Goal: Find specific page/section: Find specific page/section

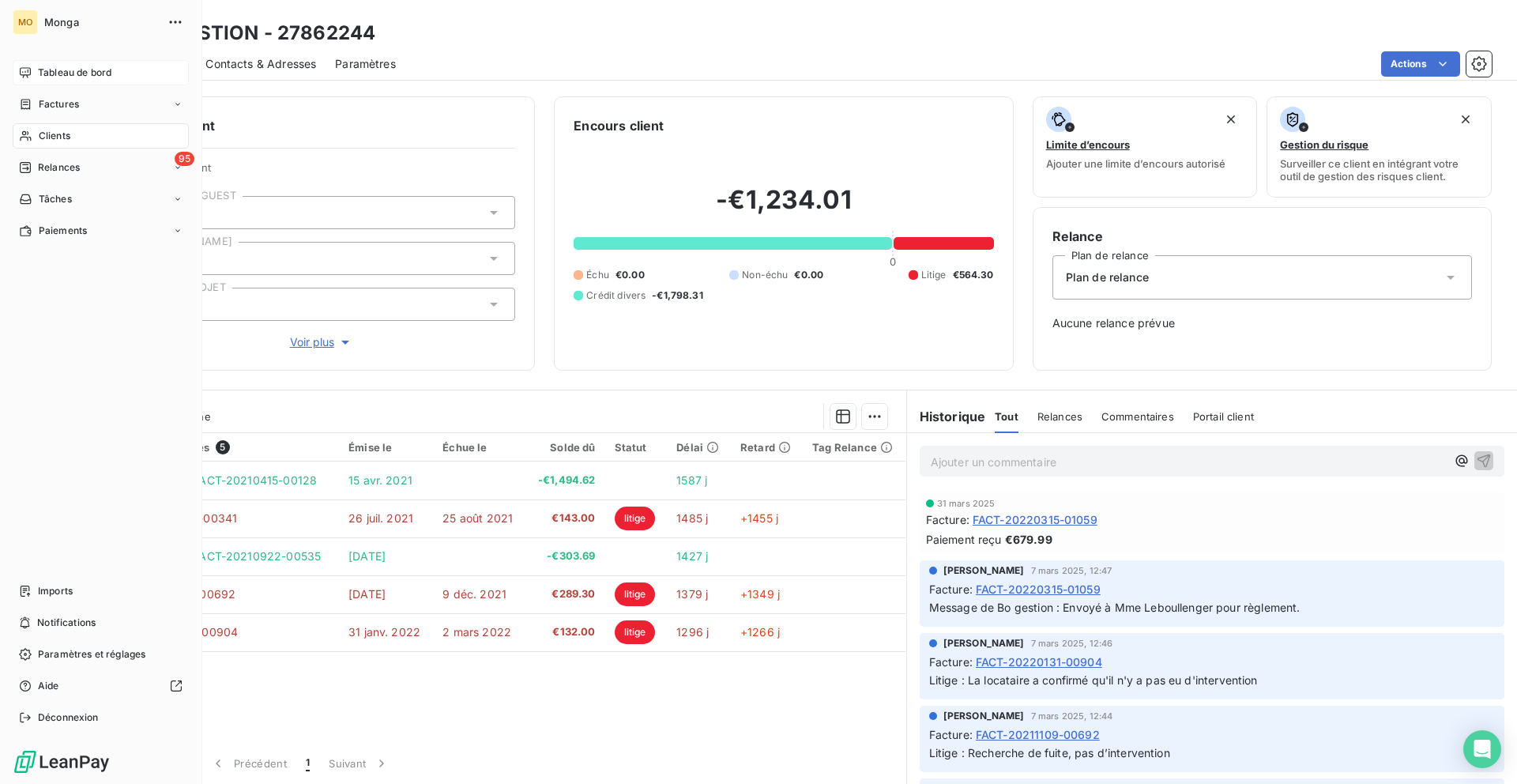
click at [25, 83] on div "Tableau de bord" at bounding box center [100, 72] width 176 height 25
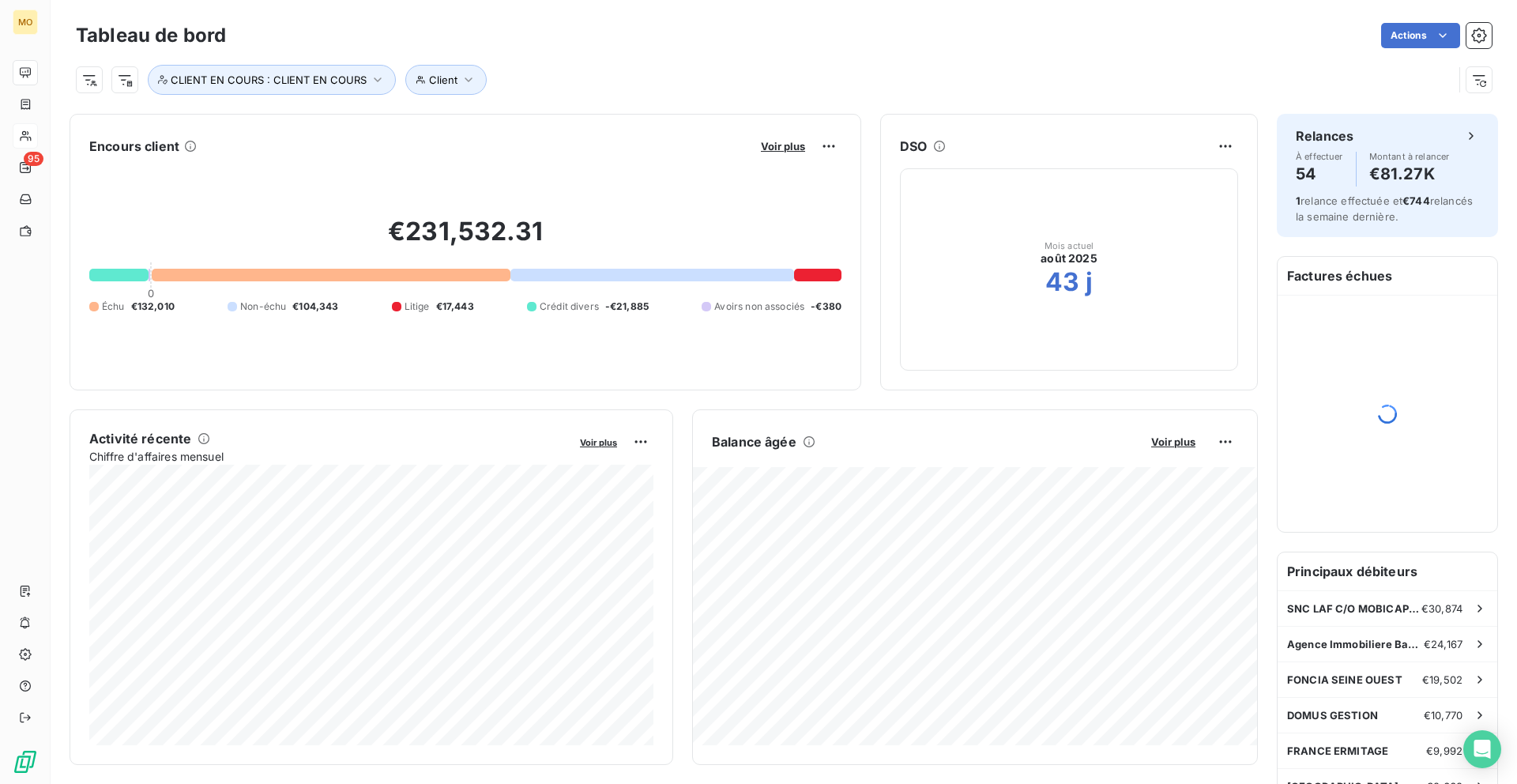
click at [28, 130] on icon at bounding box center [26, 136] width 14 height 13
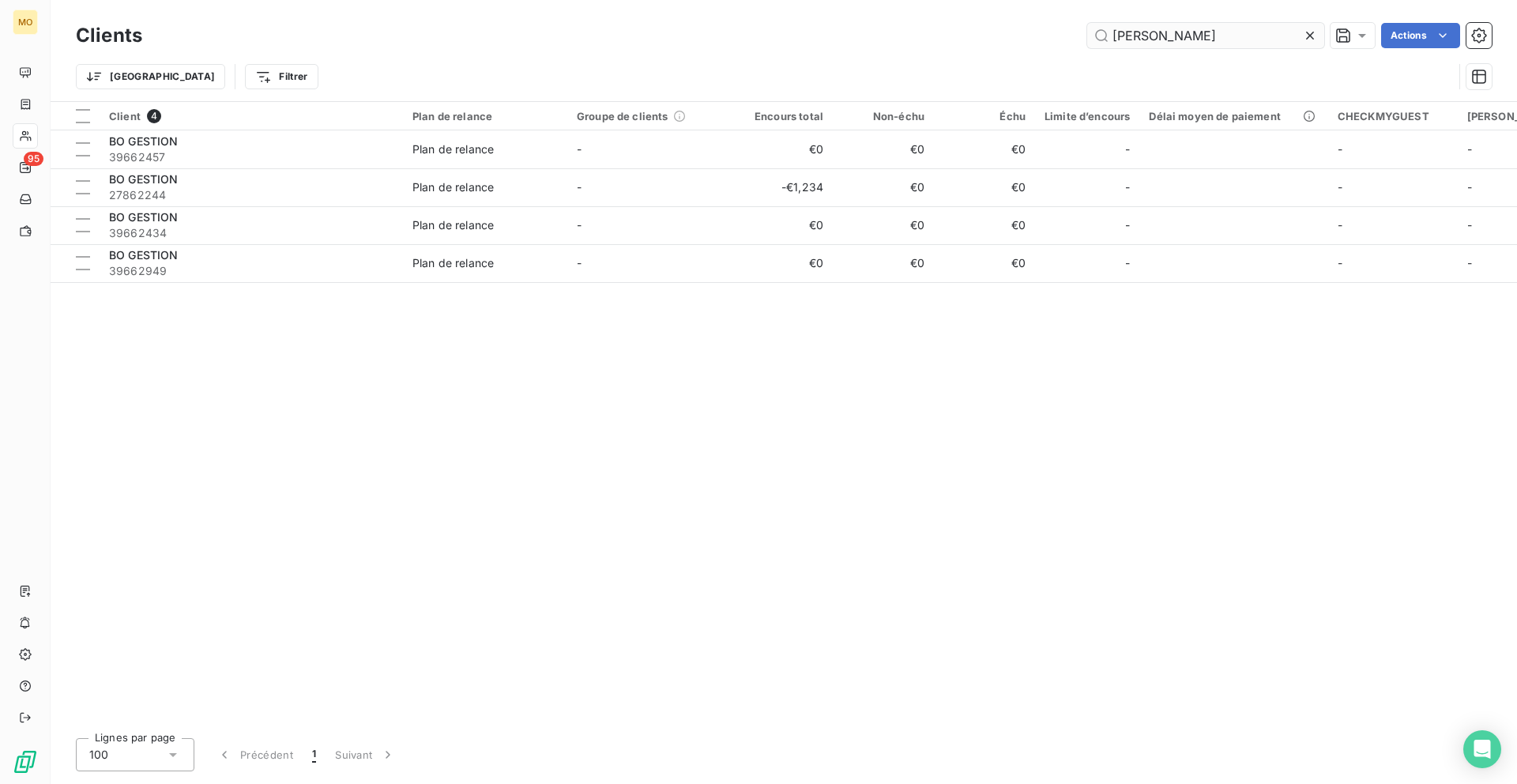
click at [1157, 41] on input "[PERSON_NAME]" at bounding box center [1206, 35] width 237 height 25
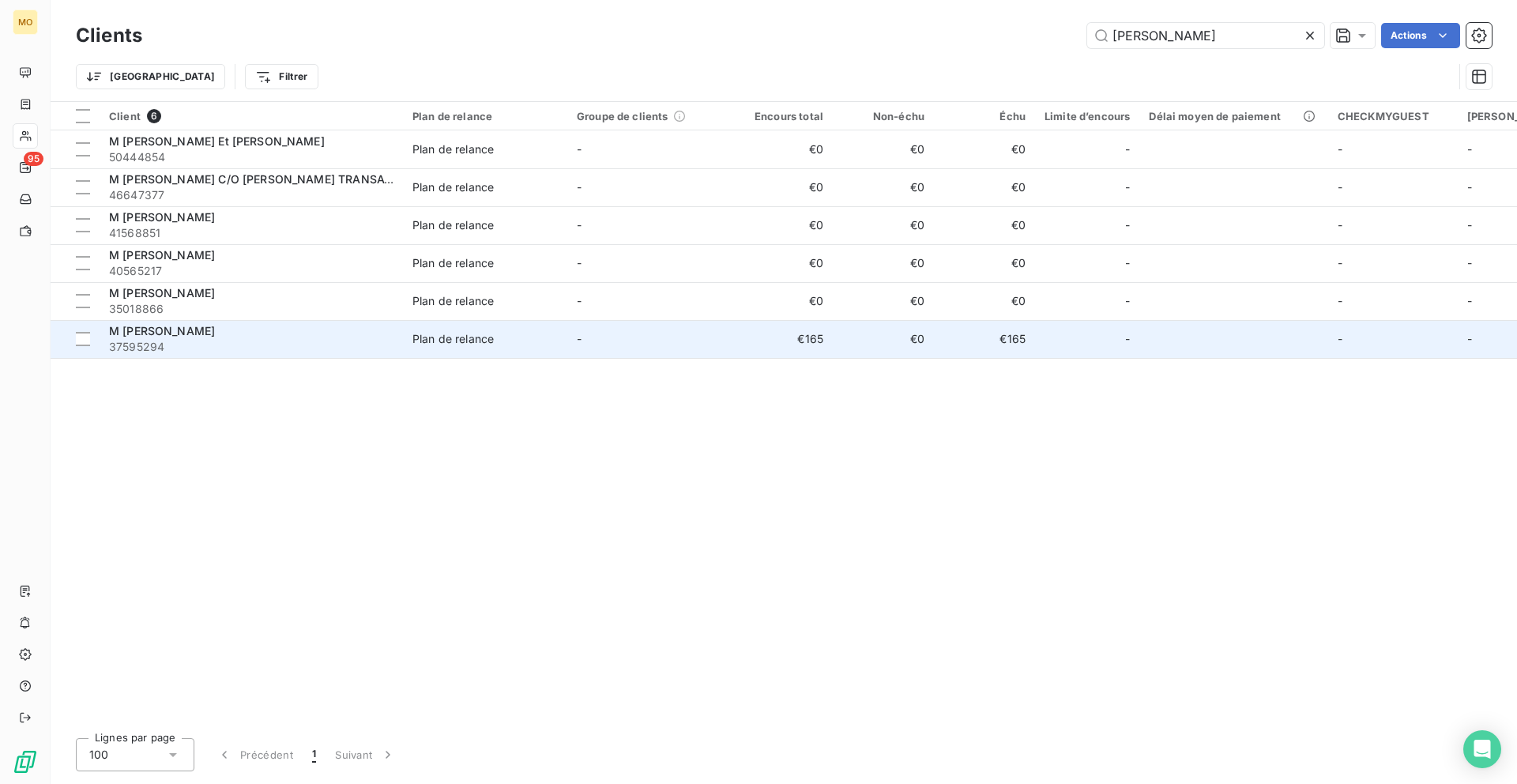
type input "[PERSON_NAME]"
click at [257, 332] on div "M [PERSON_NAME]" at bounding box center [251, 331] width 285 height 15
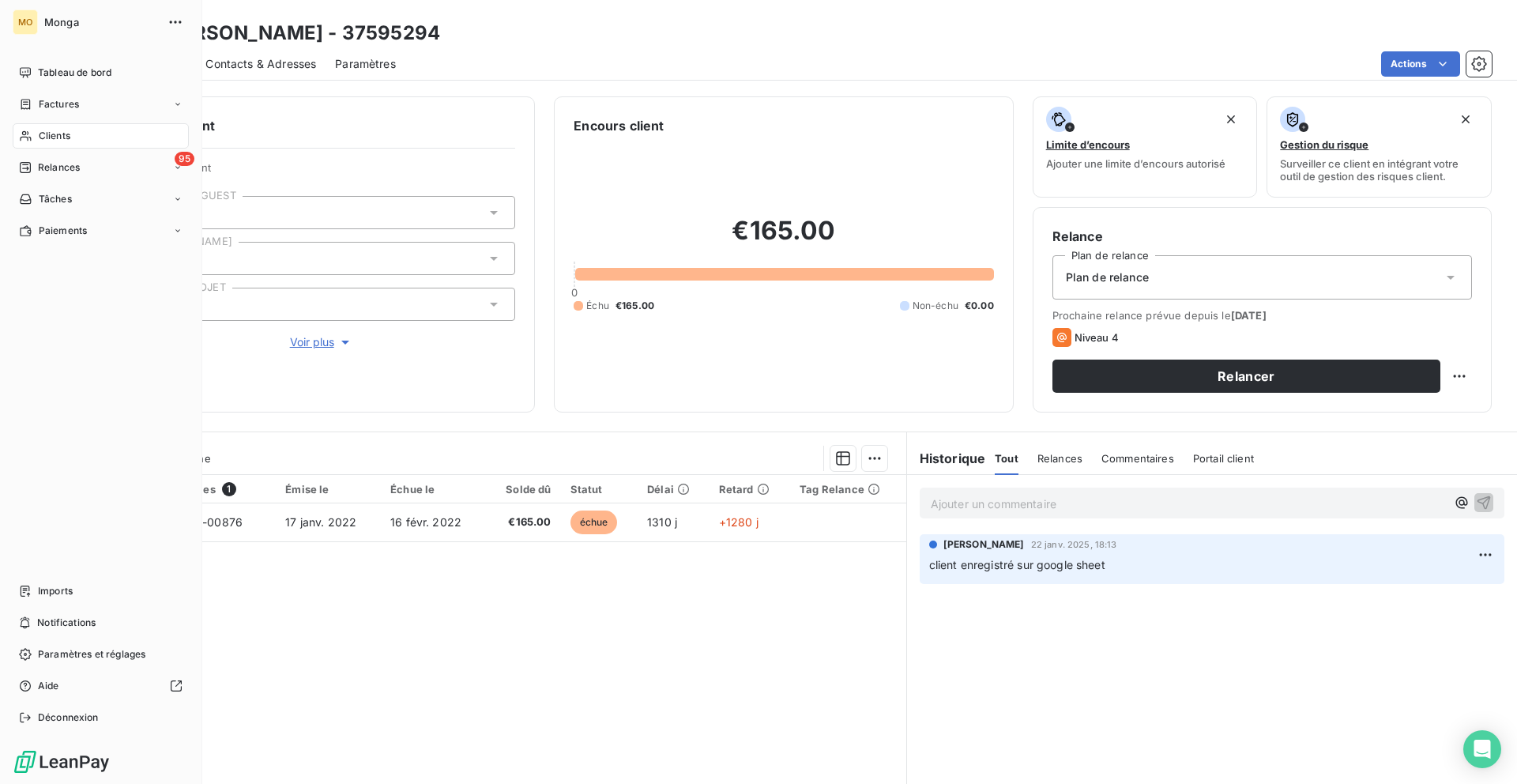
click at [30, 139] on icon at bounding box center [26, 136] width 14 height 13
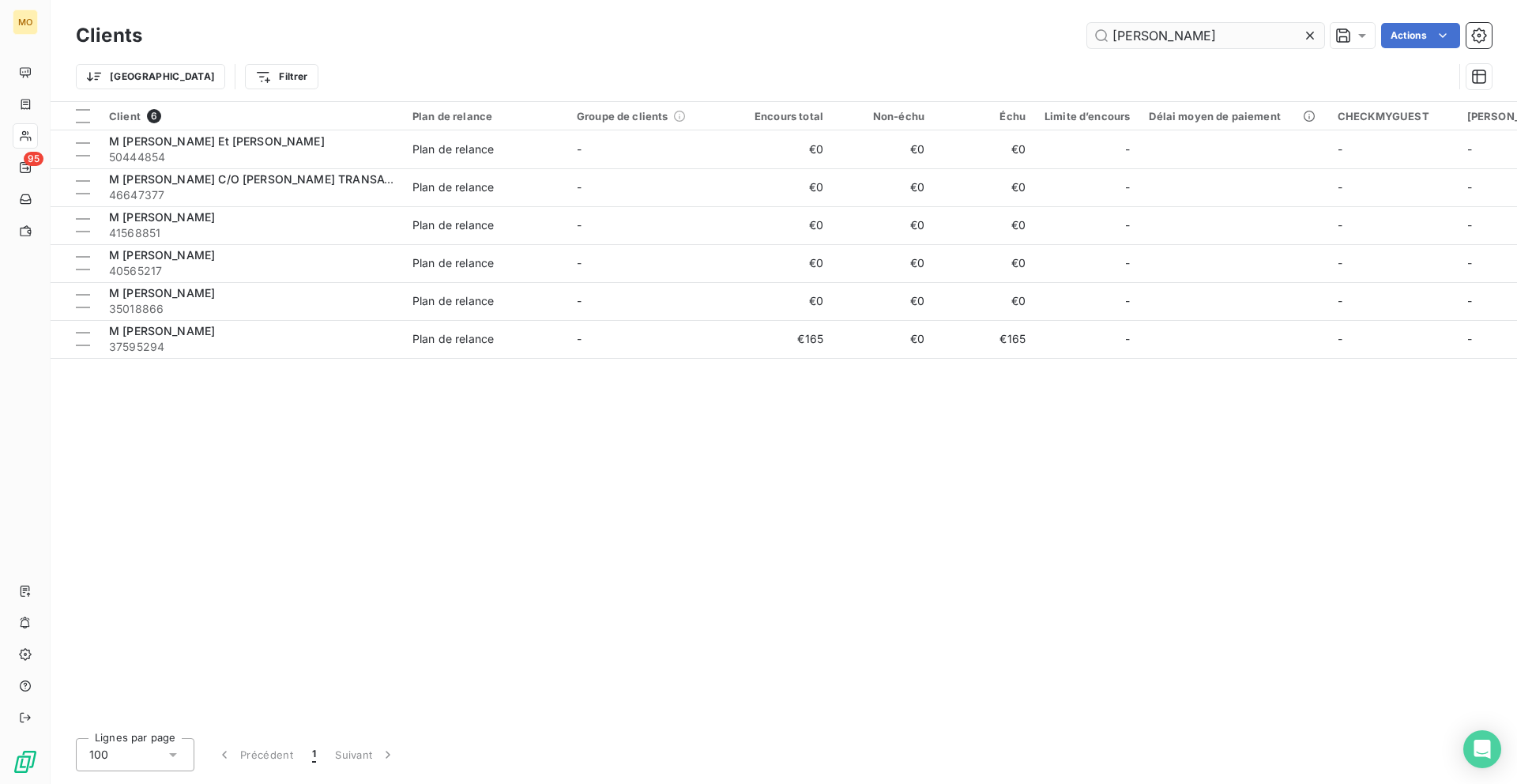
click at [1118, 38] on input "[PERSON_NAME]" at bounding box center [1206, 35] width 237 height 25
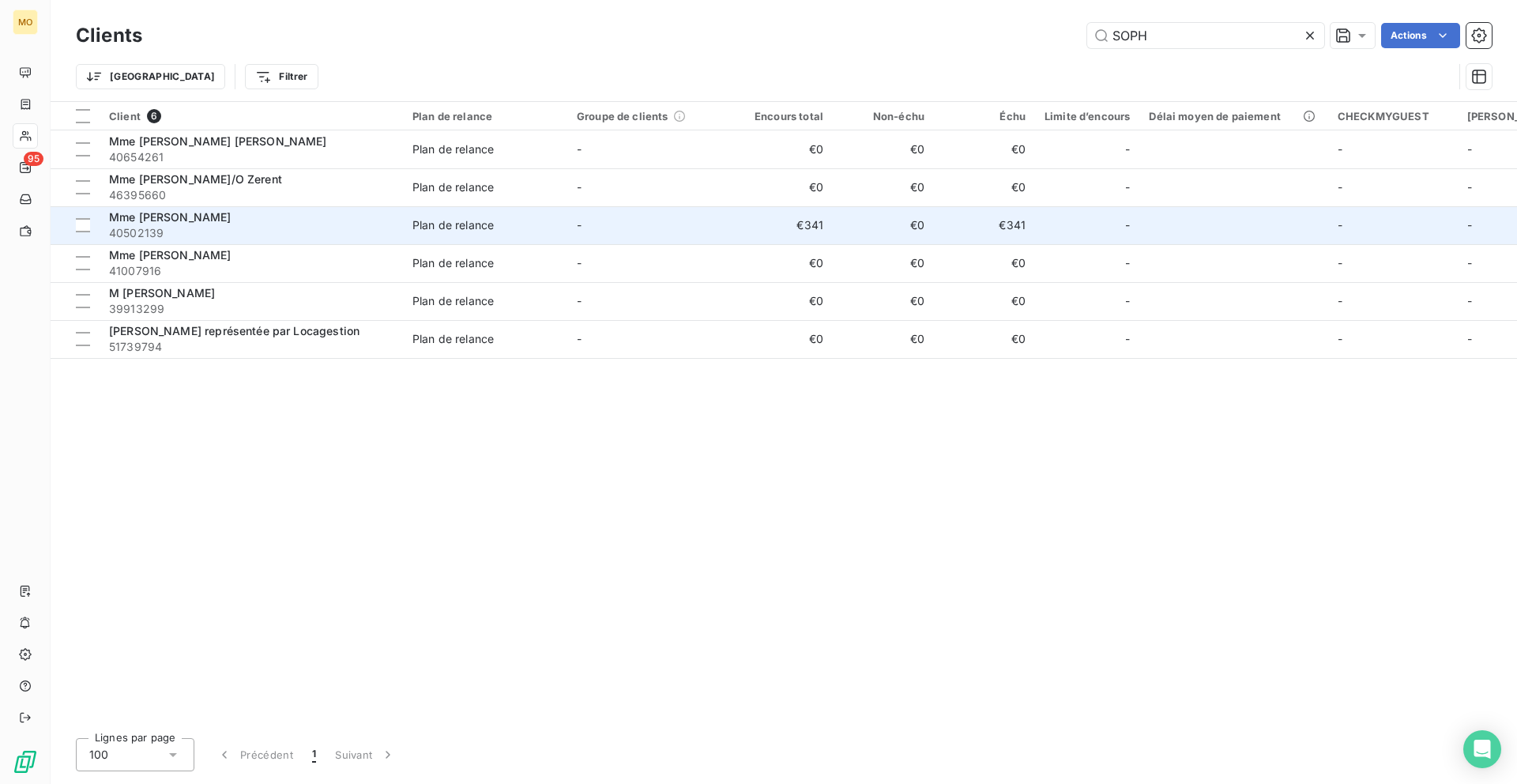
type input "SOPH"
click at [515, 224] on span "Plan de relance" at bounding box center [485, 225] width 145 height 15
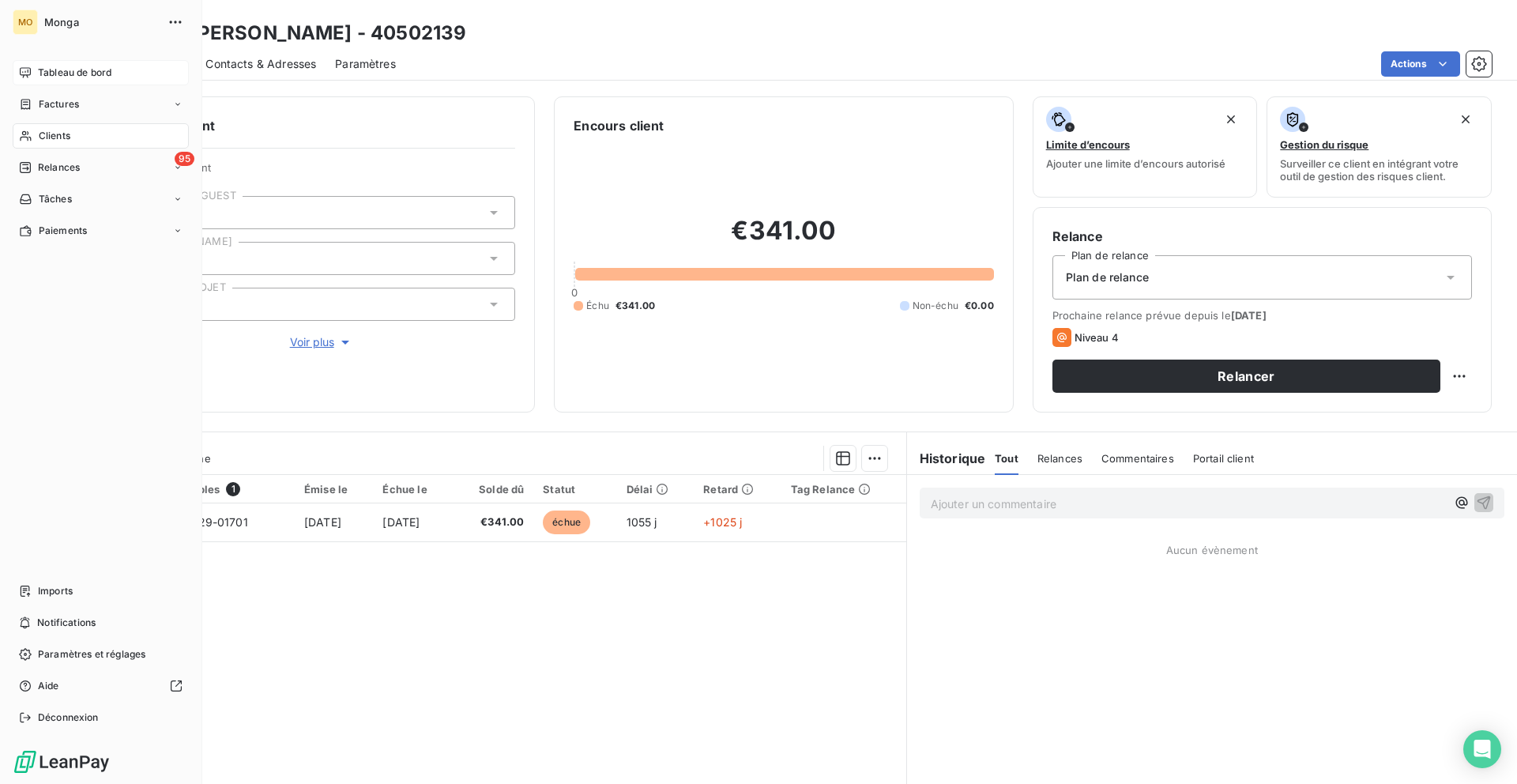
click at [26, 68] on icon at bounding box center [25, 72] width 11 height 10
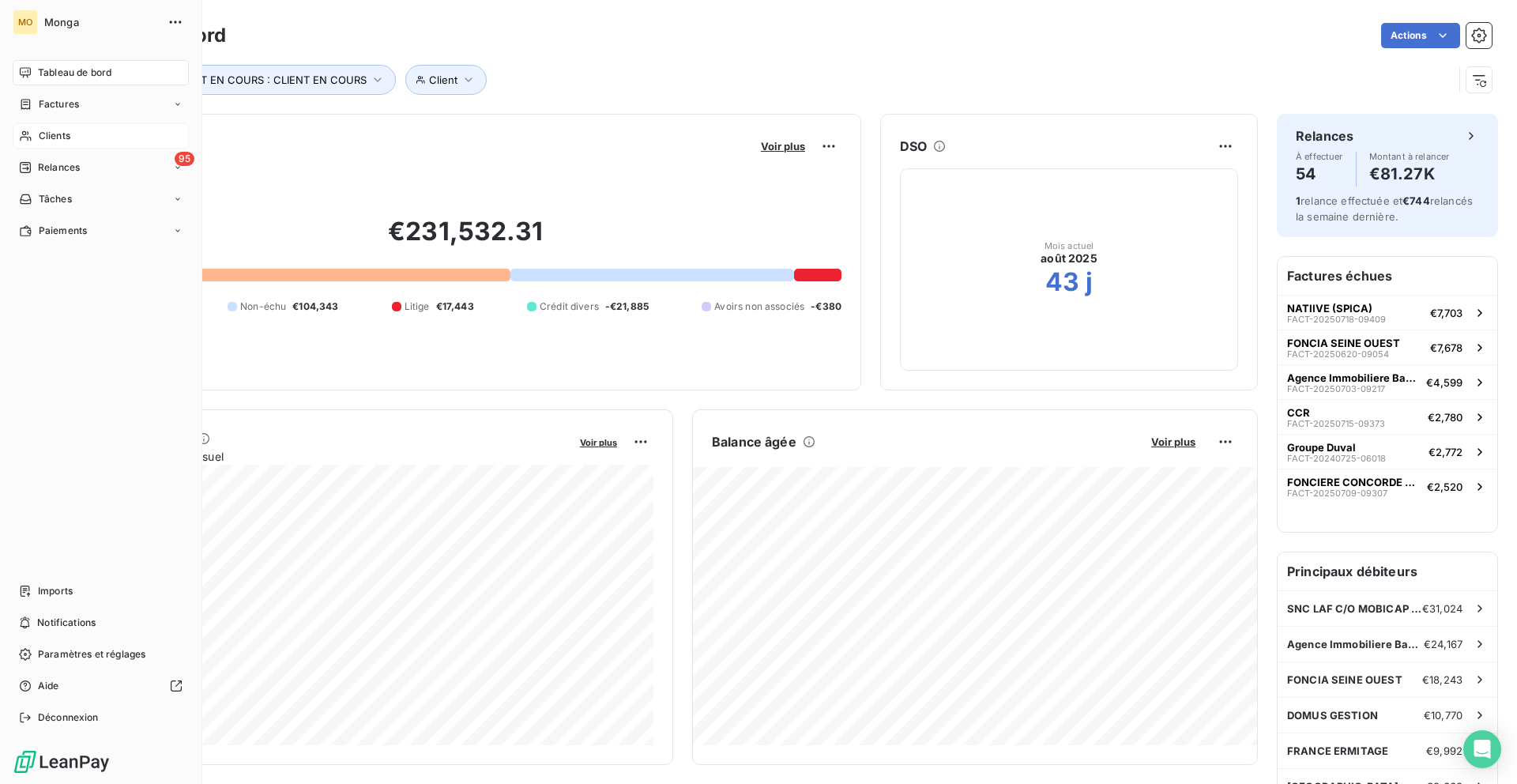
click at [25, 133] on icon at bounding box center [25, 136] width 11 height 10
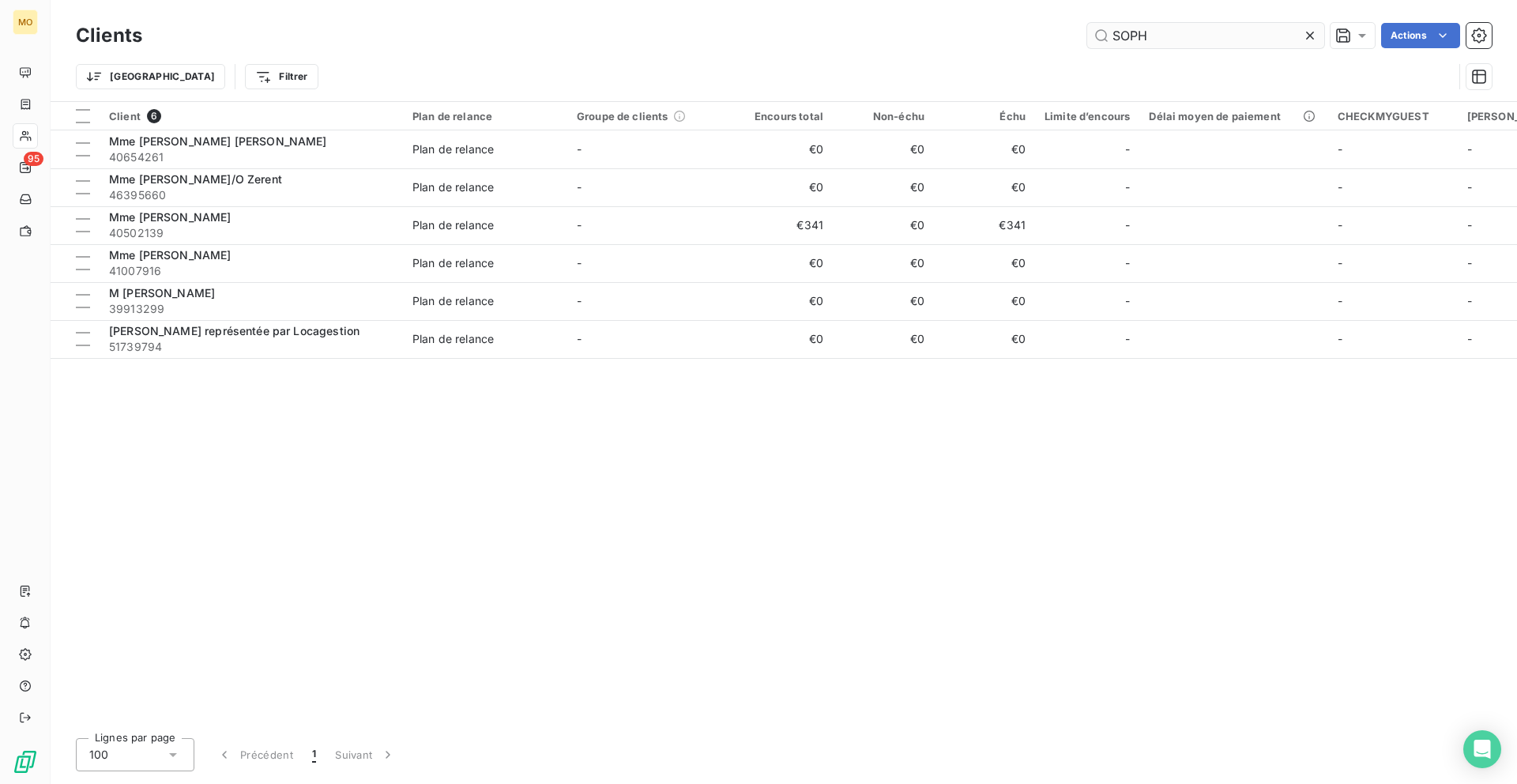
click at [1224, 29] on input "SOPH" at bounding box center [1206, 35] width 237 height 25
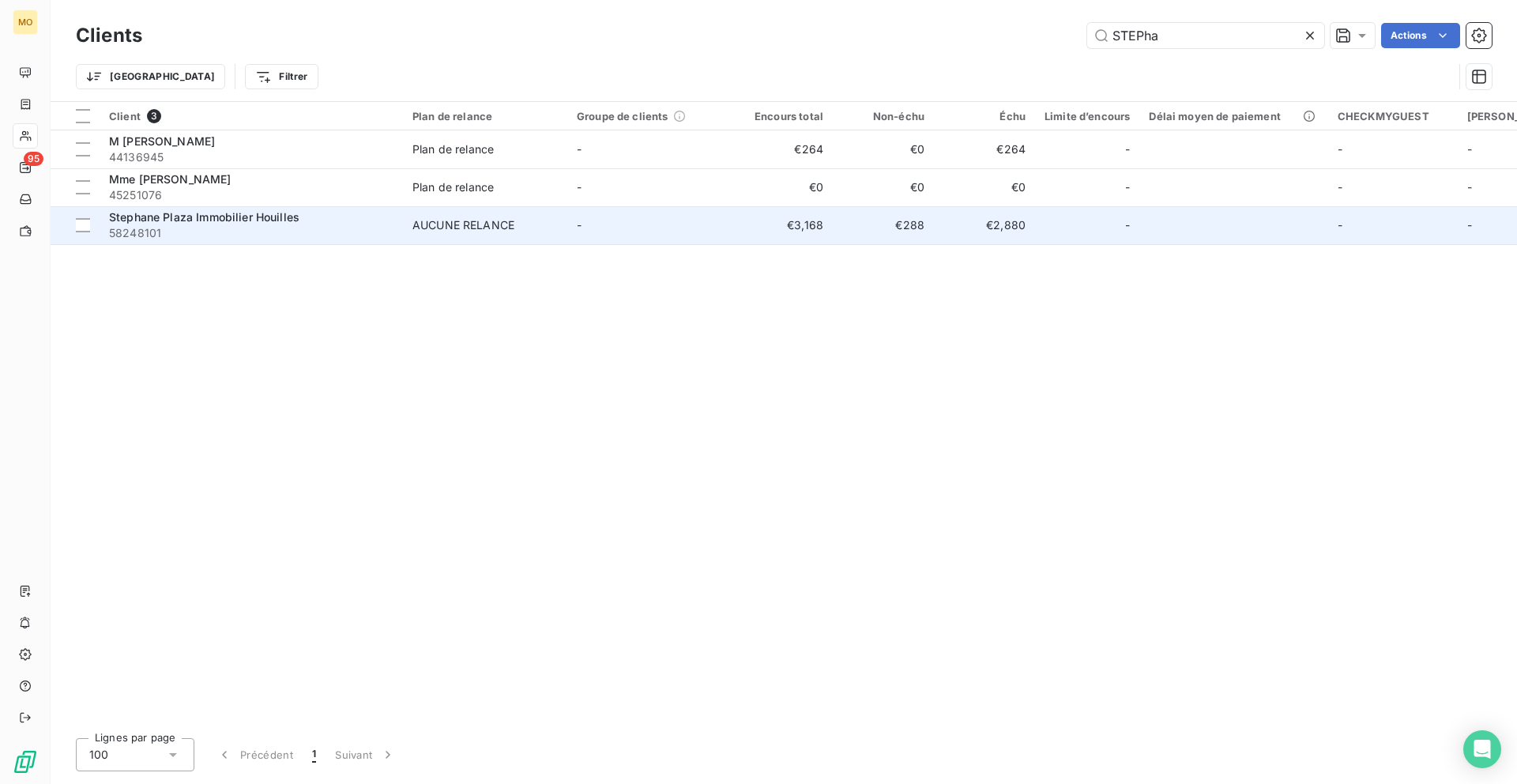
type input "STEPha"
click at [311, 227] on span "58248101" at bounding box center [251, 232] width 285 height 15
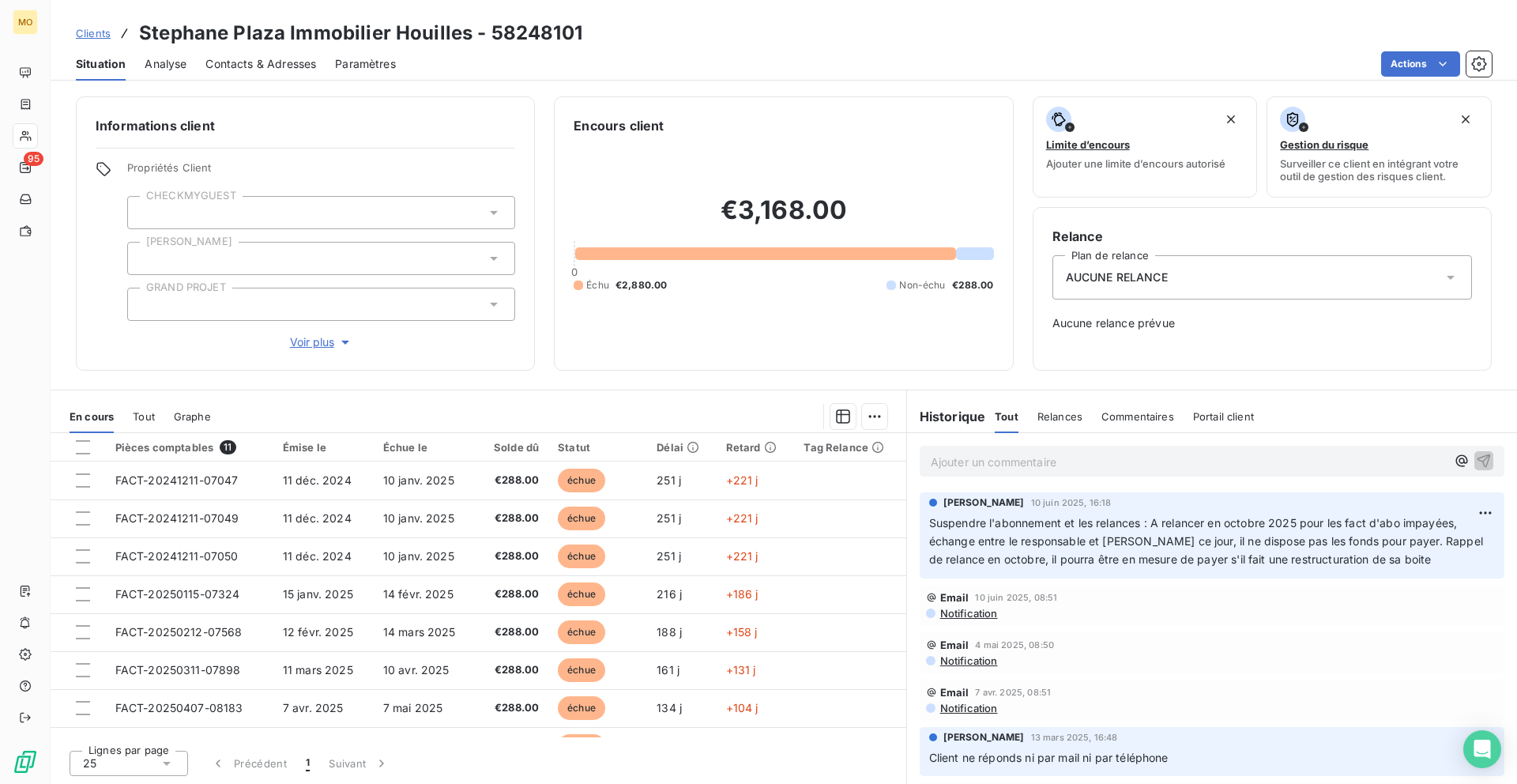
click at [27, 137] on icon at bounding box center [25, 136] width 11 height 10
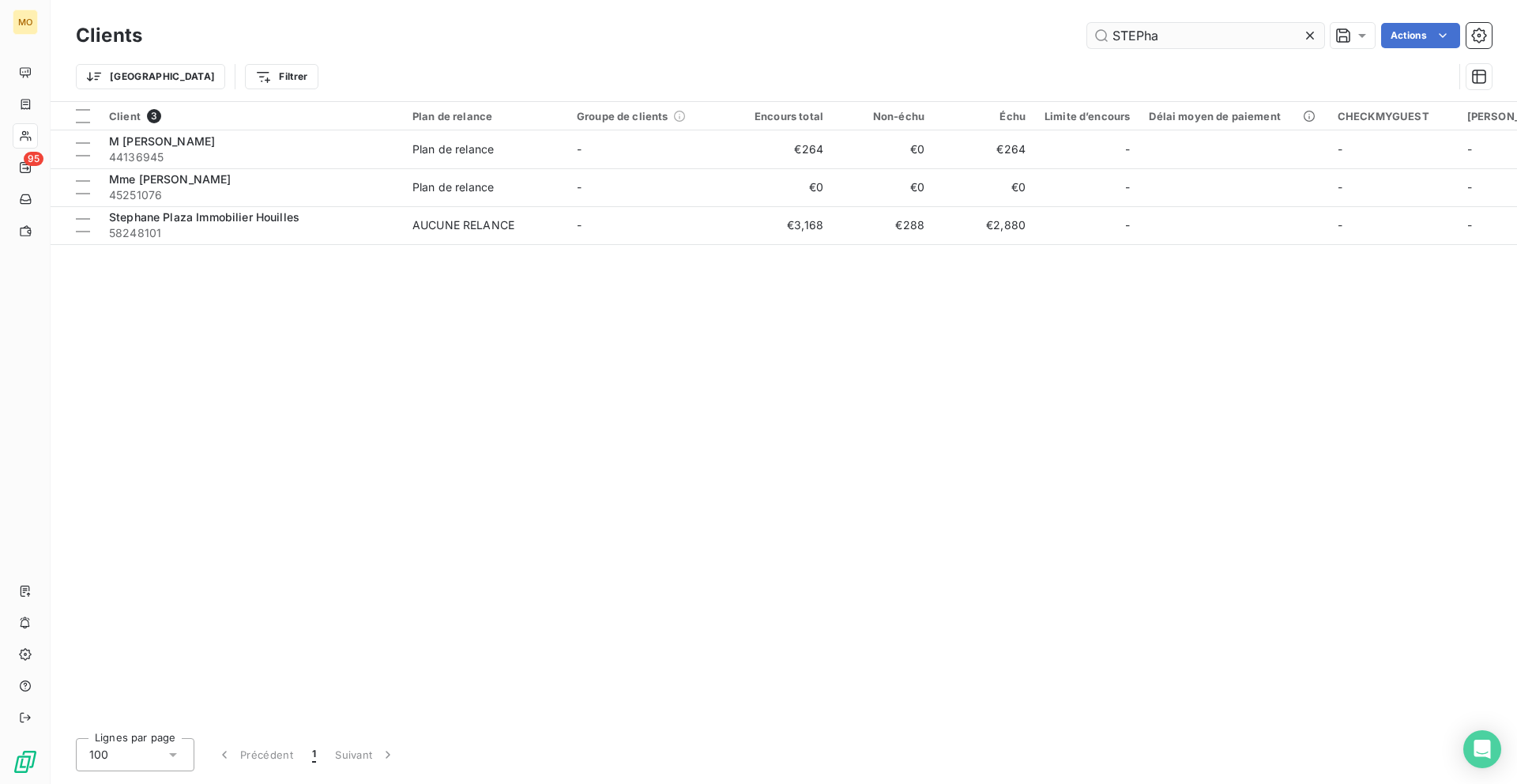
click at [1121, 29] on input "STEPha" at bounding box center [1206, 35] width 237 height 25
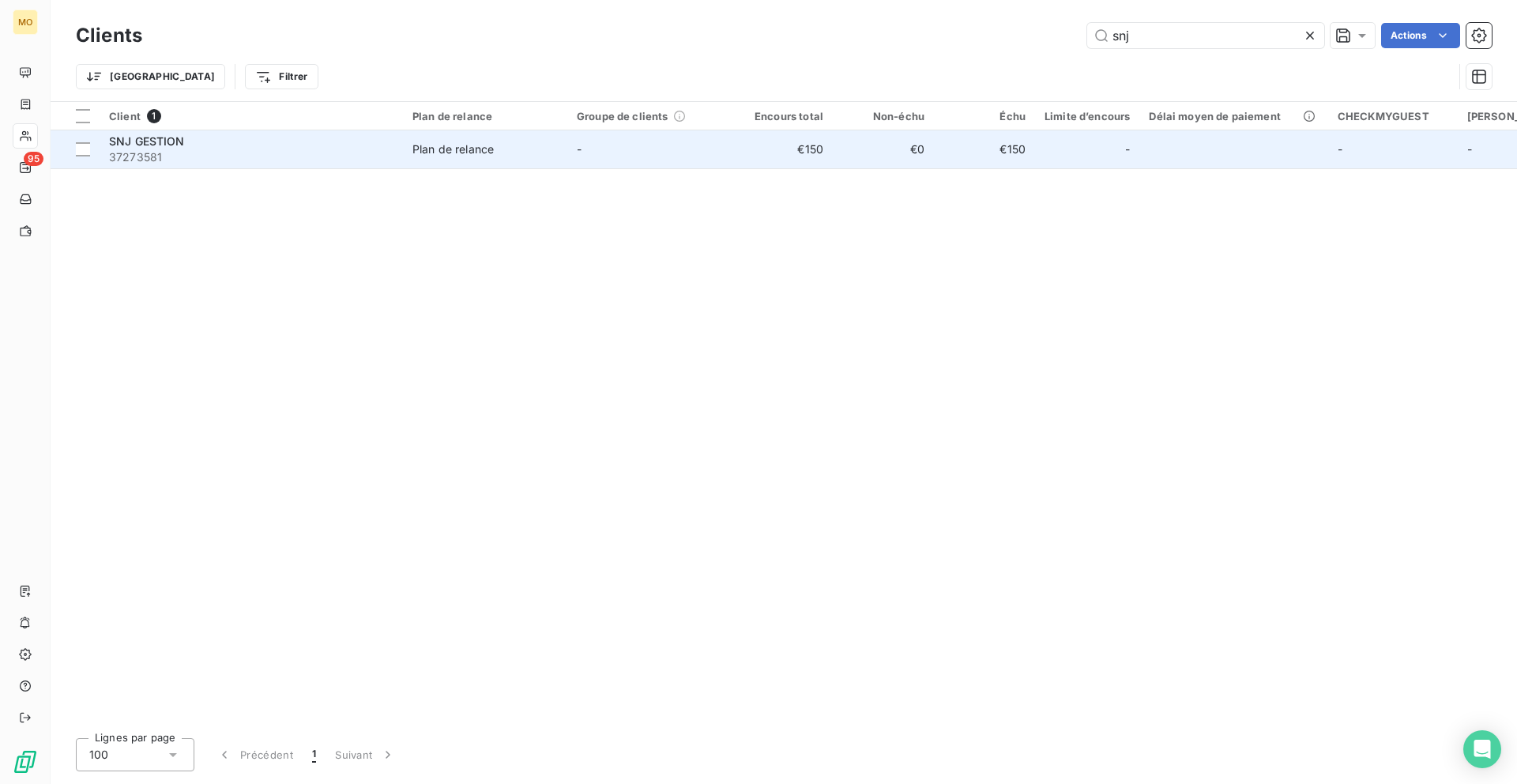
type input "snj"
click at [351, 166] on td "SNJ GESTION 37273581" at bounding box center [251, 149] width 304 height 38
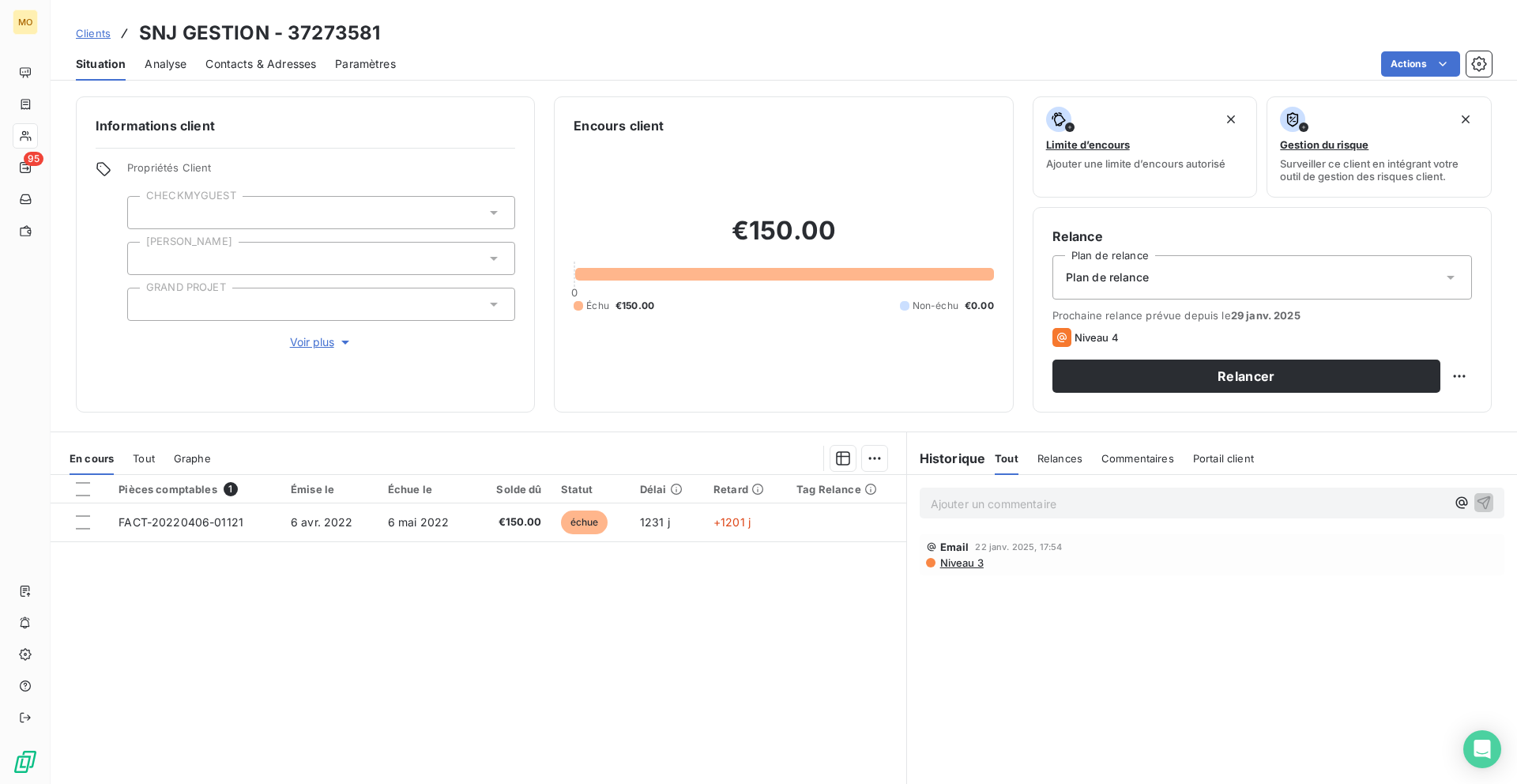
click at [27, 133] on icon at bounding box center [25, 136] width 11 height 10
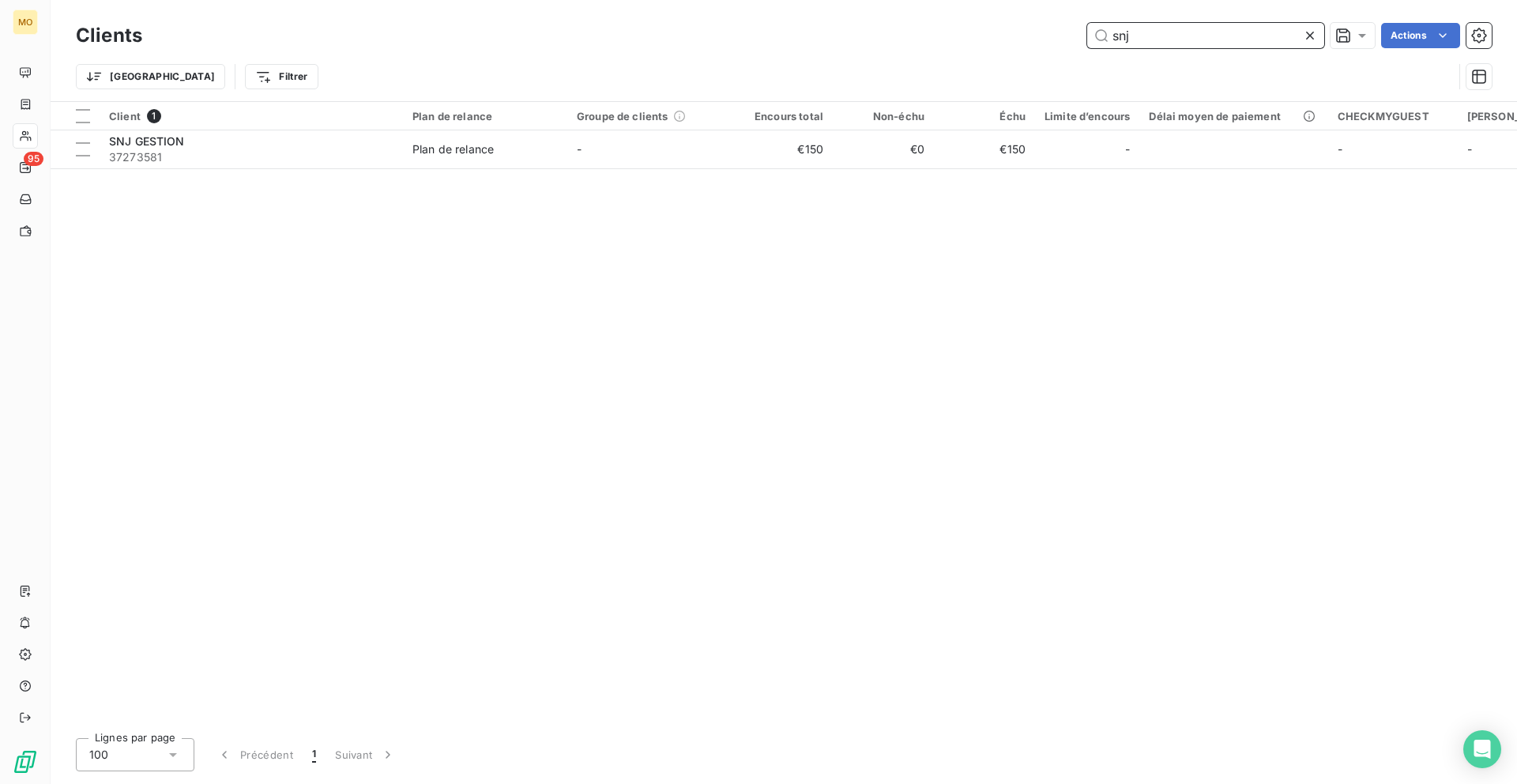
click at [1182, 33] on input "snj" at bounding box center [1206, 35] width 237 height 25
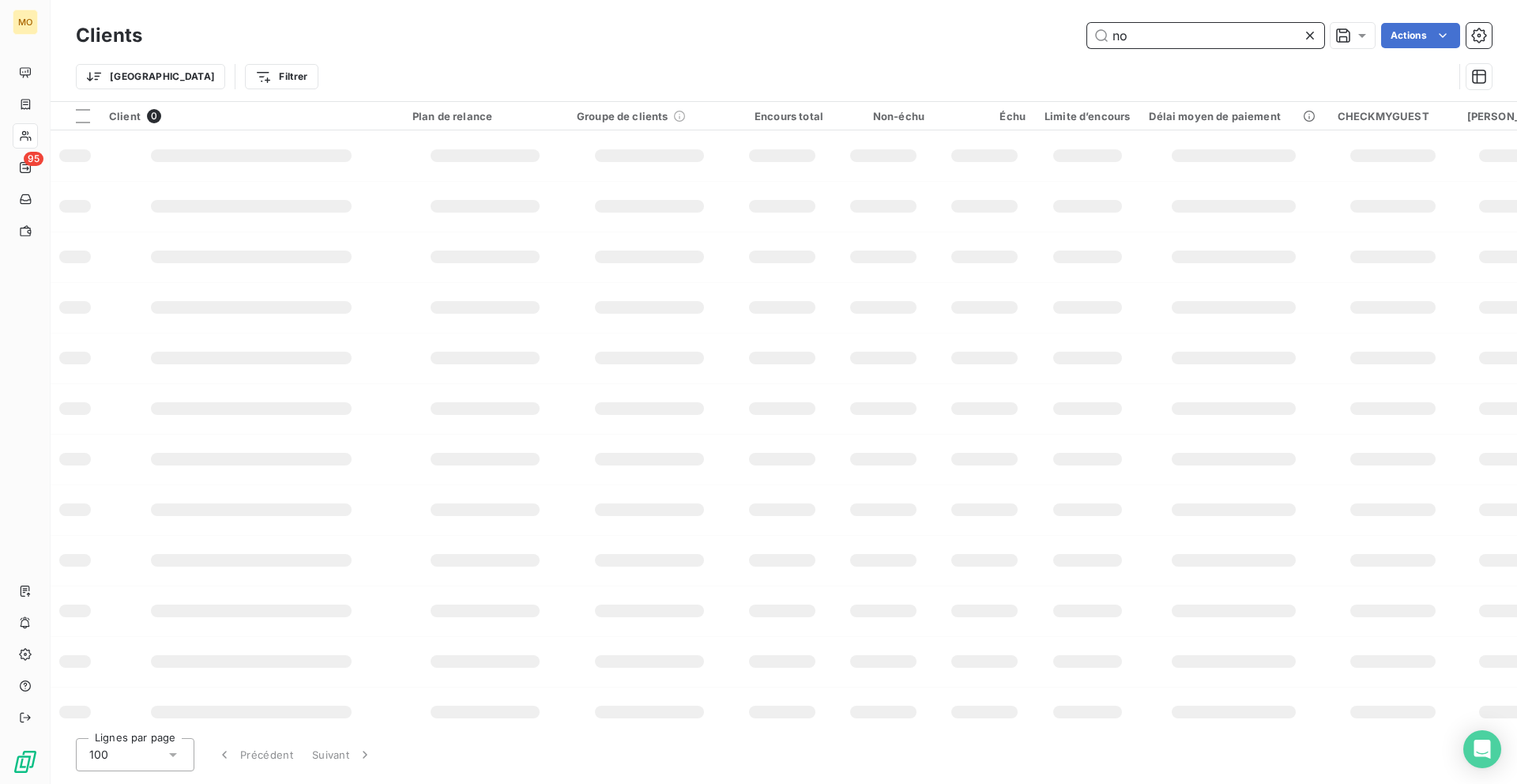
type input "no"
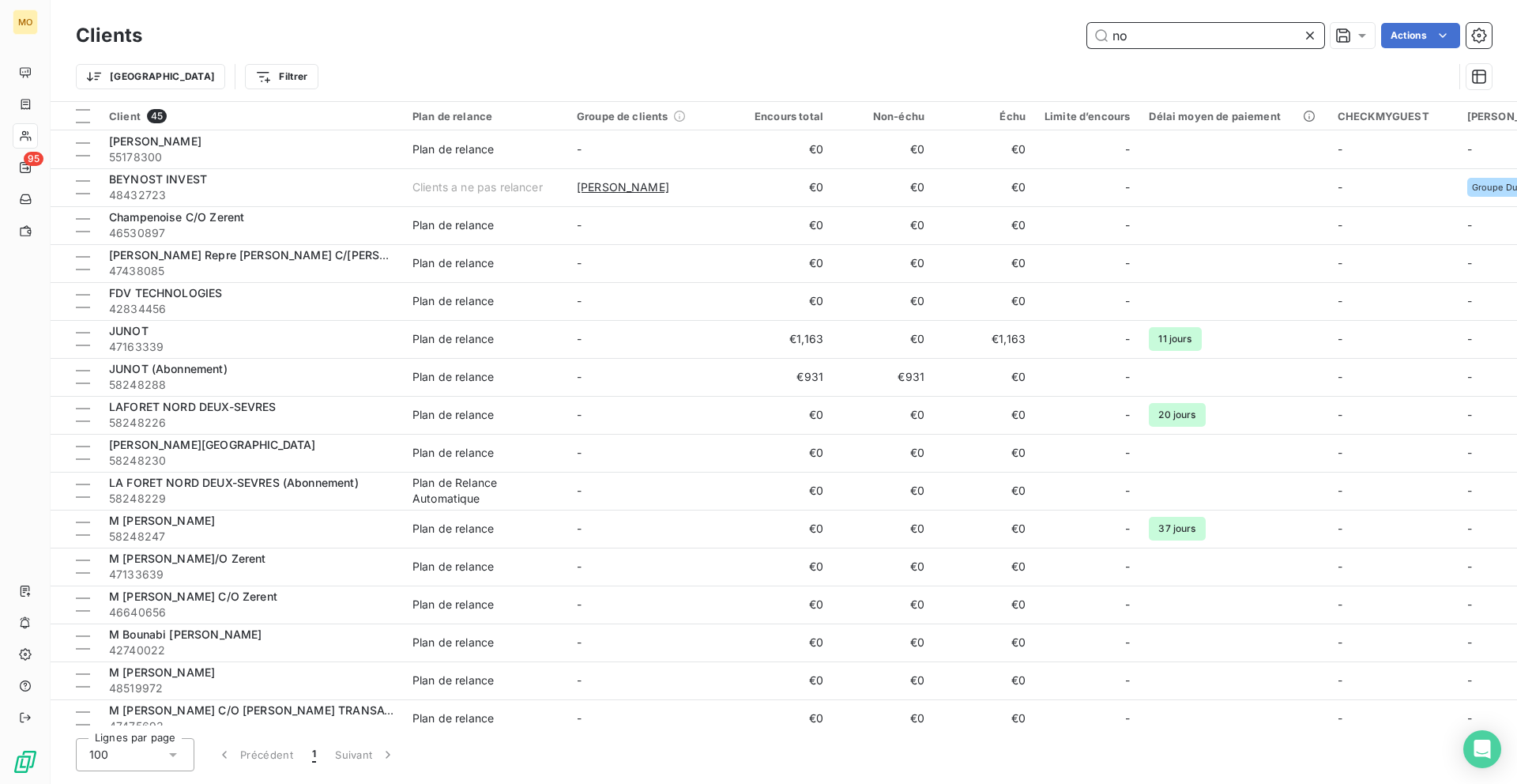
click at [1127, 41] on input "no" at bounding box center [1206, 35] width 237 height 25
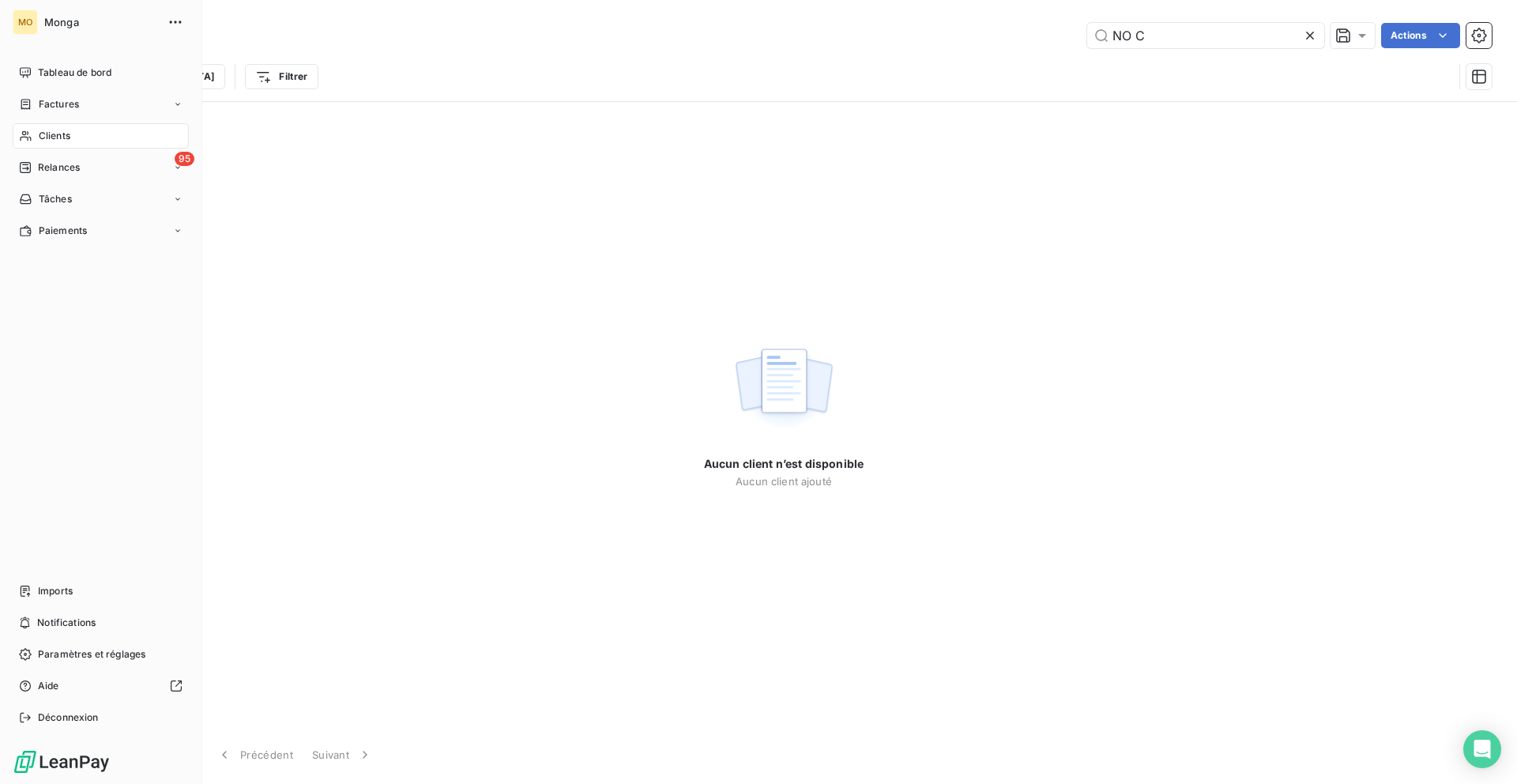
click at [44, 135] on span "Clients" at bounding box center [54, 136] width 32 height 15
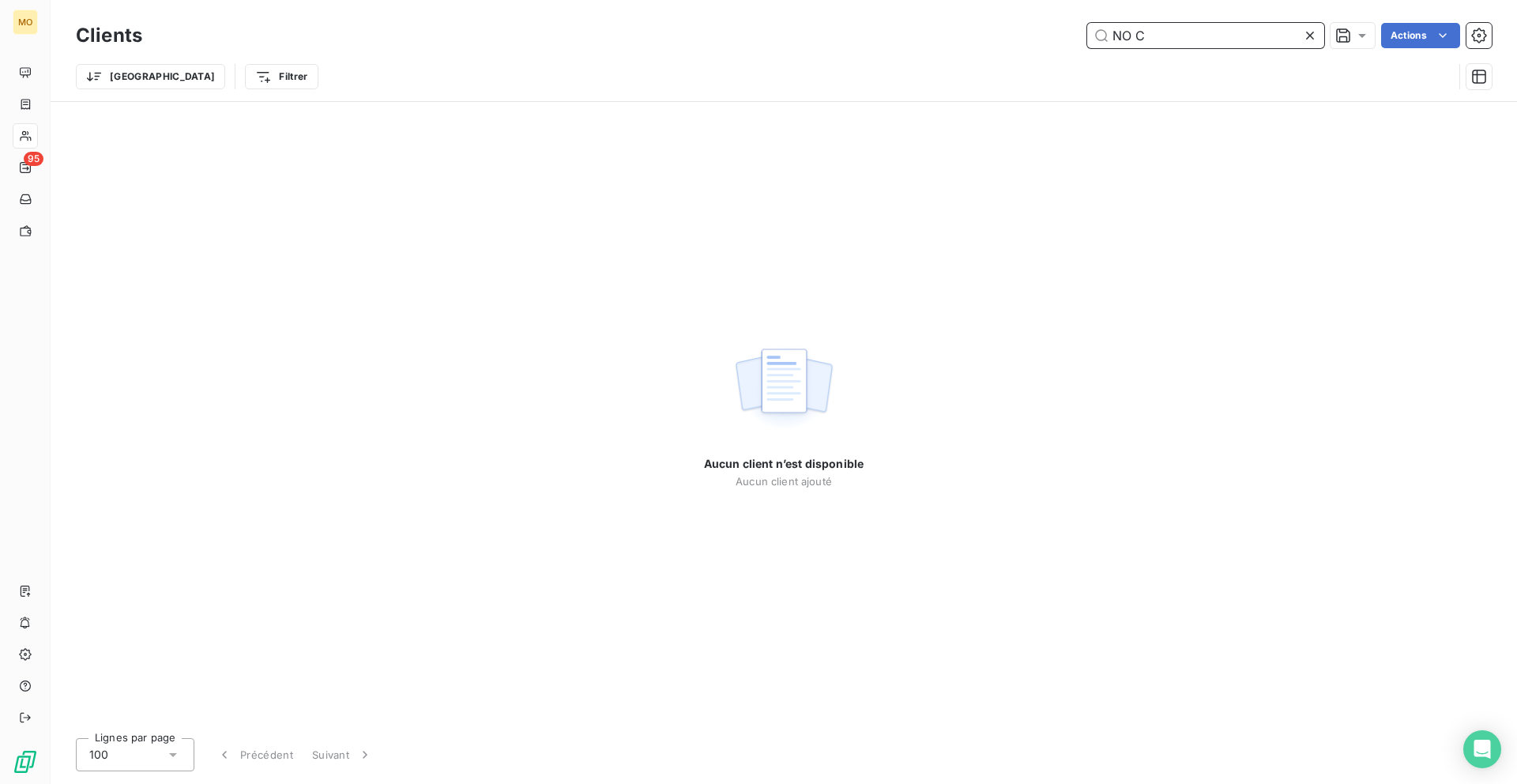
click at [1174, 33] on input "NO C" at bounding box center [1206, 35] width 237 height 25
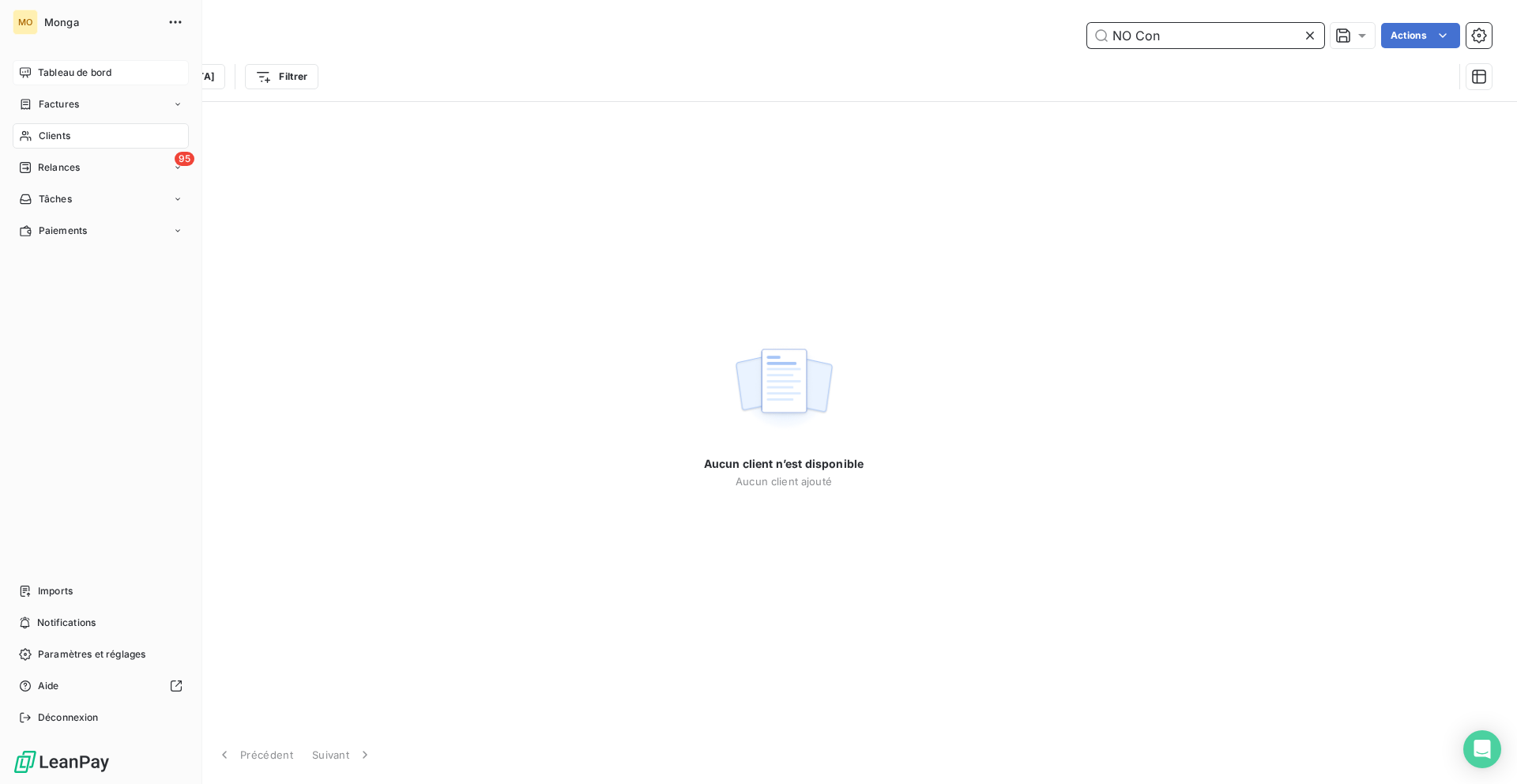
type input "NO Con"
click at [31, 72] on icon at bounding box center [25, 72] width 13 height 13
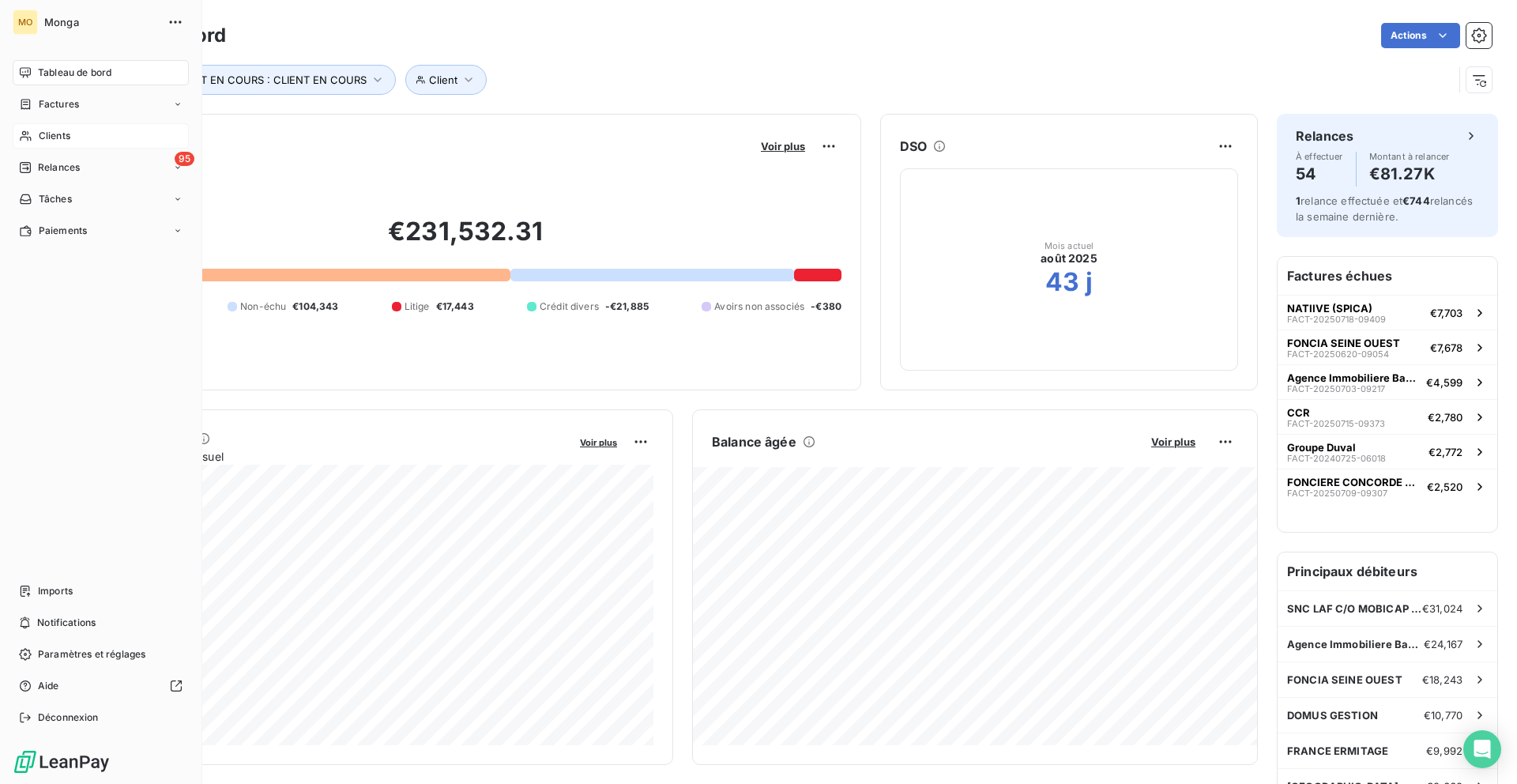
click at [81, 142] on div "Clients" at bounding box center [100, 136] width 176 height 25
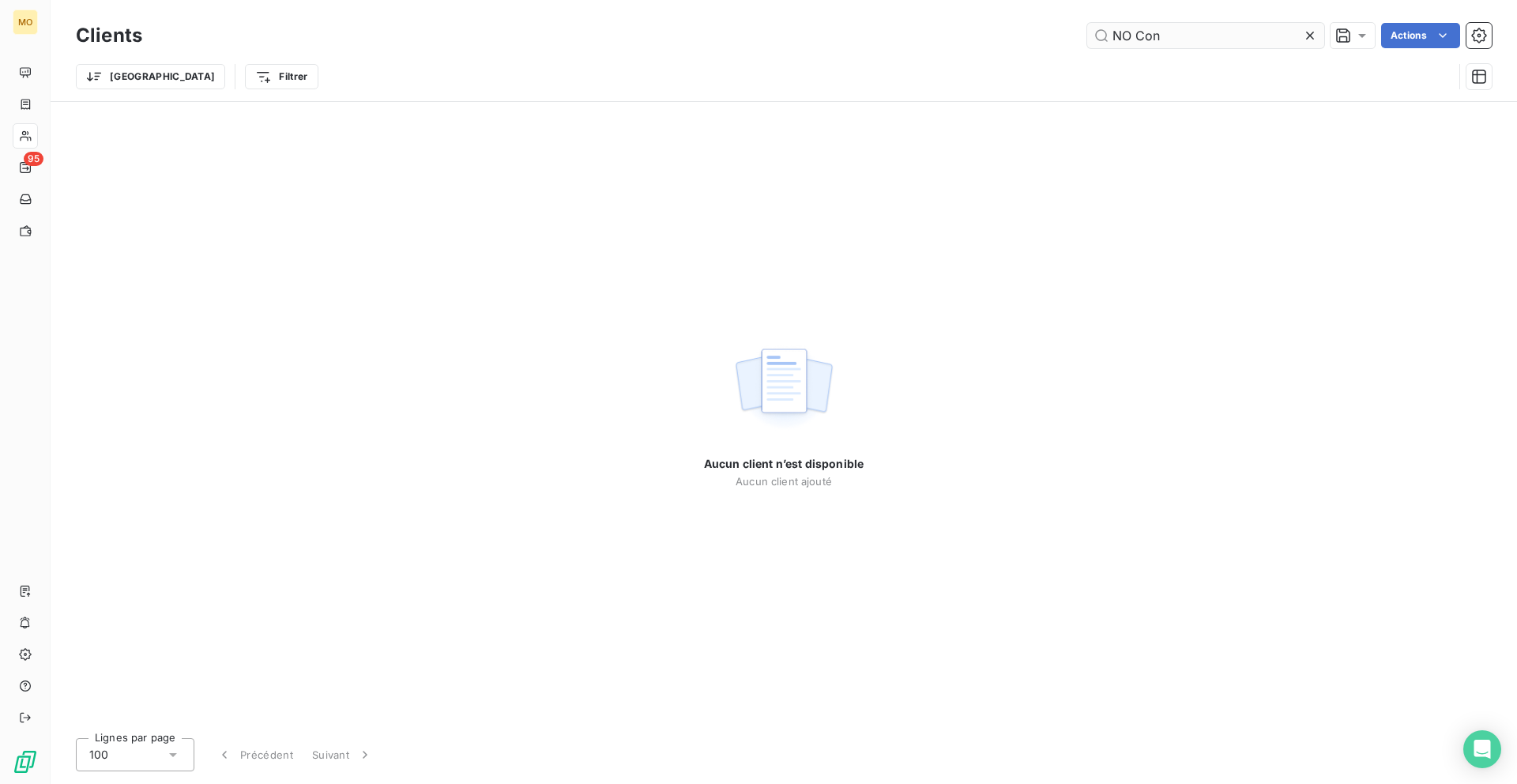
click at [1215, 37] on input "NO Con" at bounding box center [1206, 35] width 237 height 25
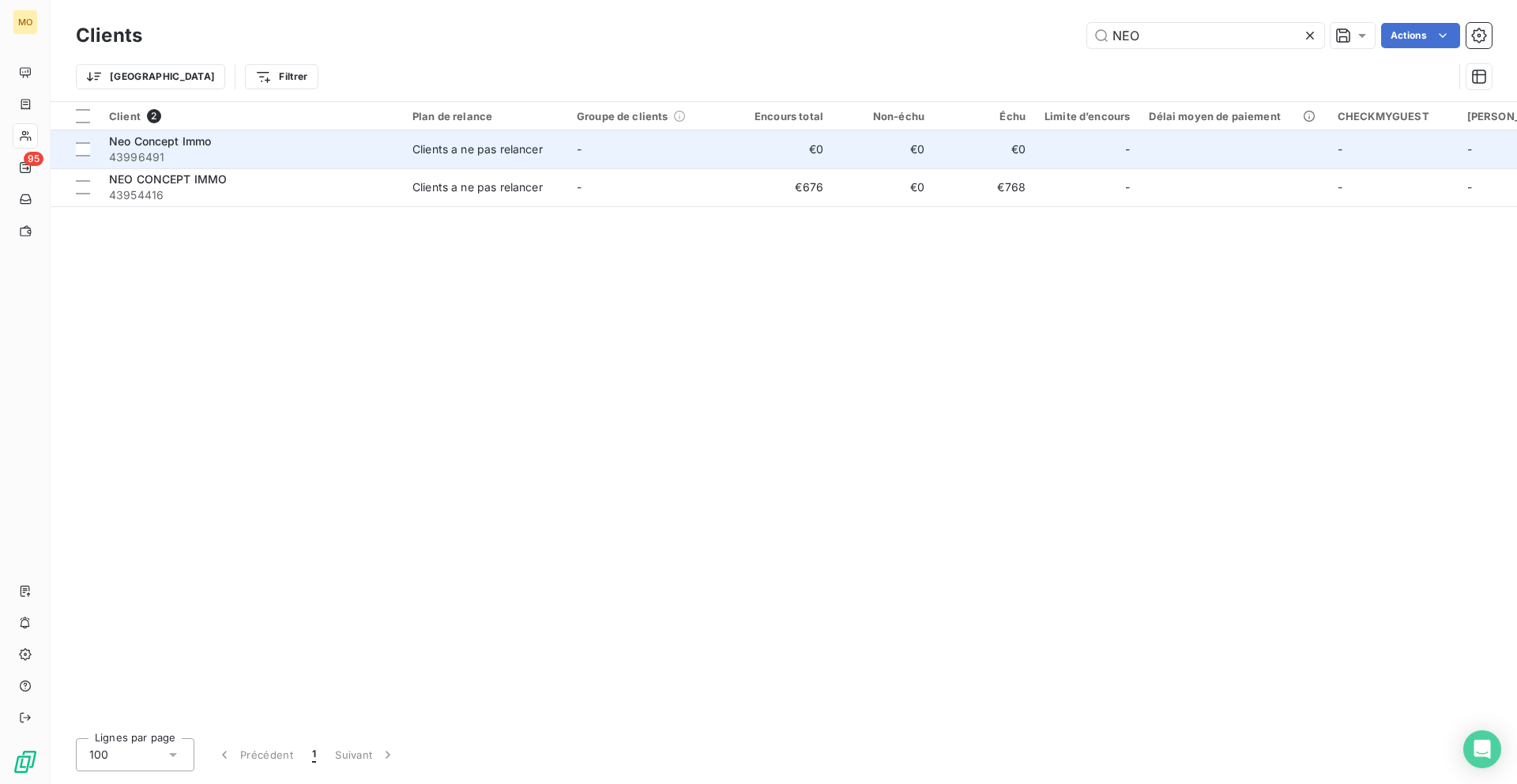
type input "NEO"
click at [324, 162] on span "43996491" at bounding box center [251, 157] width 285 height 15
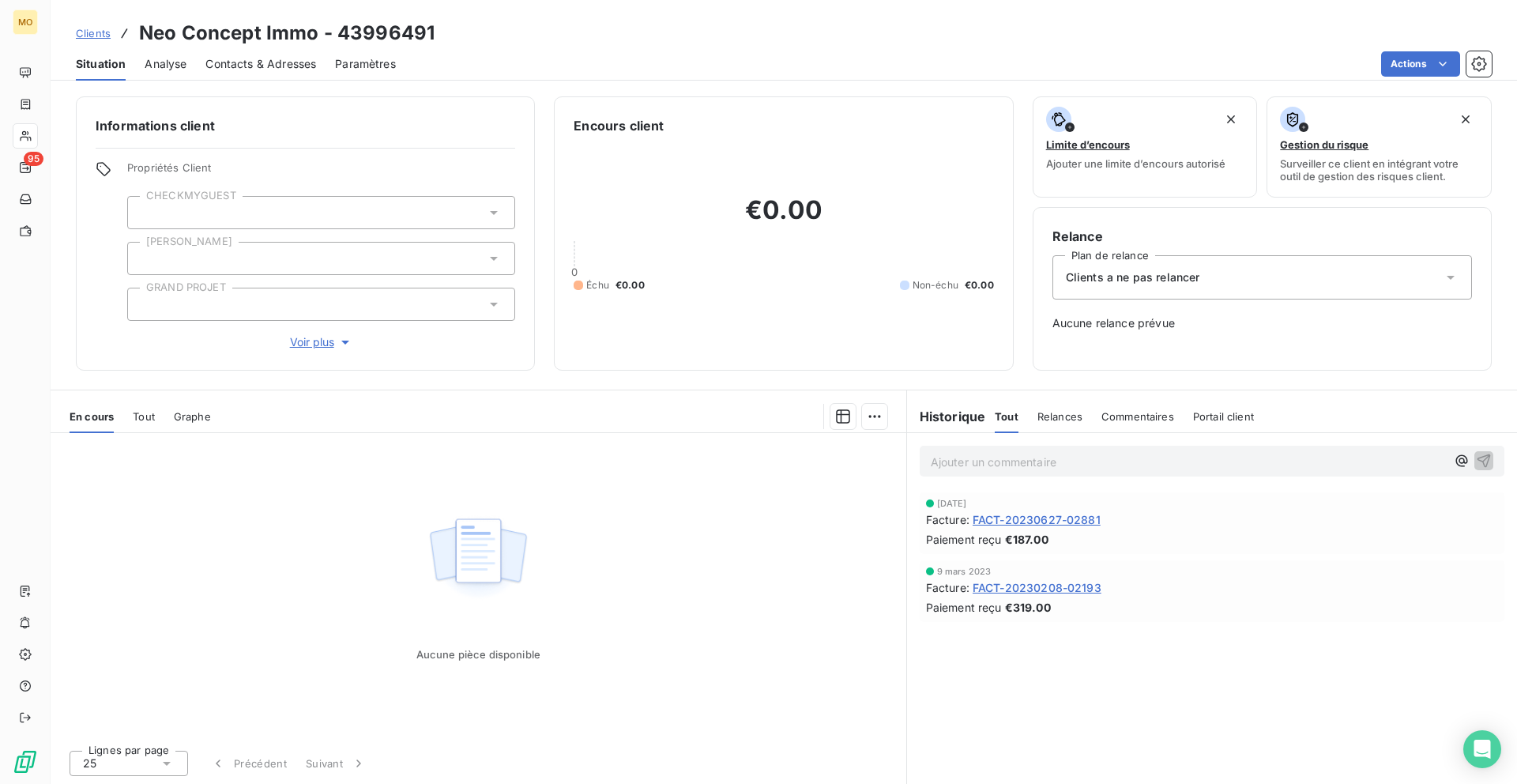
click at [252, 56] on span "Contacts & Adresses" at bounding box center [260, 63] width 111 height 15
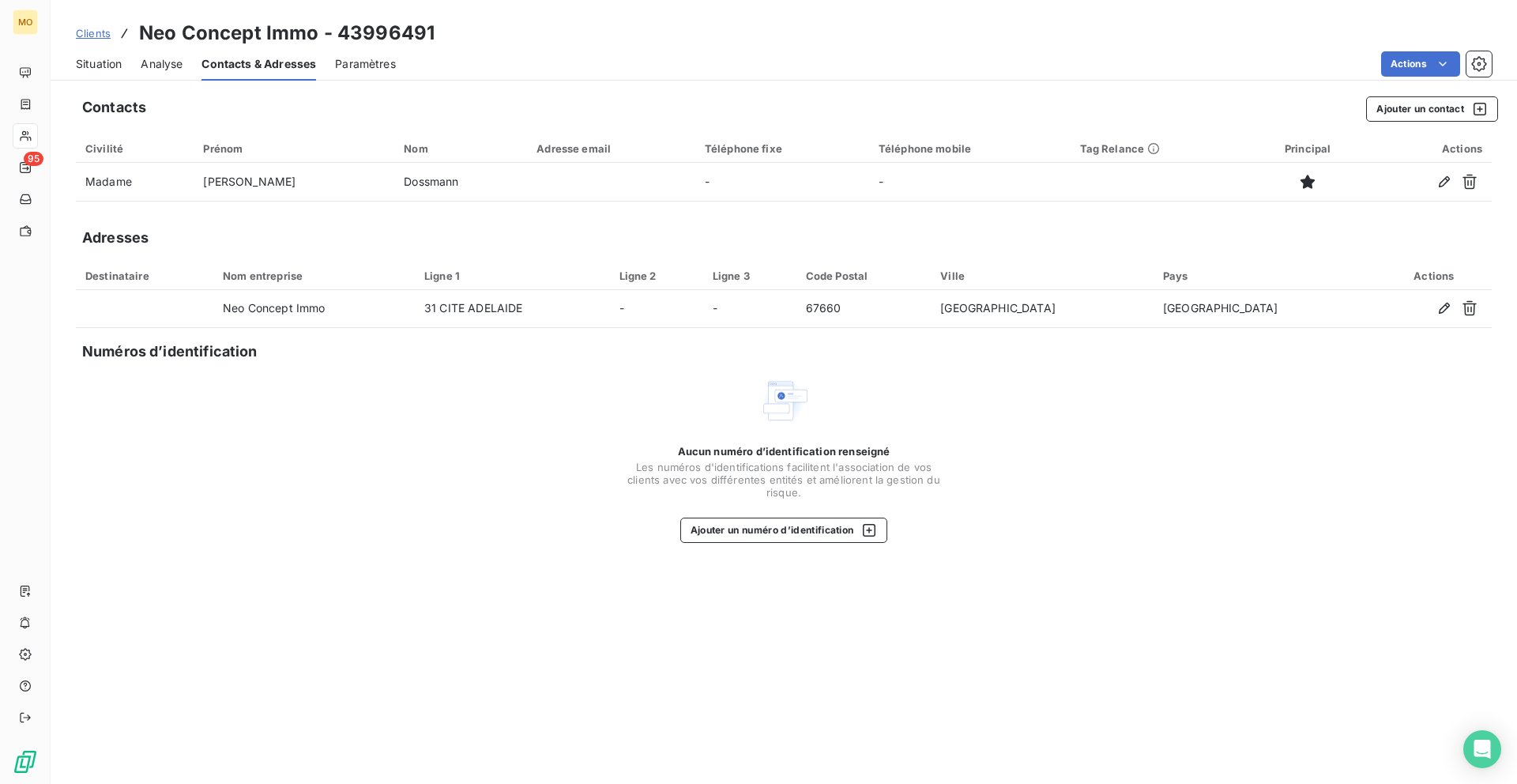
click at [118, 83] on div "Clients Neo Concept Immo - 43996491 Situation Analyse Contacts & Adresses Param…" at bounding box center [783, 392] width 1466 height 784
click at [118, 81] on div "Clients Neo Concept Immo - 43996491 Situation Analyse Contacts & Adresses Param…" at bounding box center [783, 392] width 1466 height 784
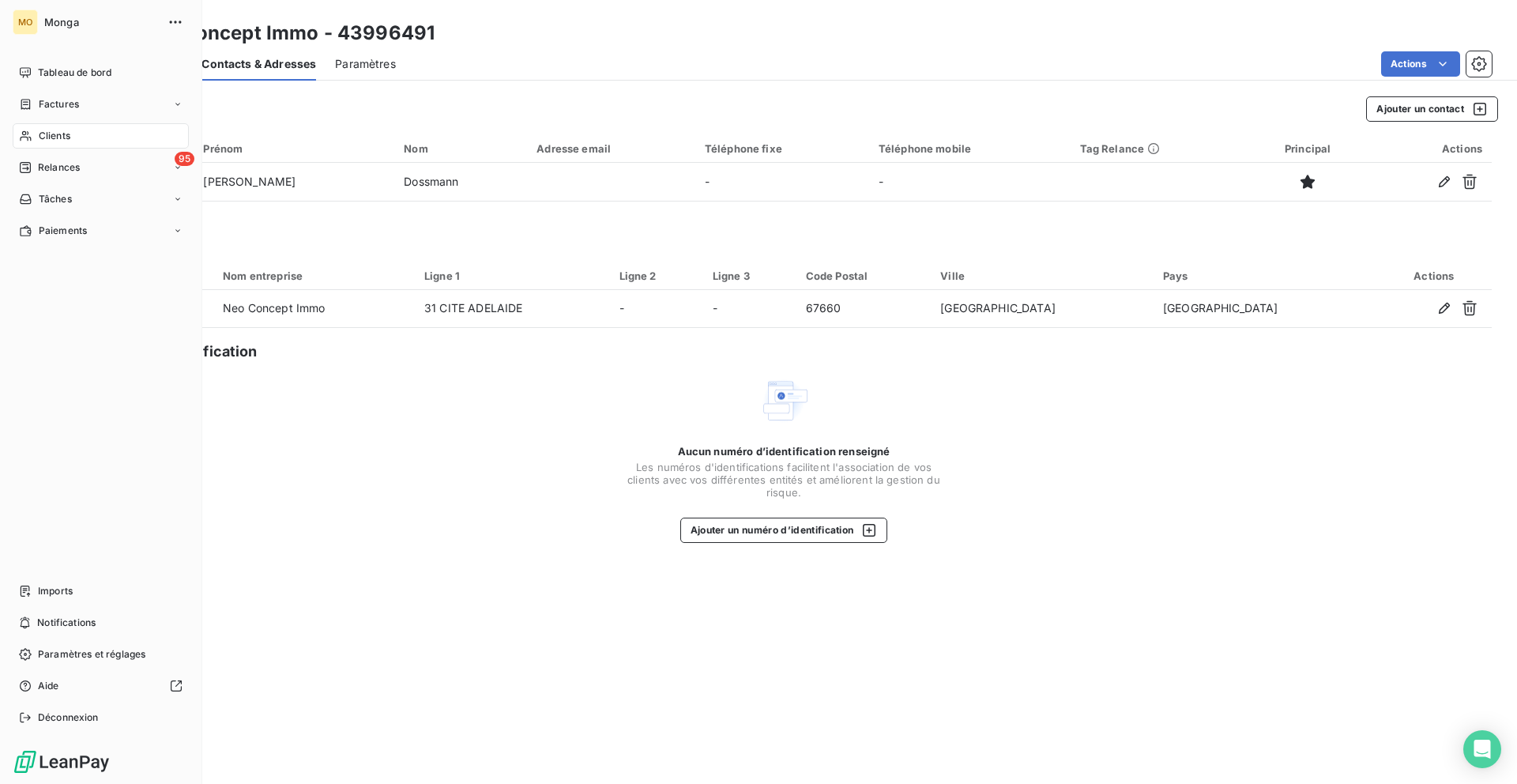
click at [35, 127] on div "Clients" at bounding box center [100, 136] width 176 height 25
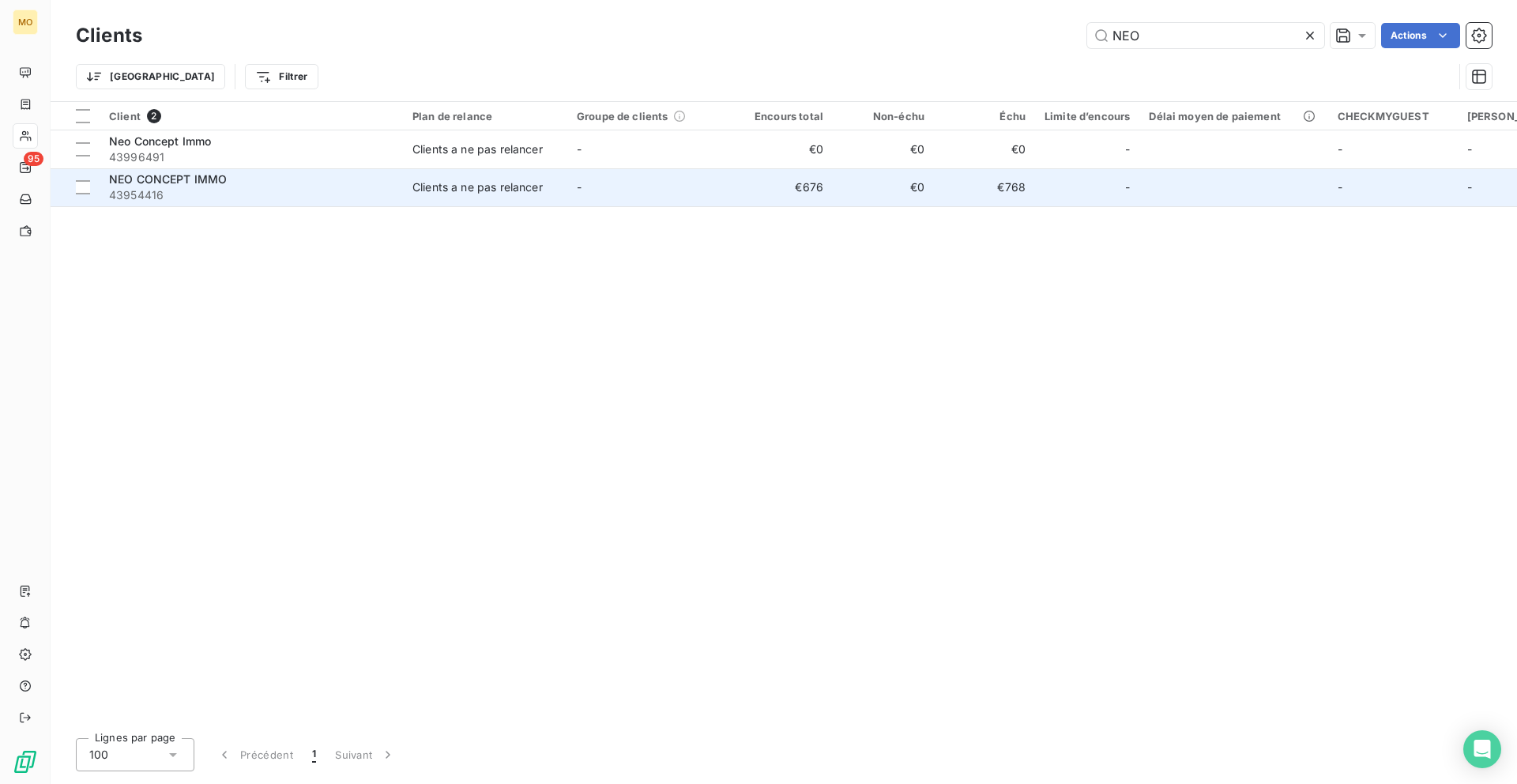
click at [546, 184] on span "Clients a ne pas relancer" at bounding box center [485, 187] width 145 height 15
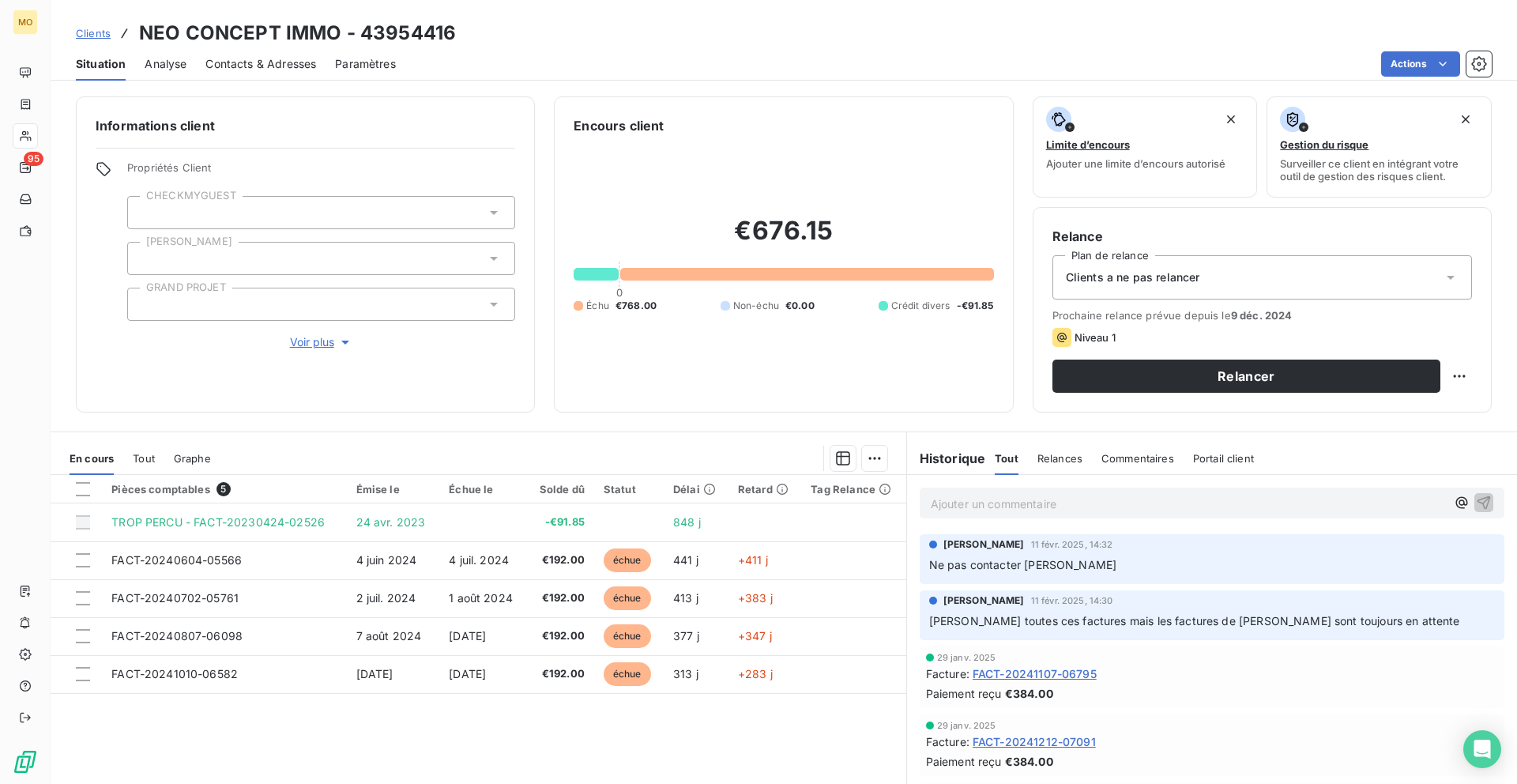
click at [34, 143] on div at bounding box center [25, 136] width 25 height 25
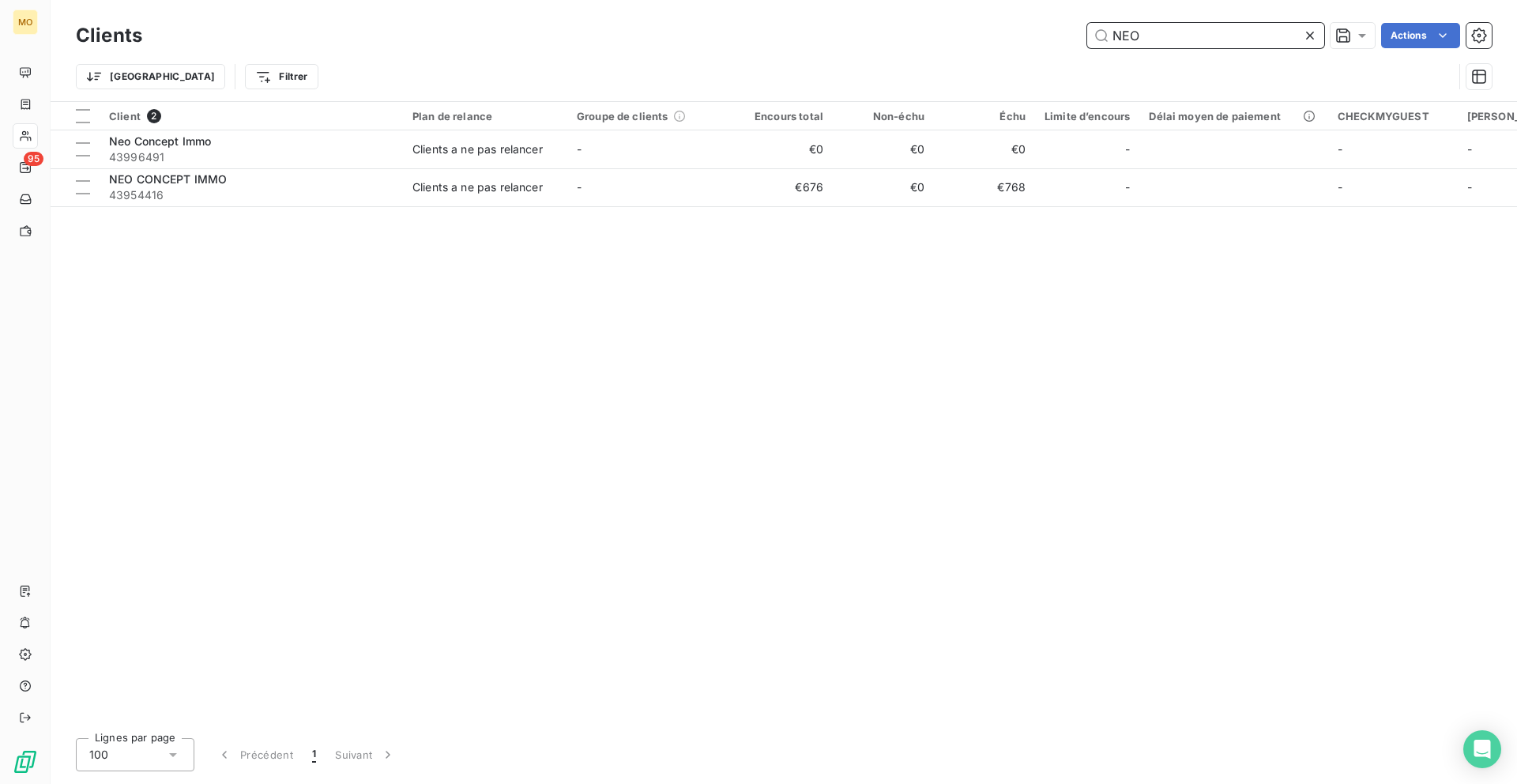
click at [1120, 45] on input "NEO" at bounding box center [1206, 35] width 237 height 25
click at [1121, 45] on input "NEO" at bounding box center [1206, 35] width 237 height 25
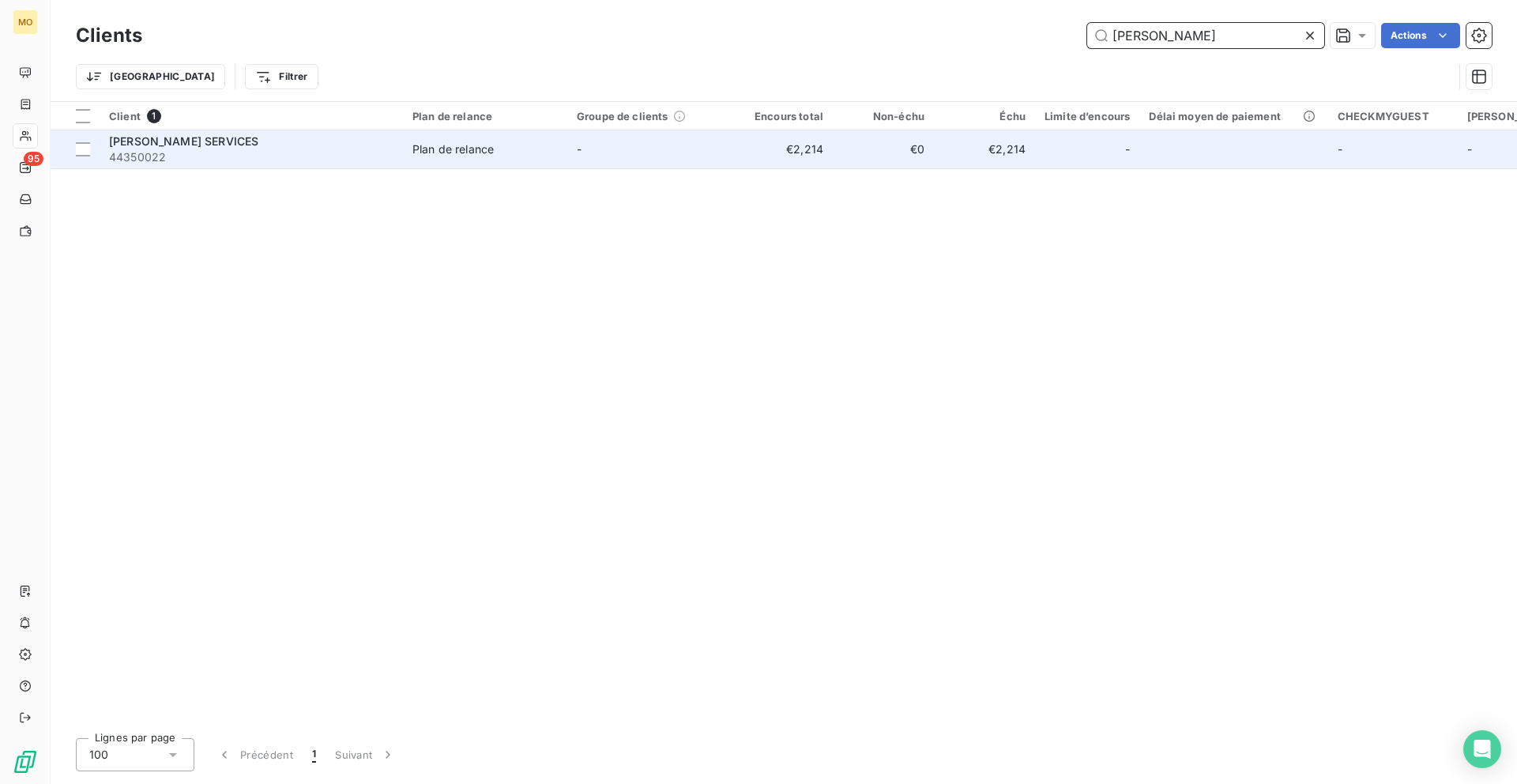
type input "[PERSON_NAME]"
click at [309, 152] on span "44350022" at bounding box center [251, 157] width 285 height 15
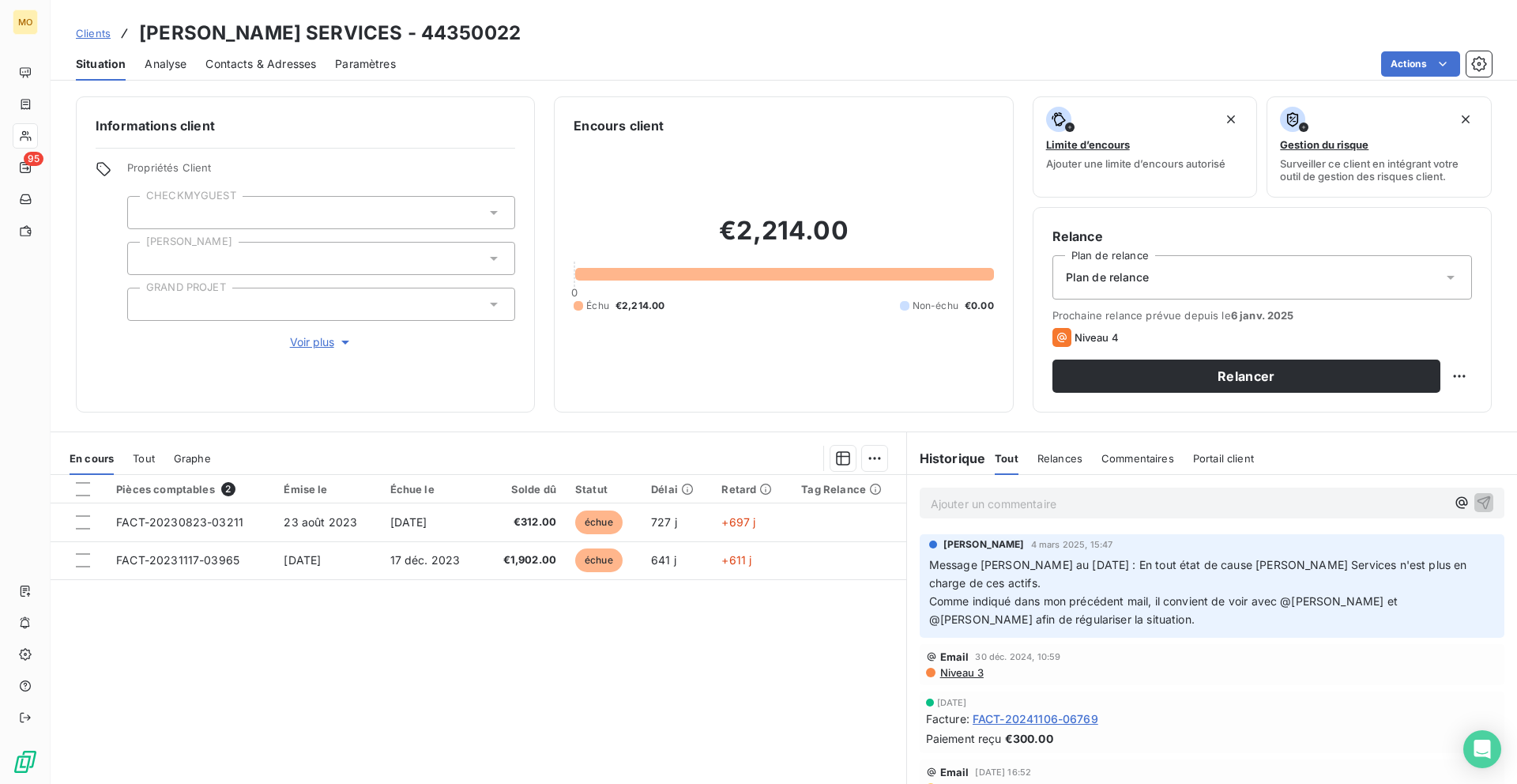
click at [27, 131] on icon at bounding box center [25, 136] width 11 height 10
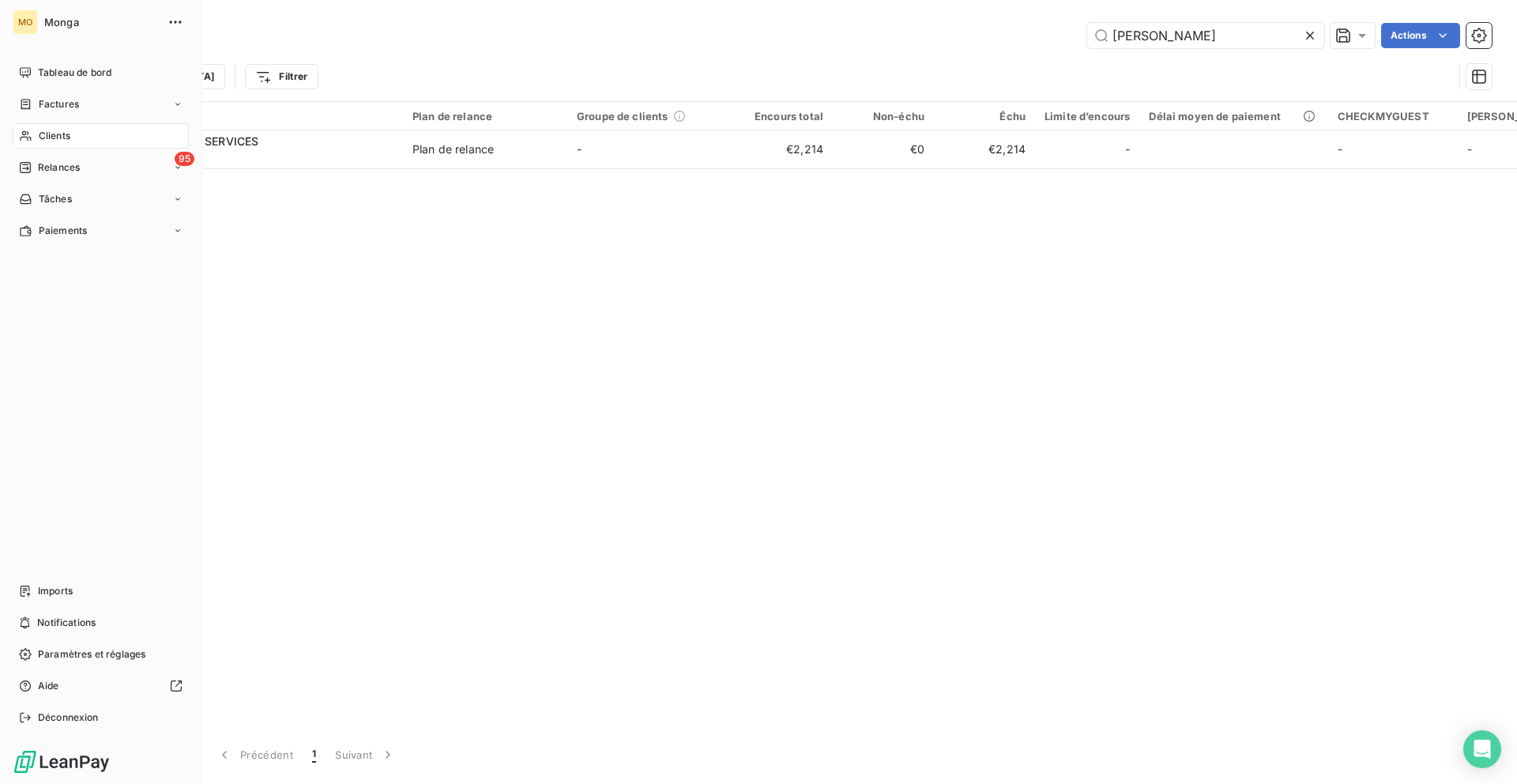
click at [27, 131] on icon at bounding box center [25, 136] width 11 height 10
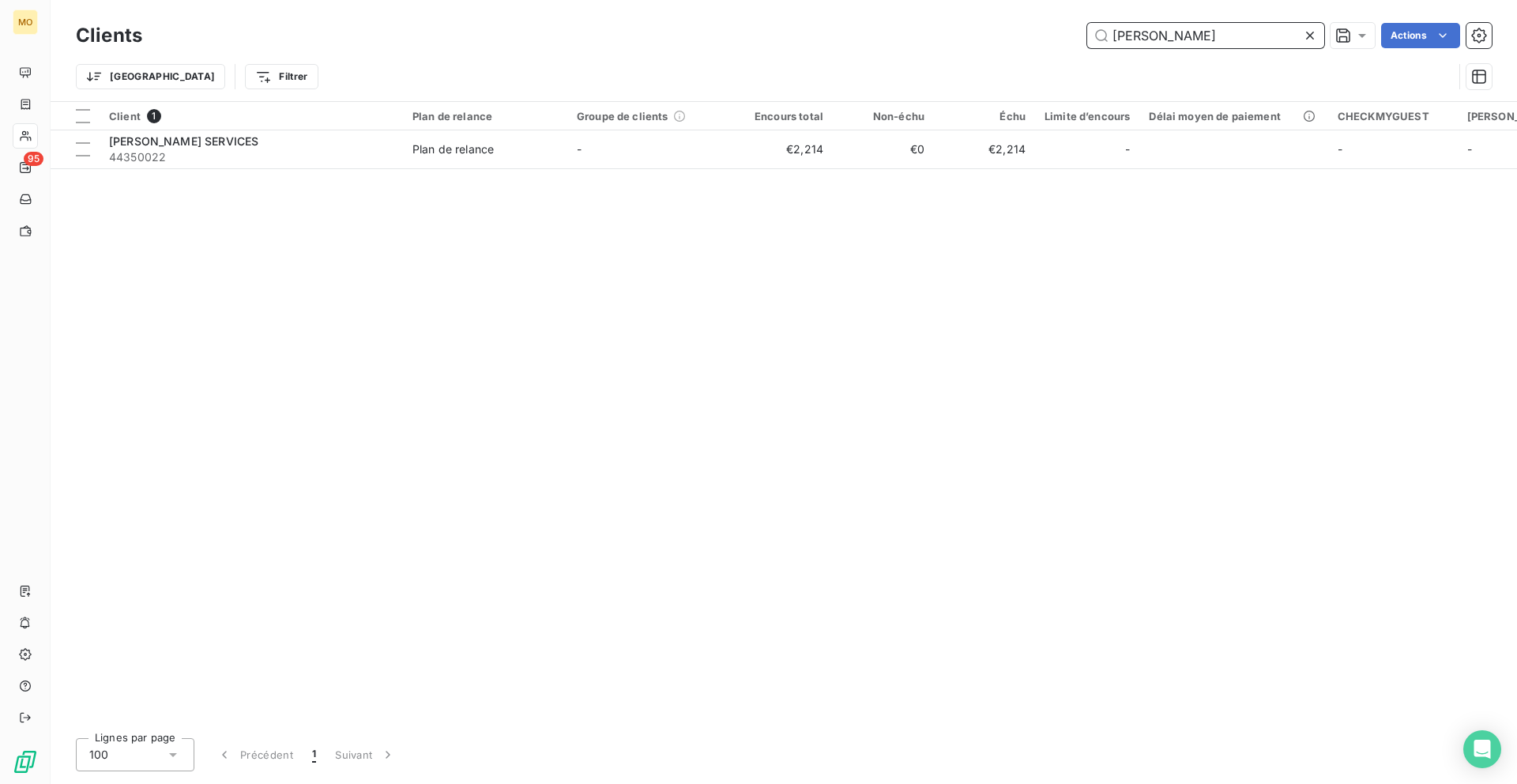
click at [1199, 33] on input "[PERSON_NAME]" at bounding box center [1206, 35] width 237 height 25
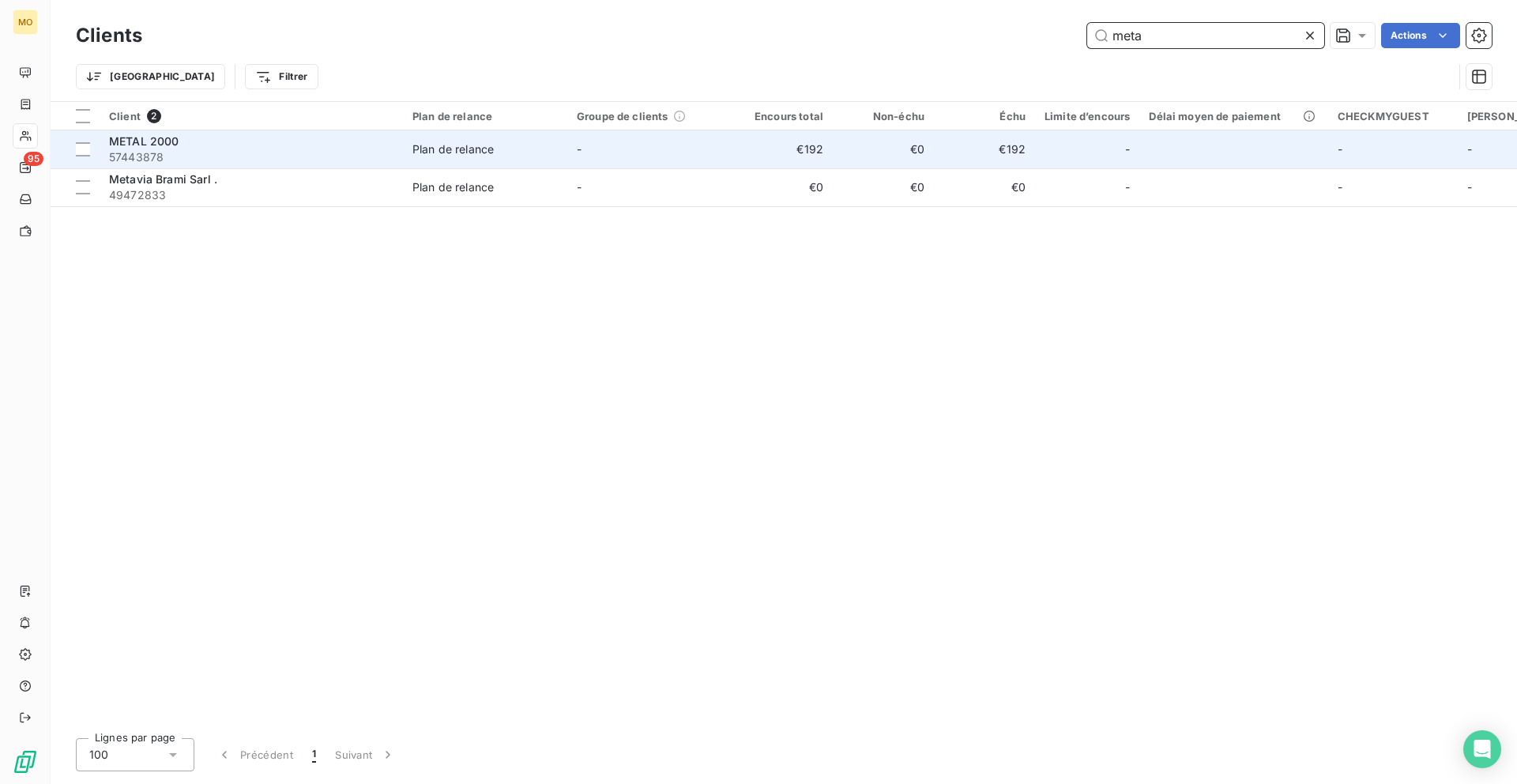
type input "meta"
click at [284, 159] on span "57443878" at bounding box center [251, 157] width 285 height 15
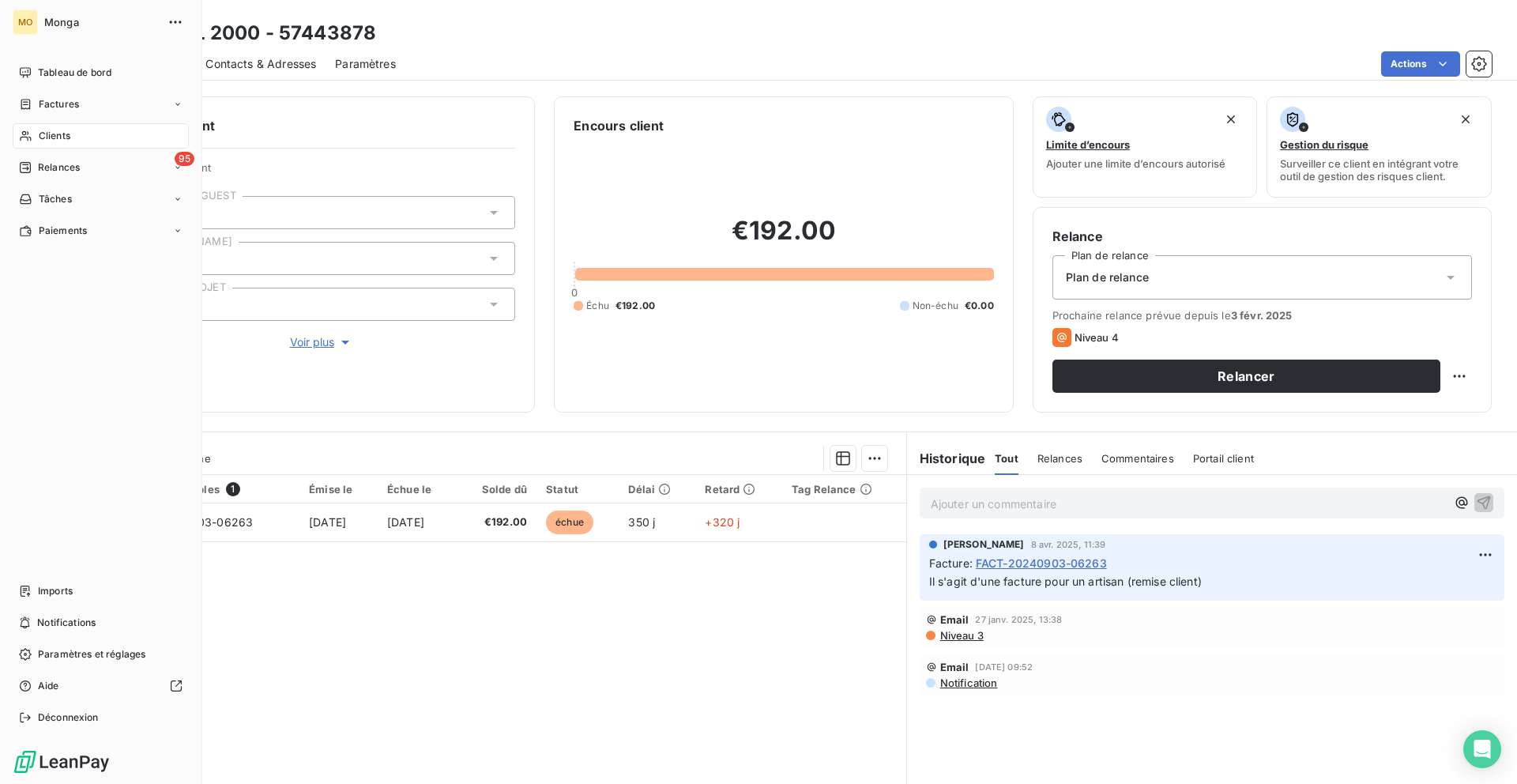
click at [36, 134] on div "Clients" at bounding box center [100, 136] width 176 height 25
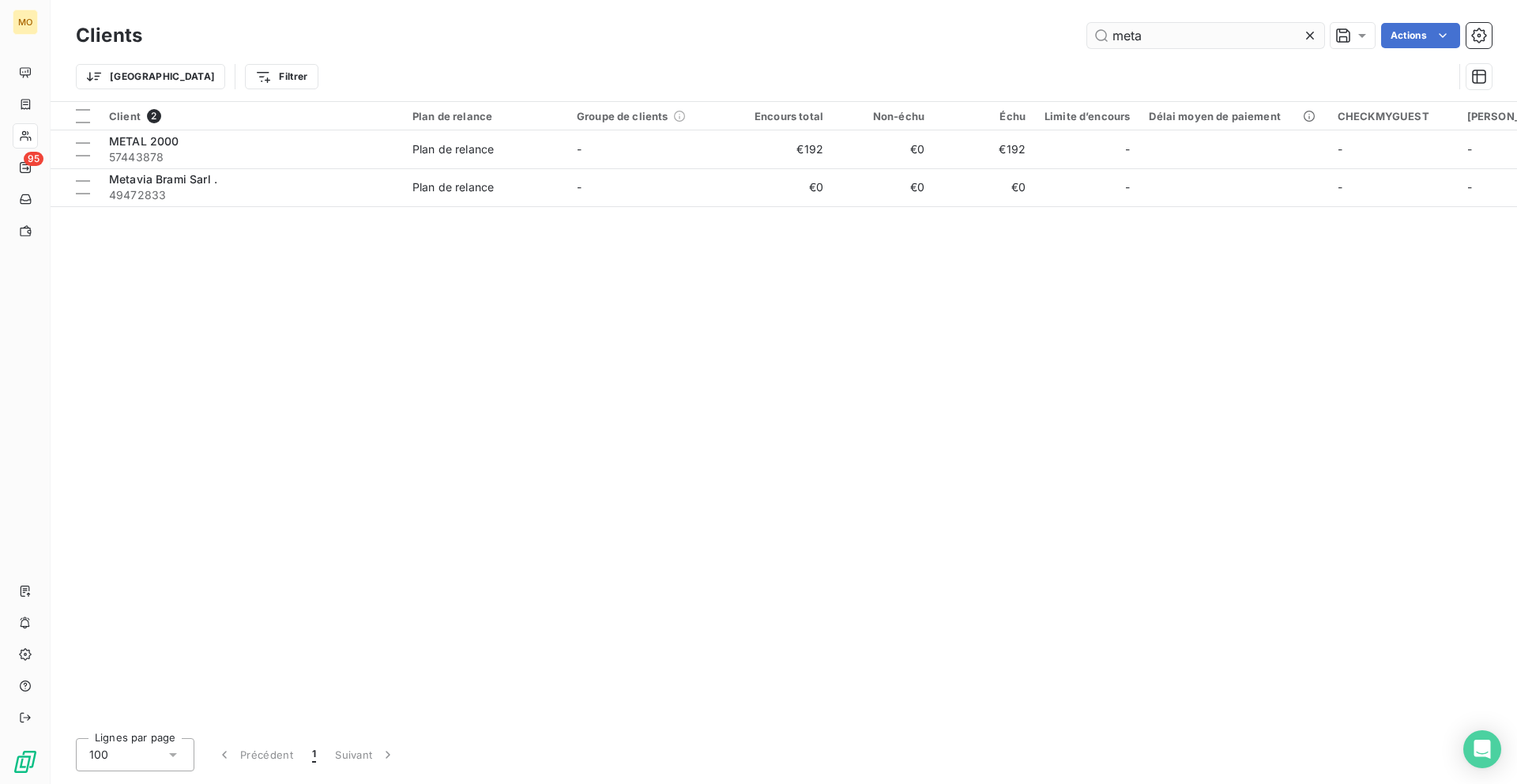
click at [1131, 41] on input "meta" at bounding box center [1206, 35] width 237 height 25
type input "q"
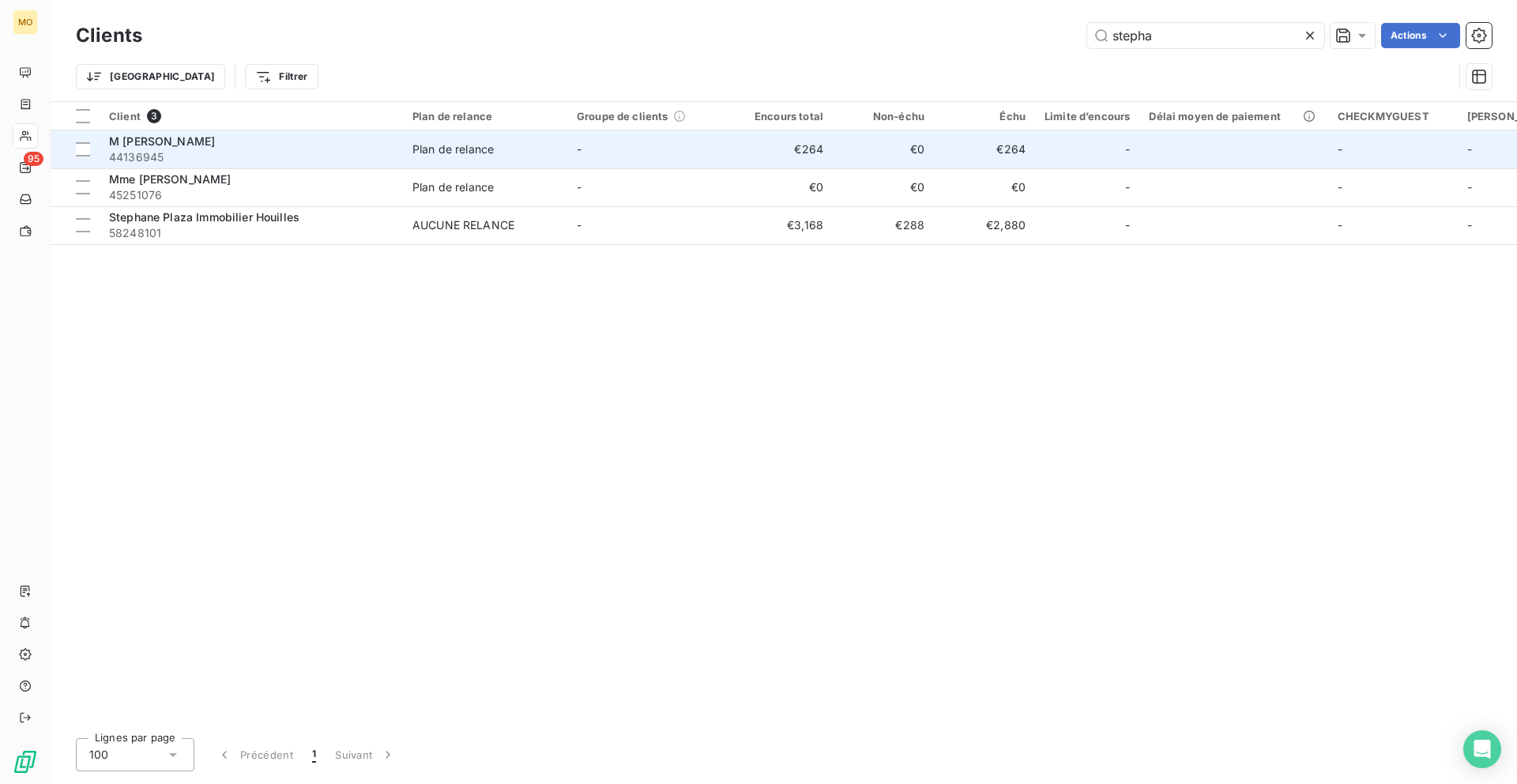
type input "stepha"
click at [197, 156] on span "44136945" at bounding box center [251, 157] width 285 height 15
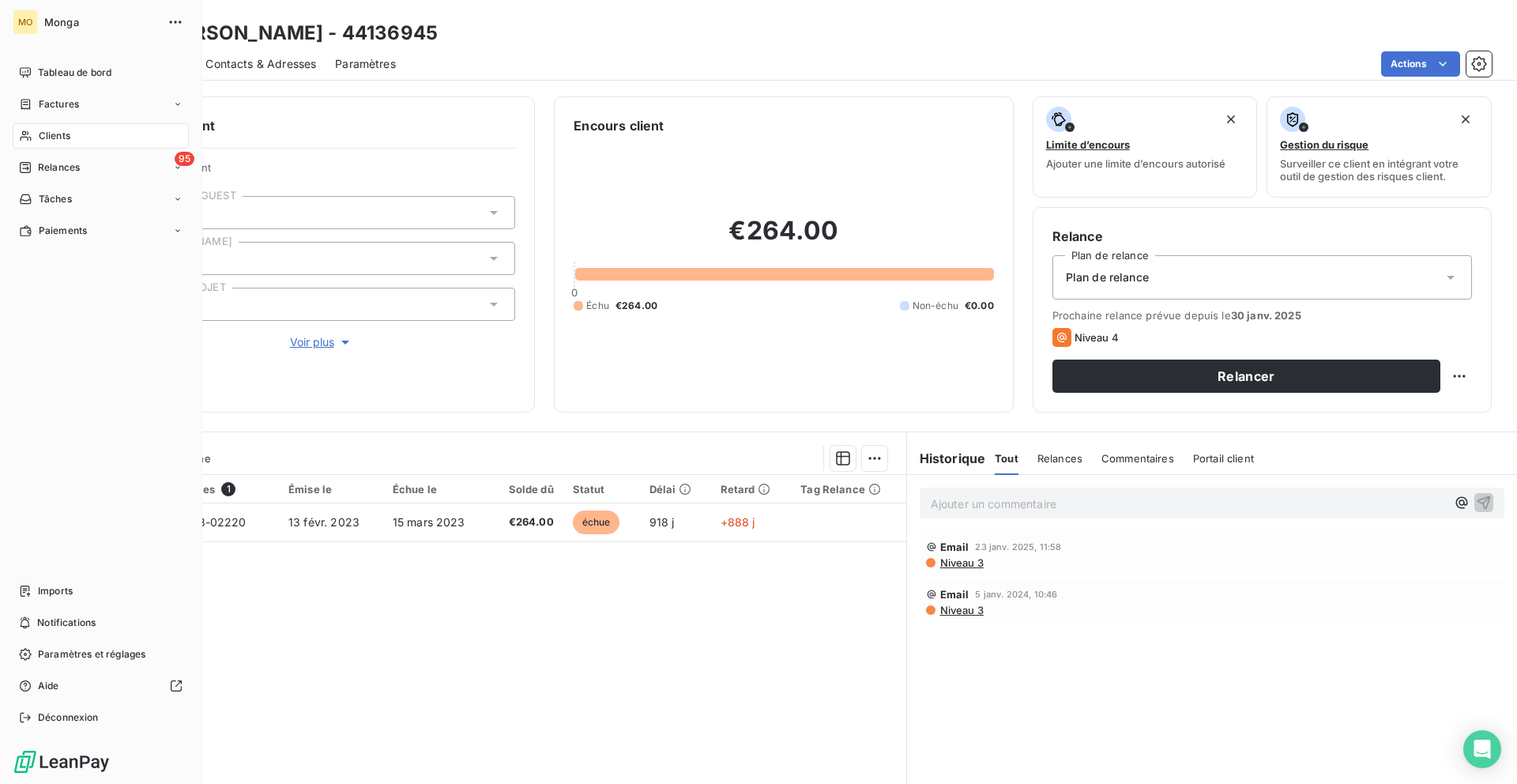
click at [21, 142] on icon at bounding box center [26, 136] width 14 height 13
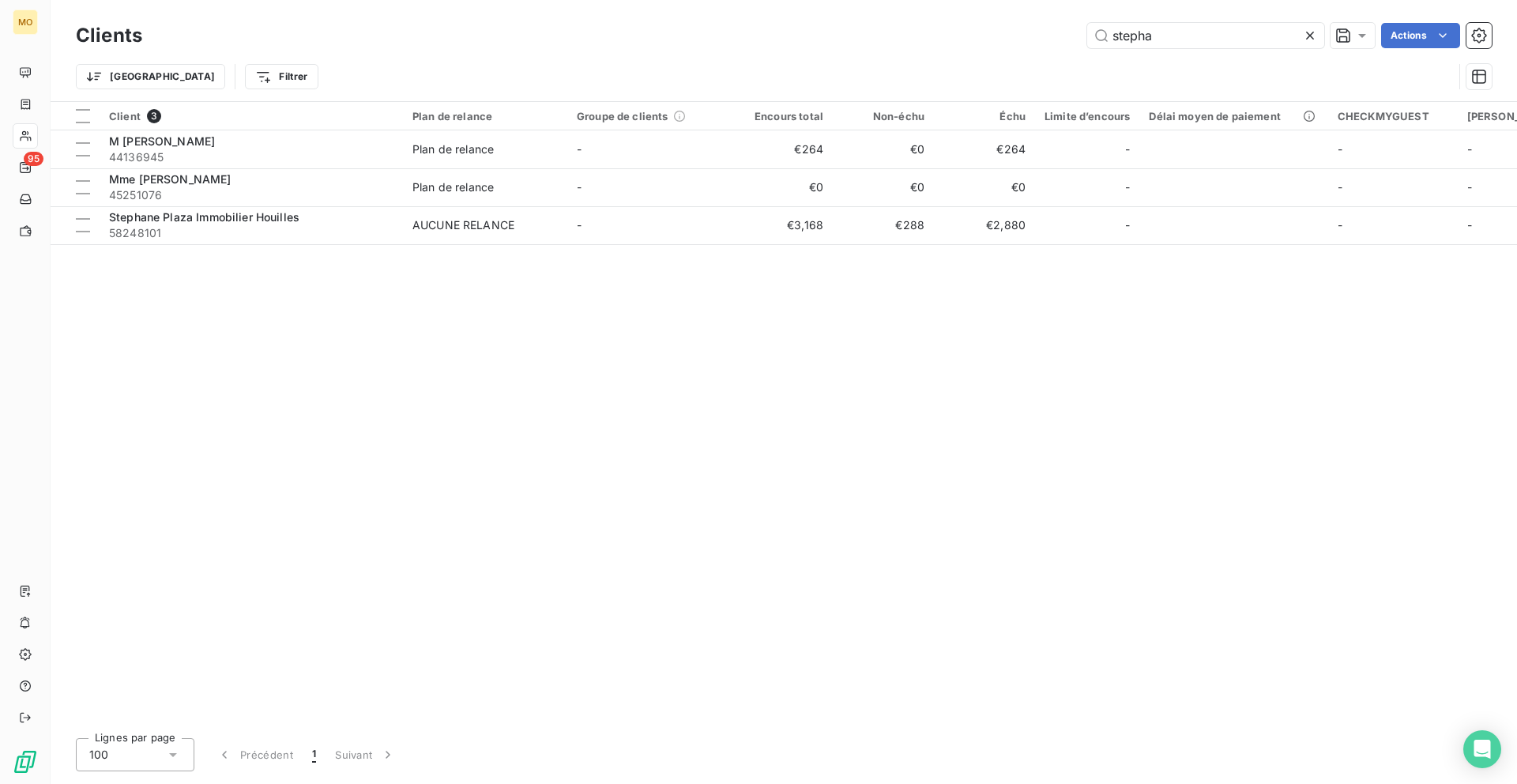
click at [32, 128] on div at bounding box center [25, 136] width 25 height 25
click at [1164, 45] on input "stepha" at bounding box center [1206, 35] width 237 height 25
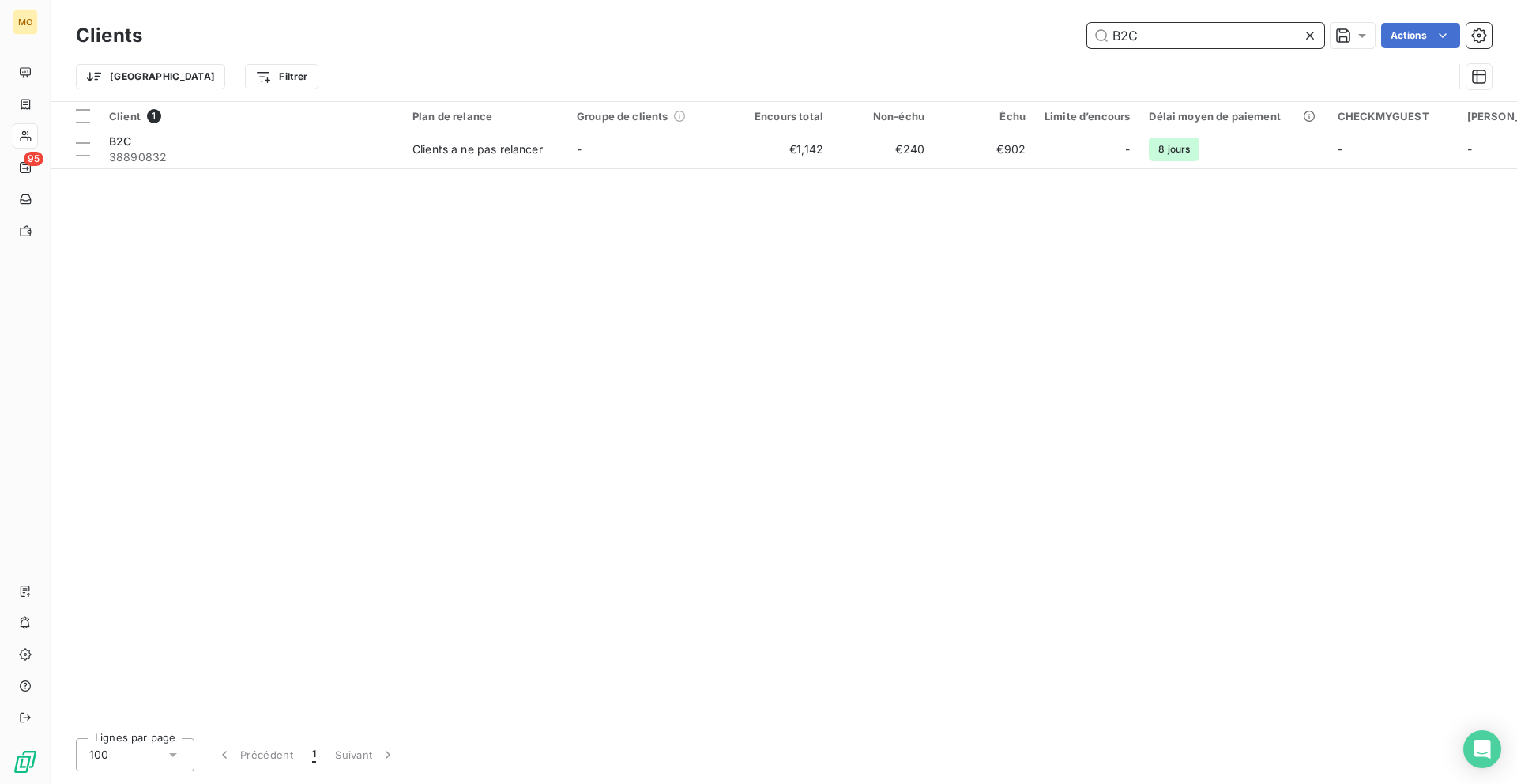
type input "B2C"
click at [625, 171] on div "Client 1 Plan de relance Groupe de clients Encours total Non-échu Échu Limite d…" at bounding box center [783, 413] width 1466 height 624
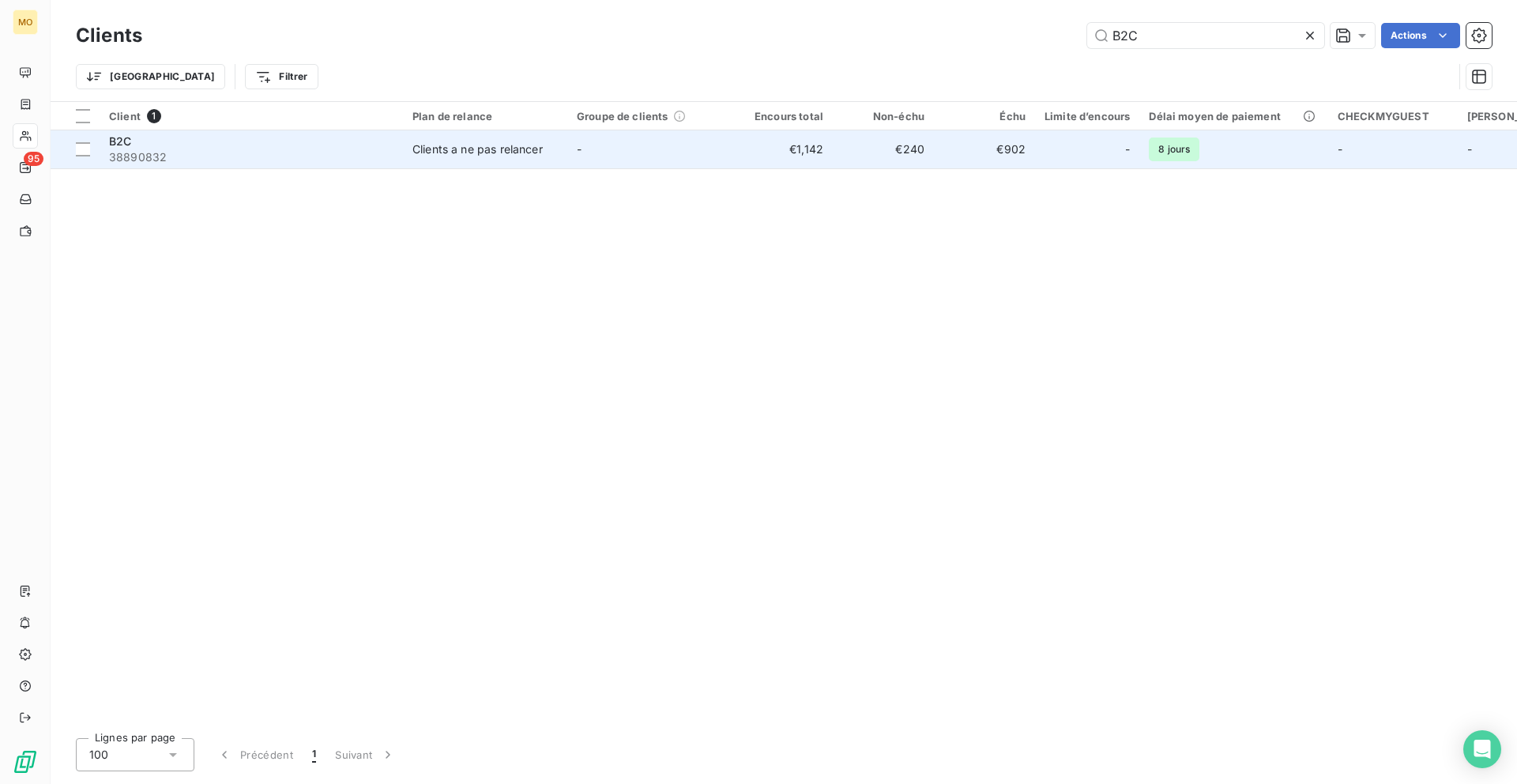
click at [625, 156] on td "-" at bounding box center [650, 149] width 165 height 38
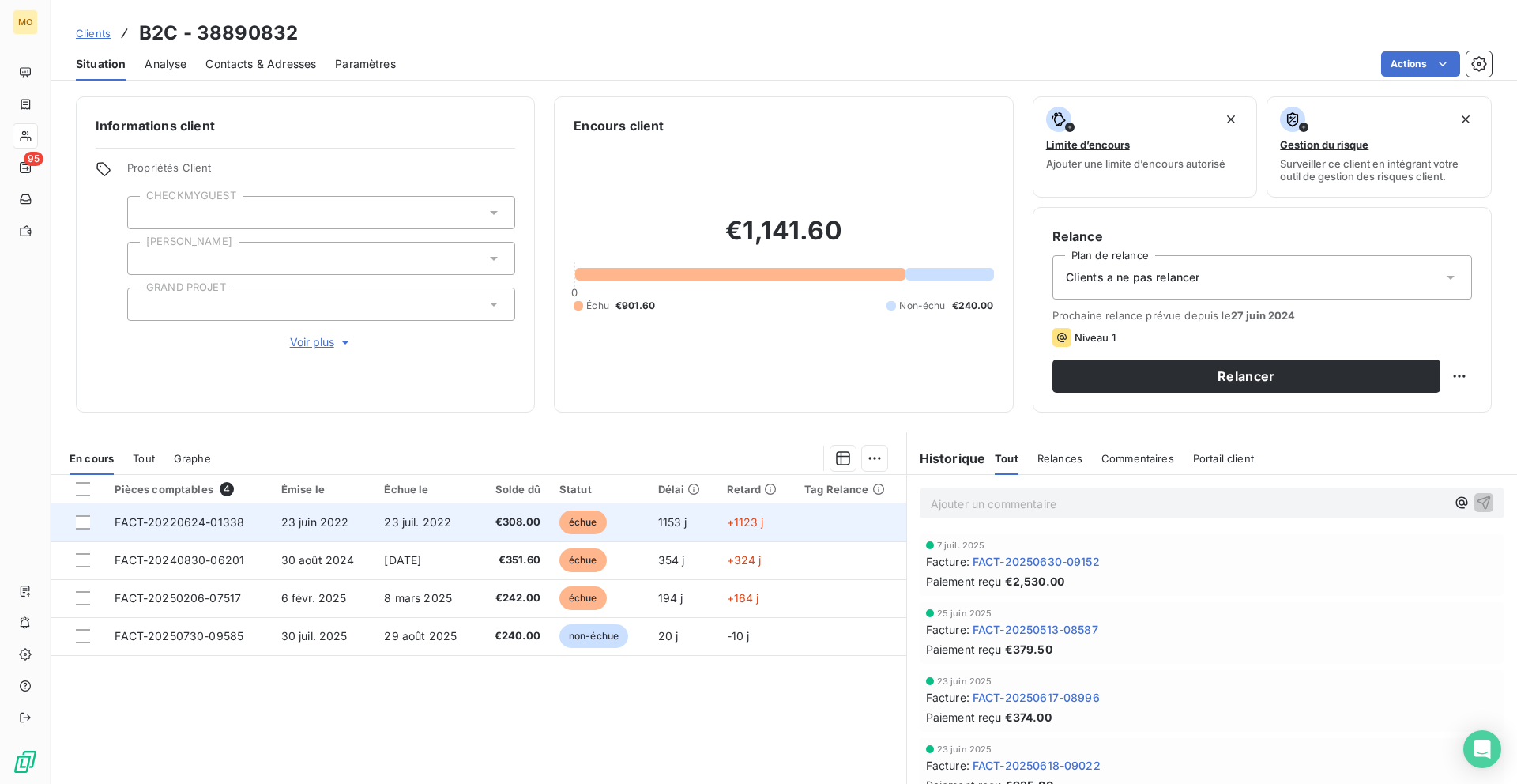
click at [734, 514] on td "+1123 j" at bounding box center [756, 522] width 77 height 38
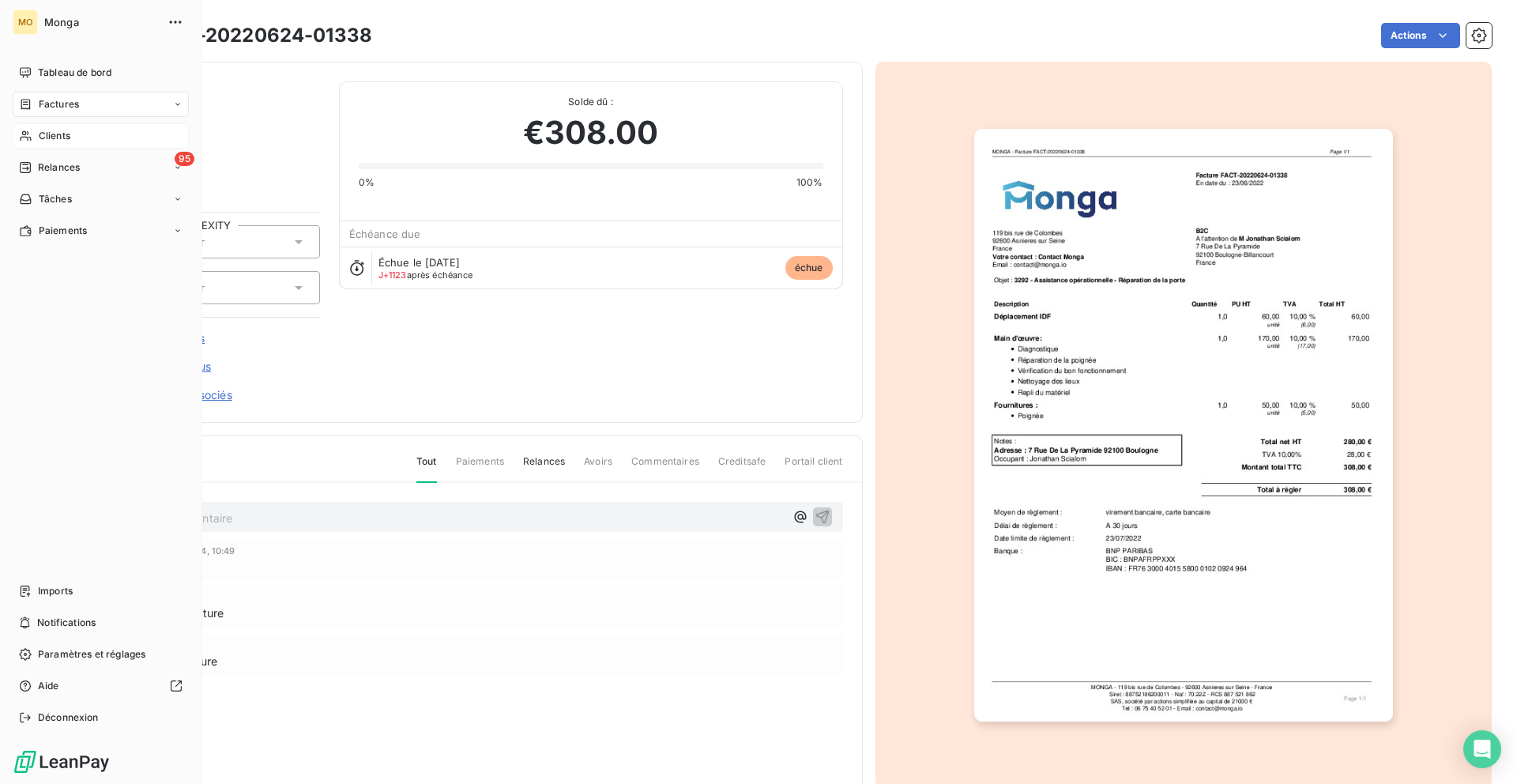
click at [39, 131] on span "Clients" at bounding box center [54, 136] width 32 height 15
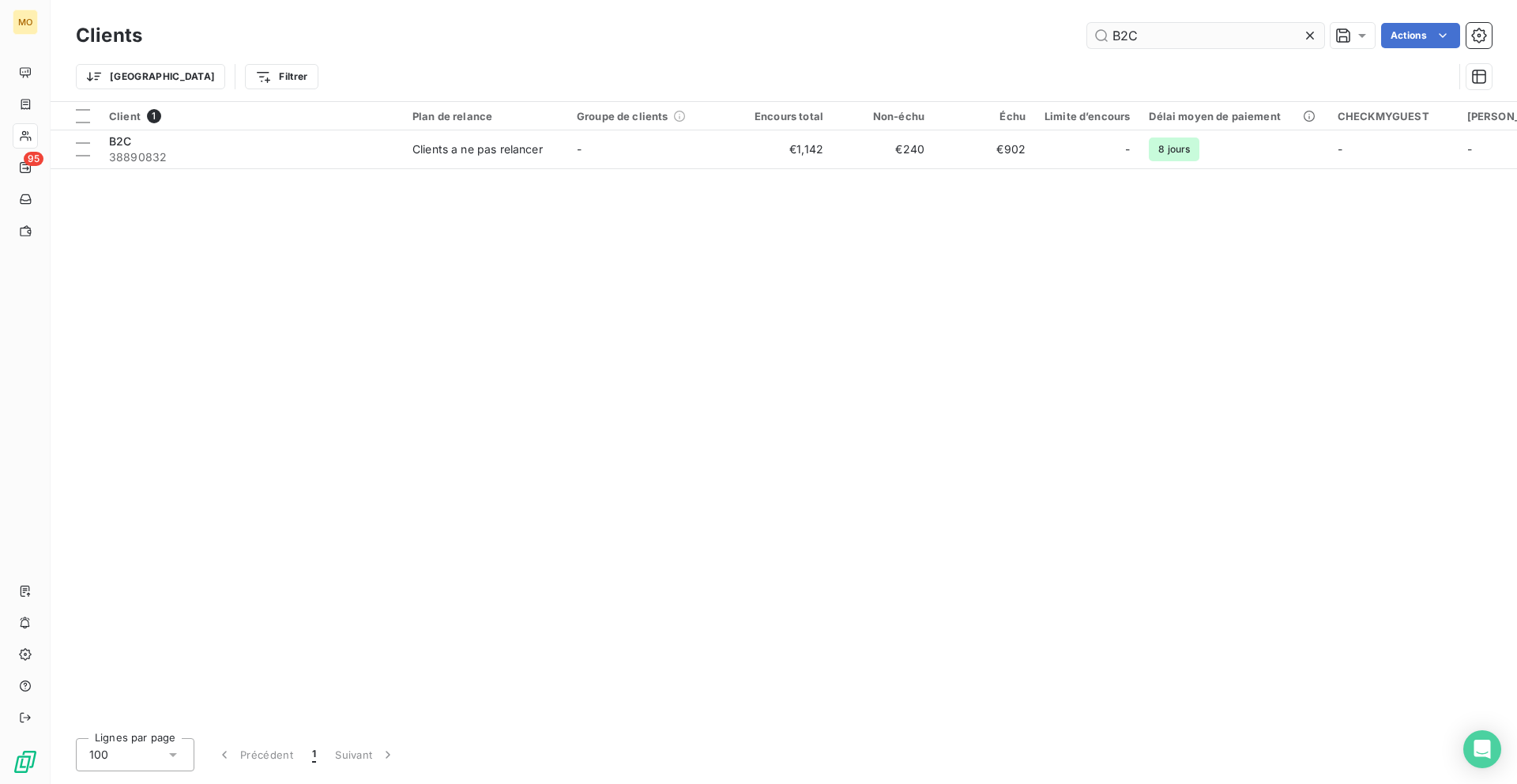
click at [1182, 27] on input "B2C" at bounding box center [1206, 35] width 237 height 25
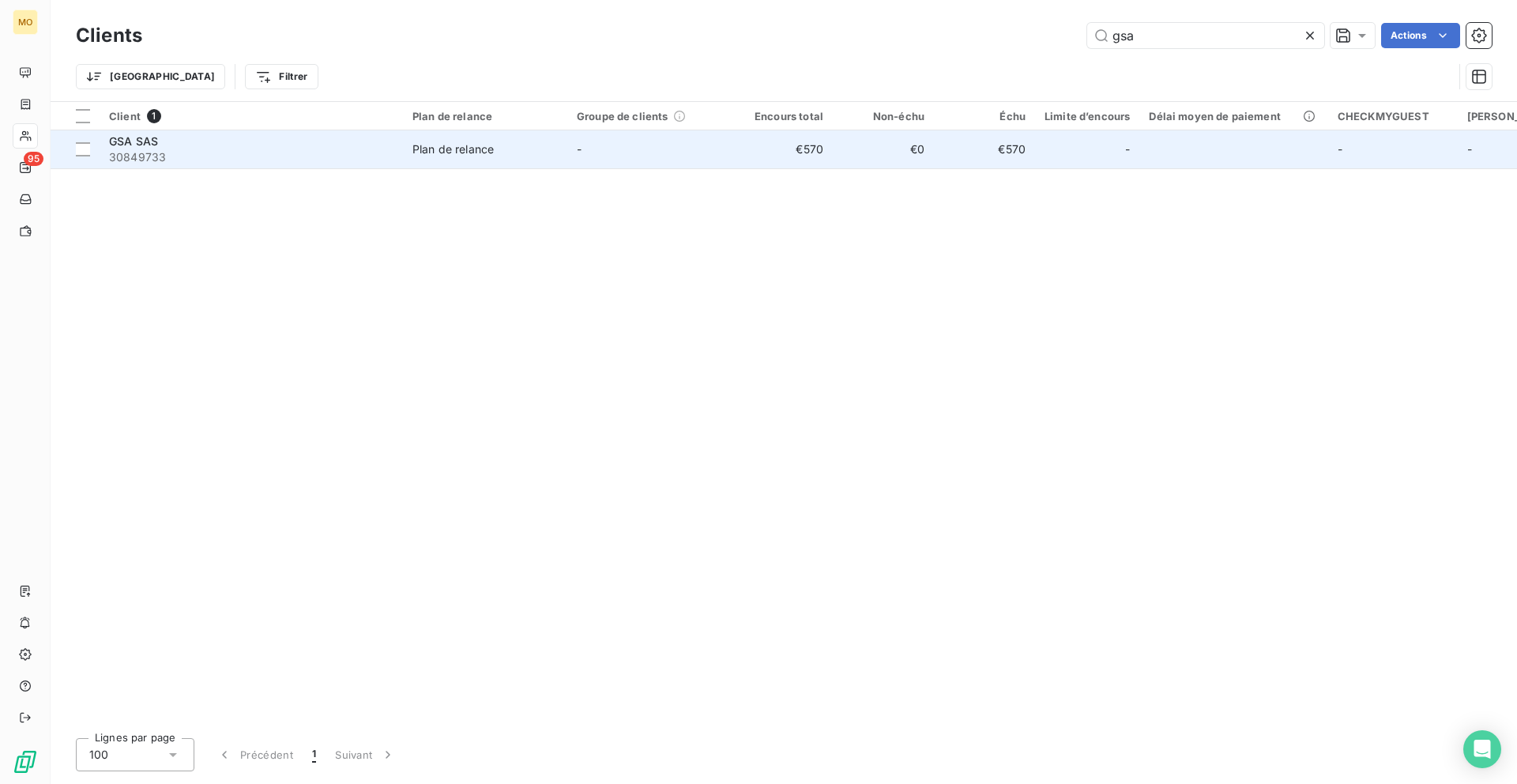
type input "gsa"
click at [347, 152] on span "30849733" at bounding box center [251, 157] width 285 height 15
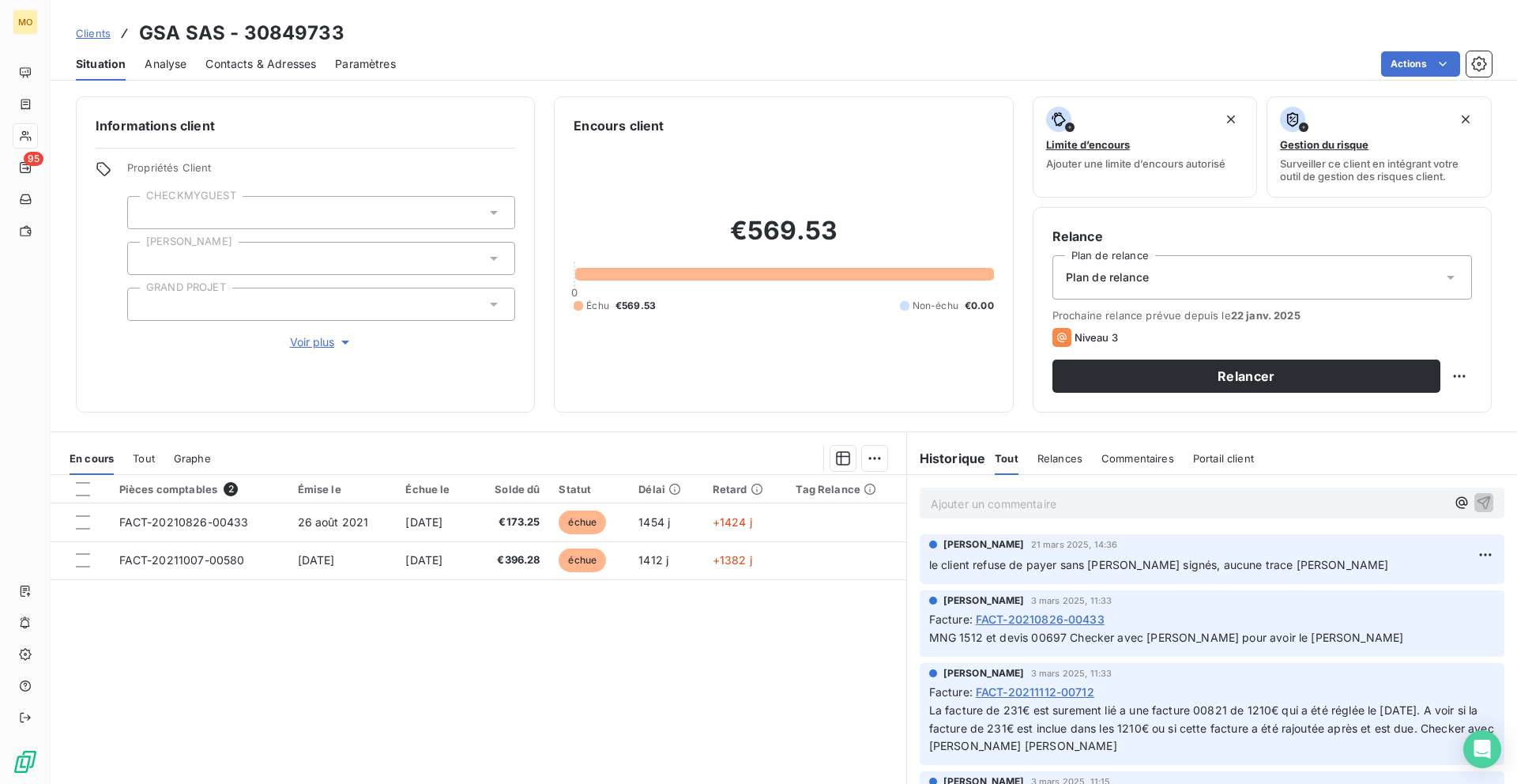
click at [37, 138] on div at bounding box center [25, 136] width 25 height 25
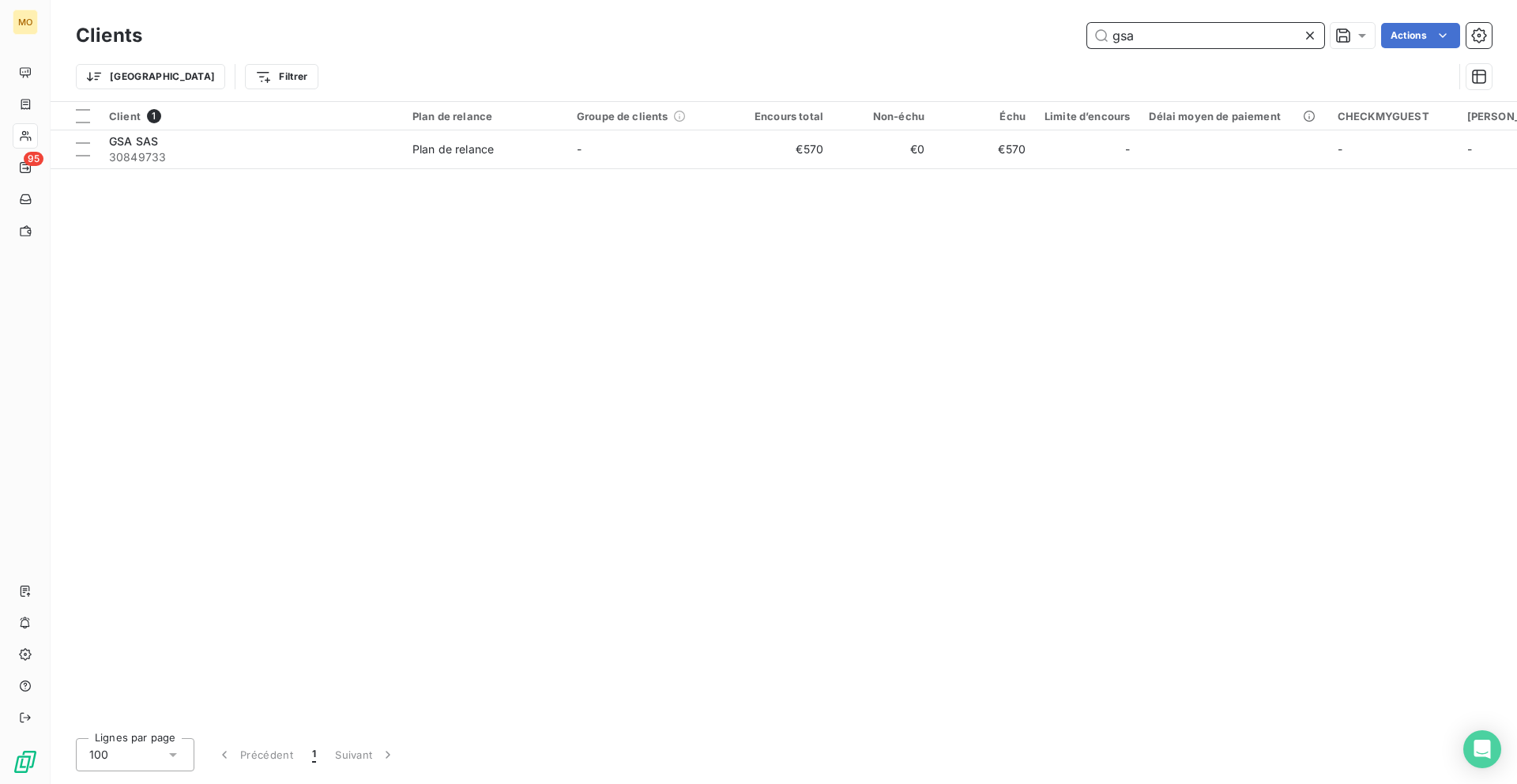
click at [1121, 35] on input "gsa" at bounding box center [1206, 35] width 237 height 25
type input "groupe bab"
click at [212, 126] on th "Client 1" at bounding box center [251, 116] width 304 height 28
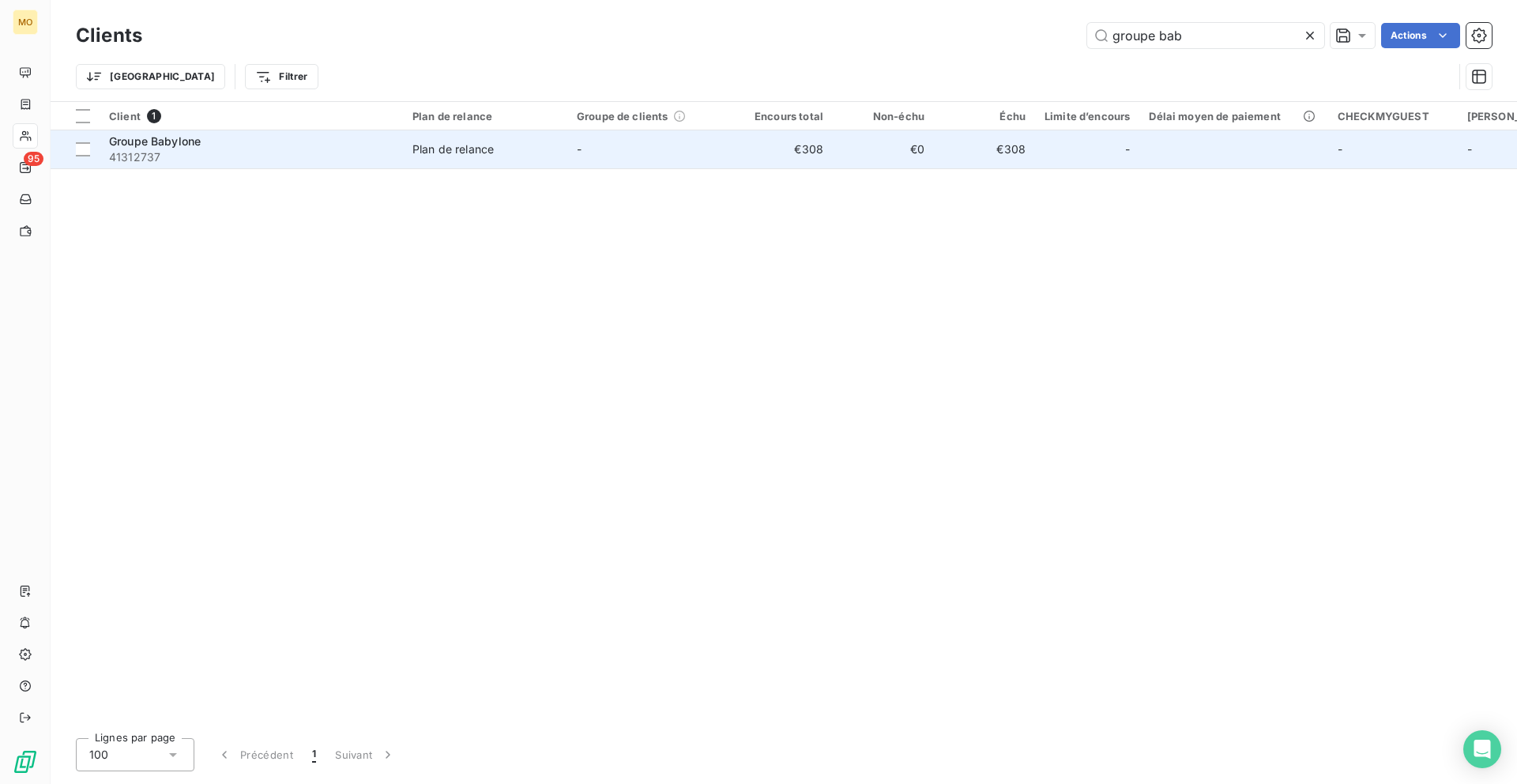
click at [221, 146] on div "Groupe Babylone" at bounding box center [251, 142] width 285 height 15
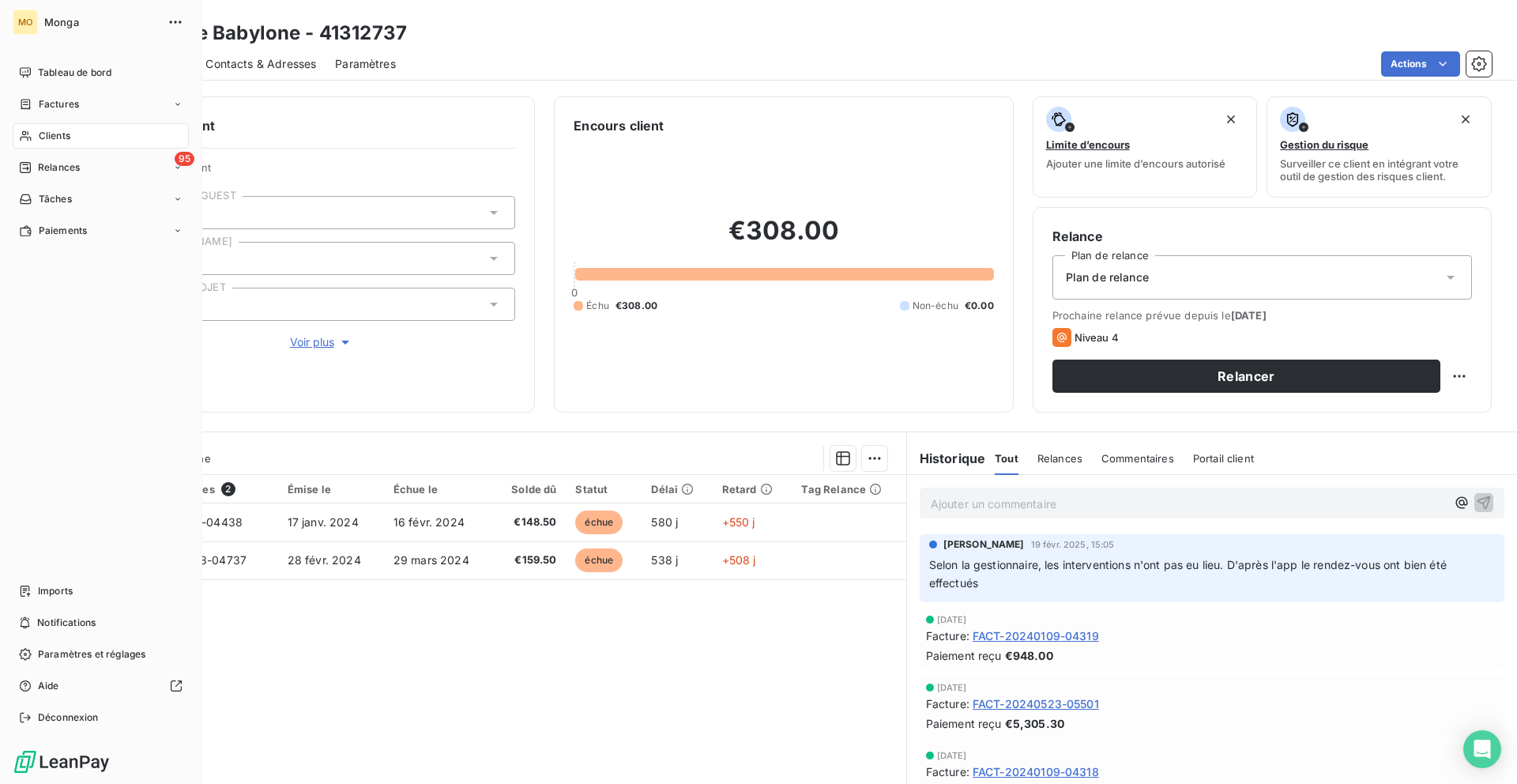
click at [29, 137] on icon at bounding box center [25, 136] width 11 height 10
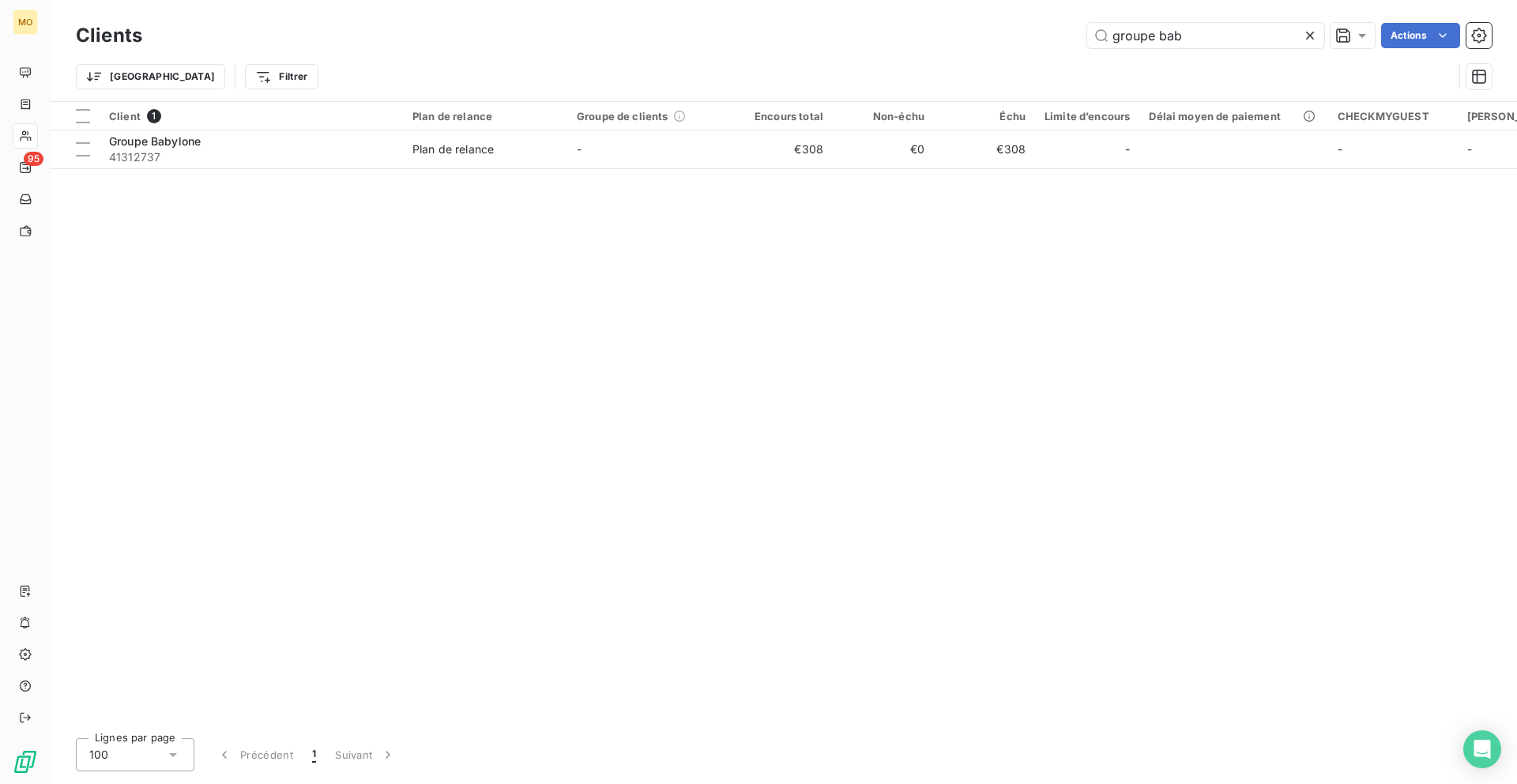
click at [1175, 5] on div "Clients groupe bab Actions Trier Filtrer" at bounding box center [783, 51] width 1466 height 101
click at [1169, 29] on input "groupe bab" at bounding box center [1206, 35] width 237 height 25
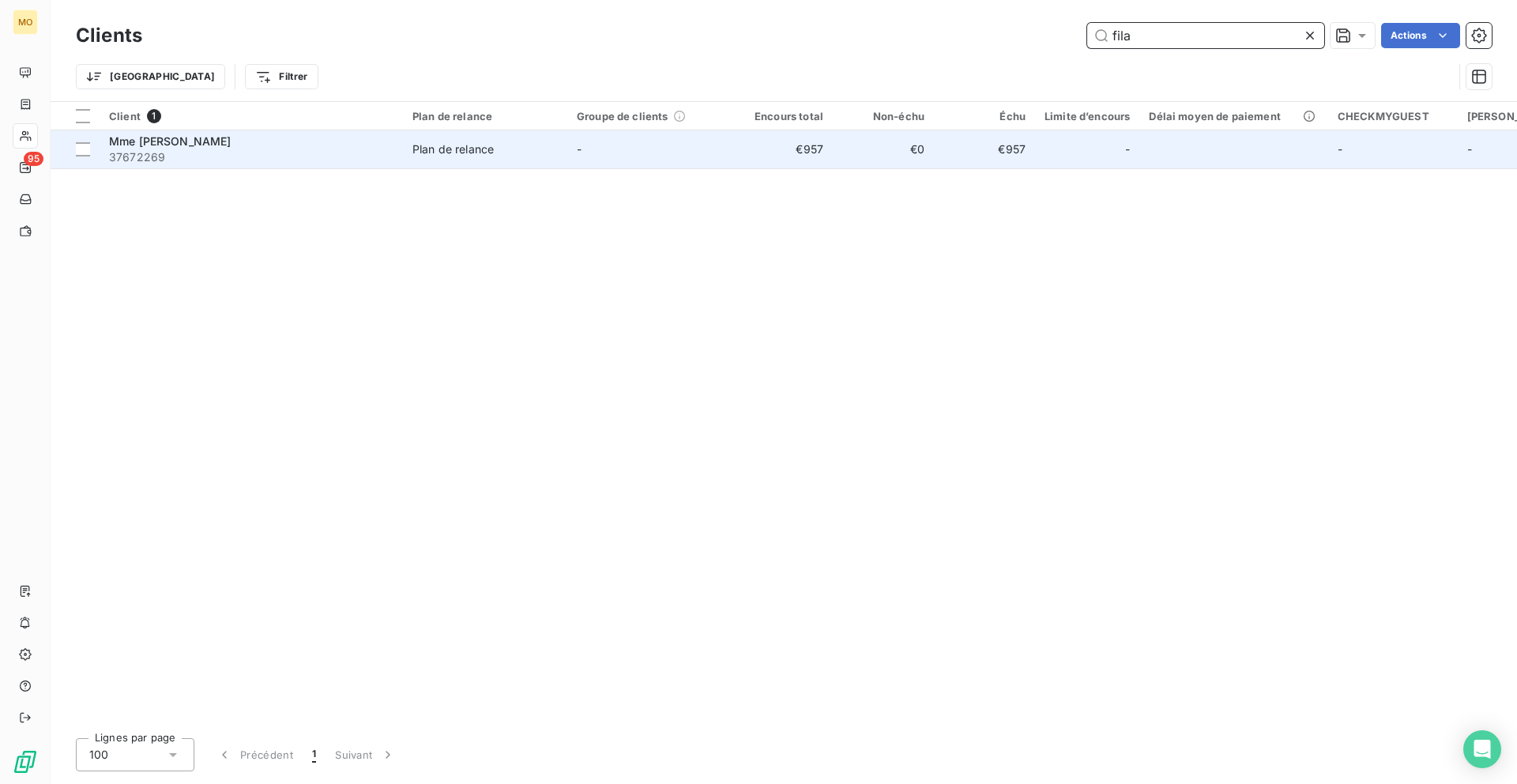
type input "fila"
click at [311, 161] on span "37672269" at bounding box center [251, 157] width 285 height 15
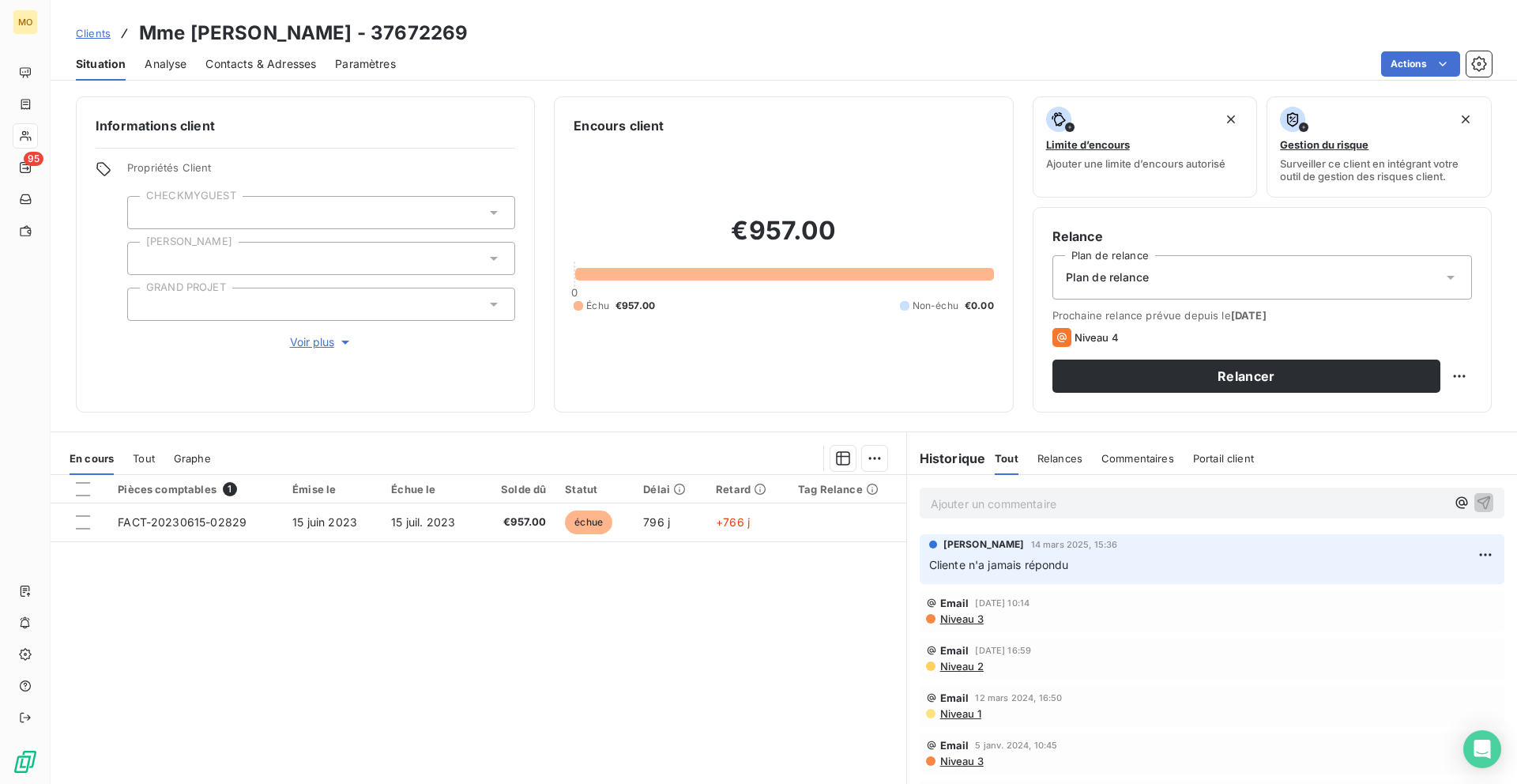
click at [34, 139] on div at bounding box center [25, 136] width 25 height 25
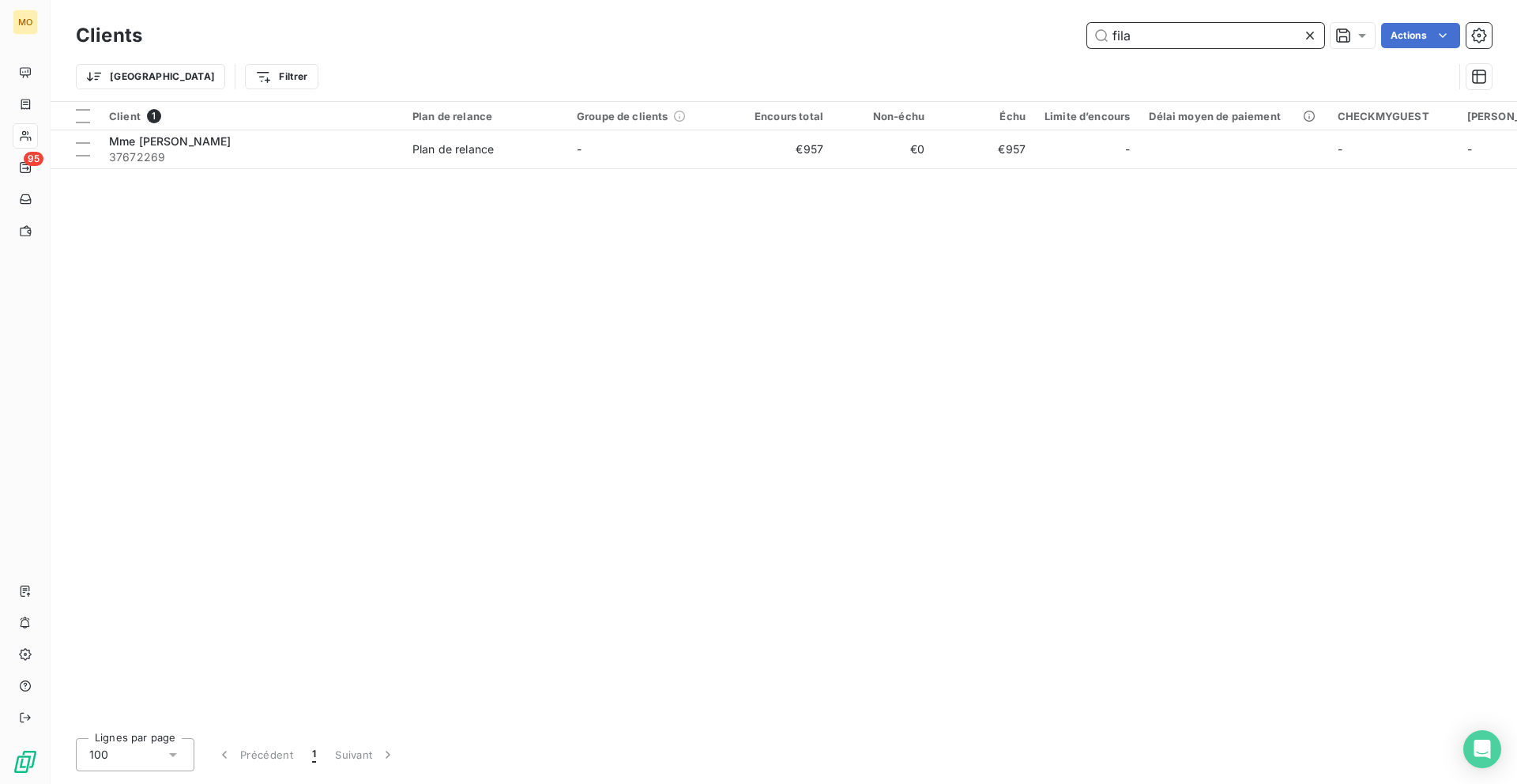
click at [1145, 28] on input "fila" at bounding box center [1206, 35] width 237 height 25
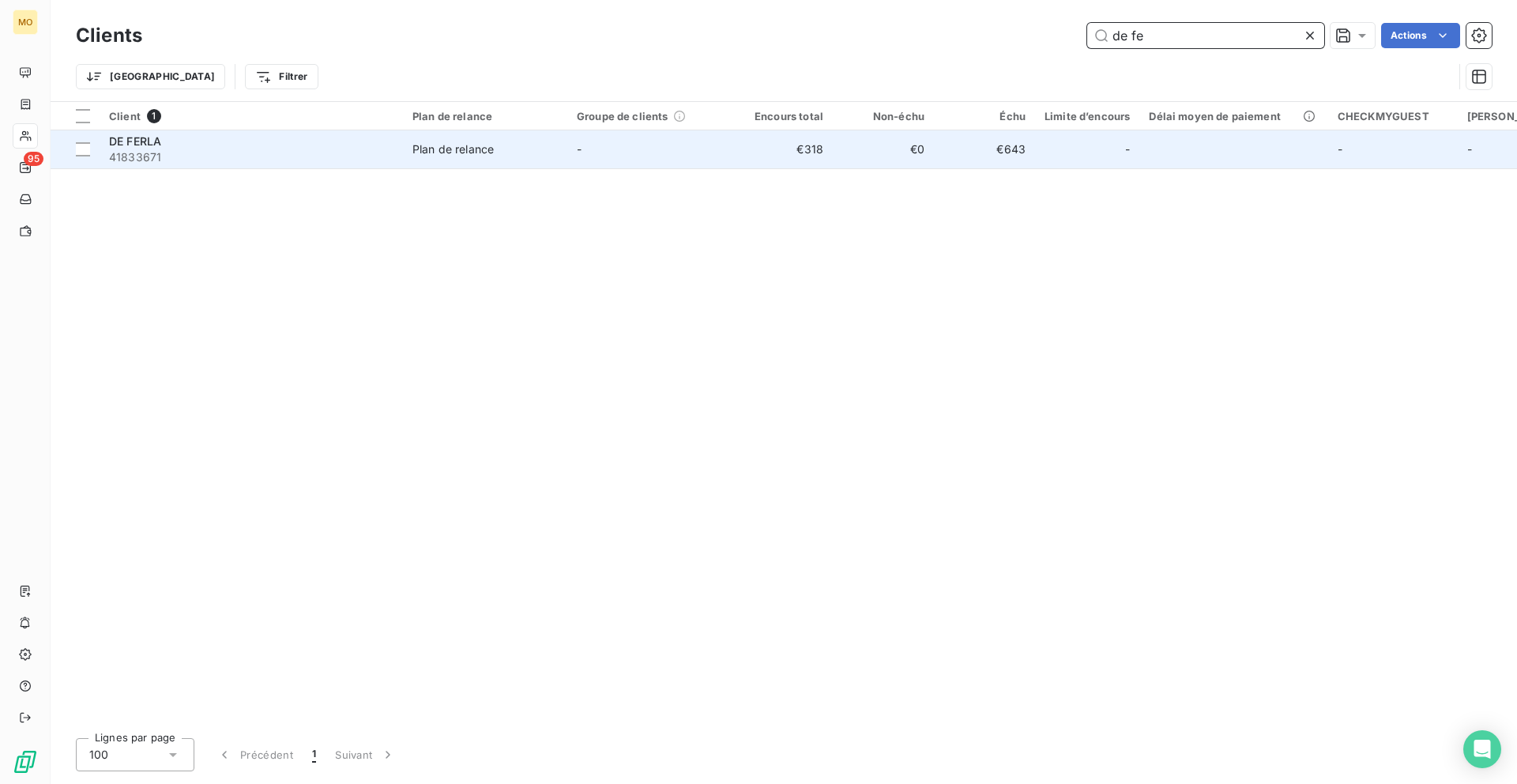
type input "de fe"
click at [342, 166] on td "[PERSON_NAME] 41833671" at bounding box center [251, 149] width 304 height 38
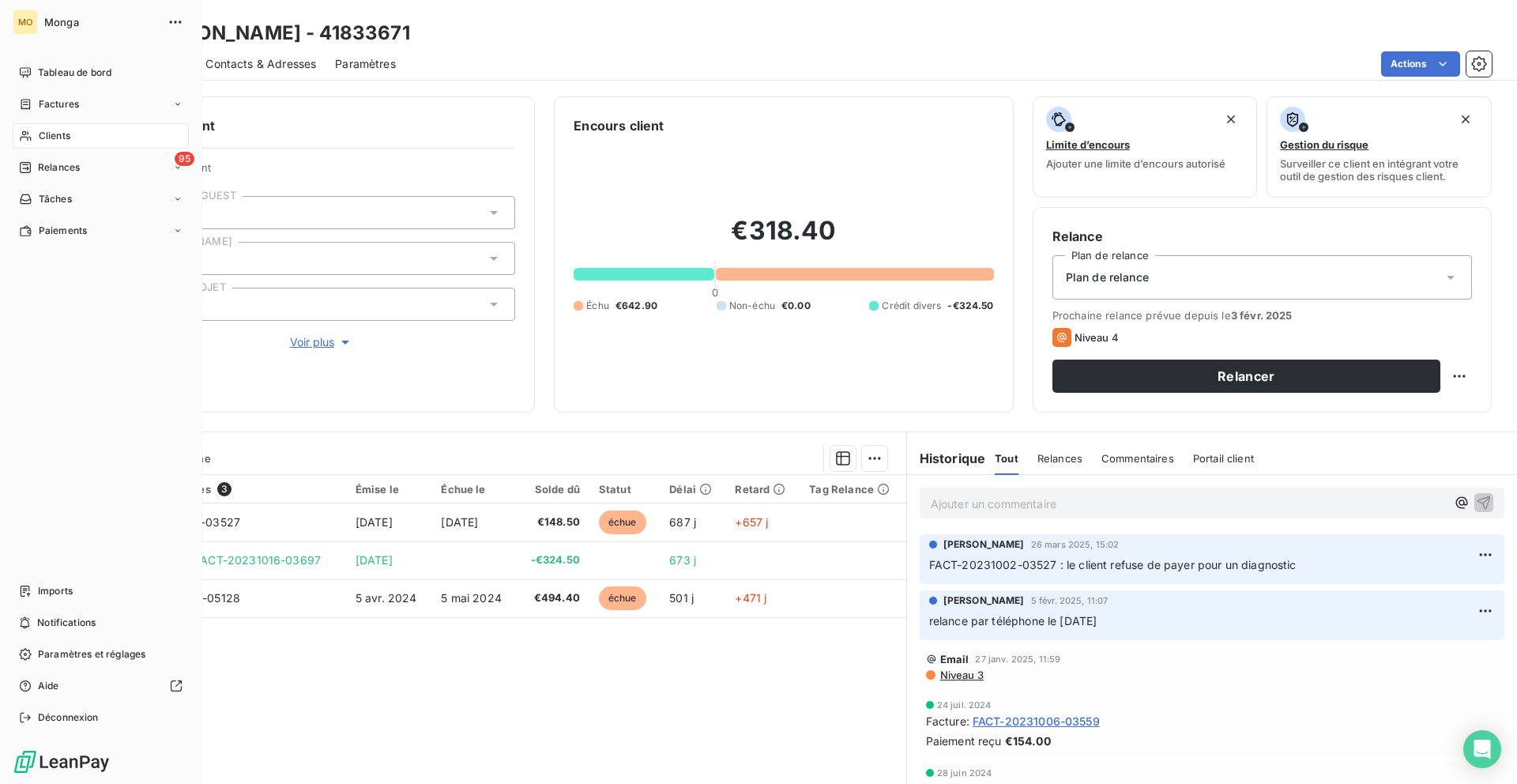
click at [31, 142] on icon at bounding box center [26, 136] width 14 height 13
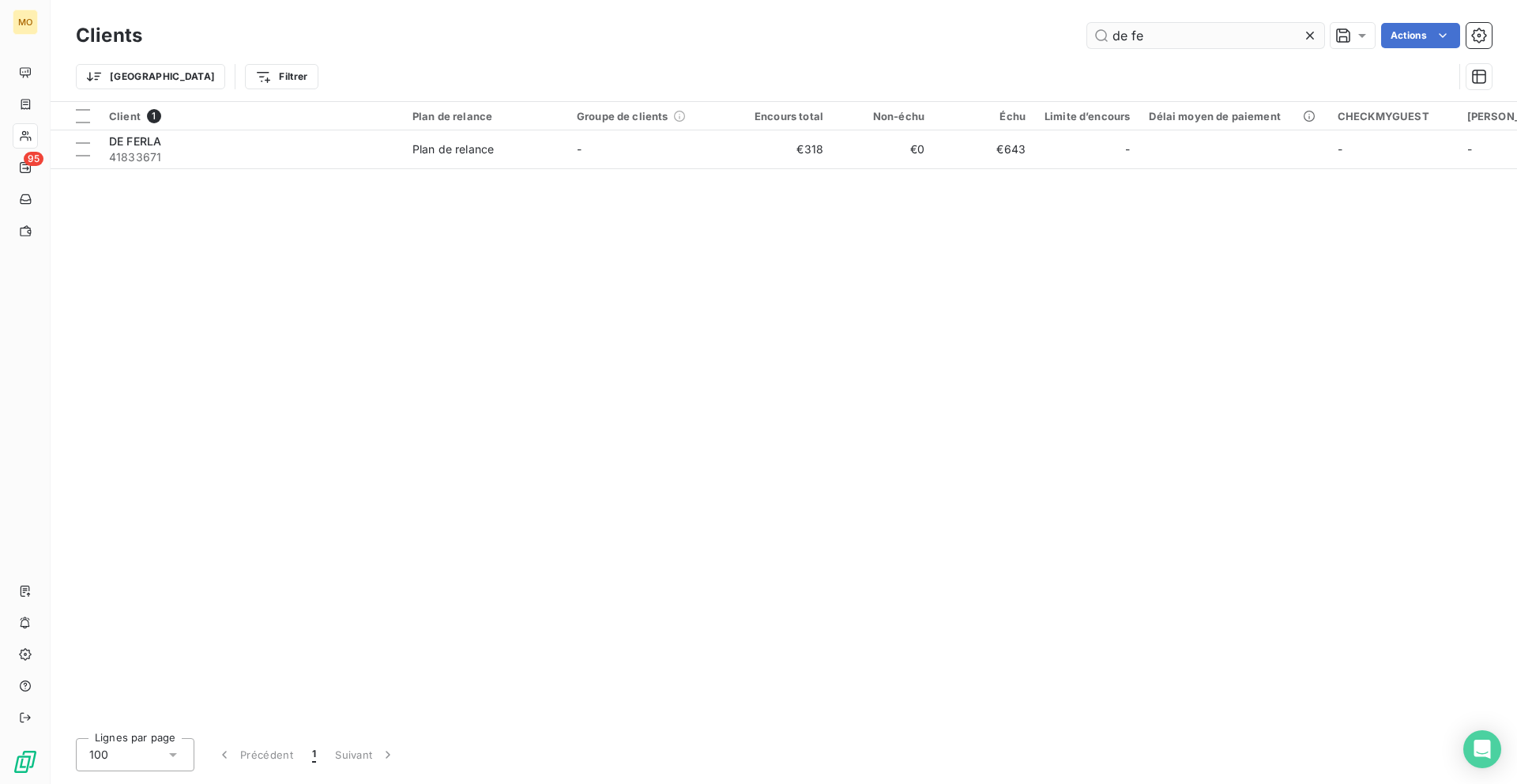
click at [1119, 27] on input "de fe" at bounding box center [1206, 35] width 237 height 25
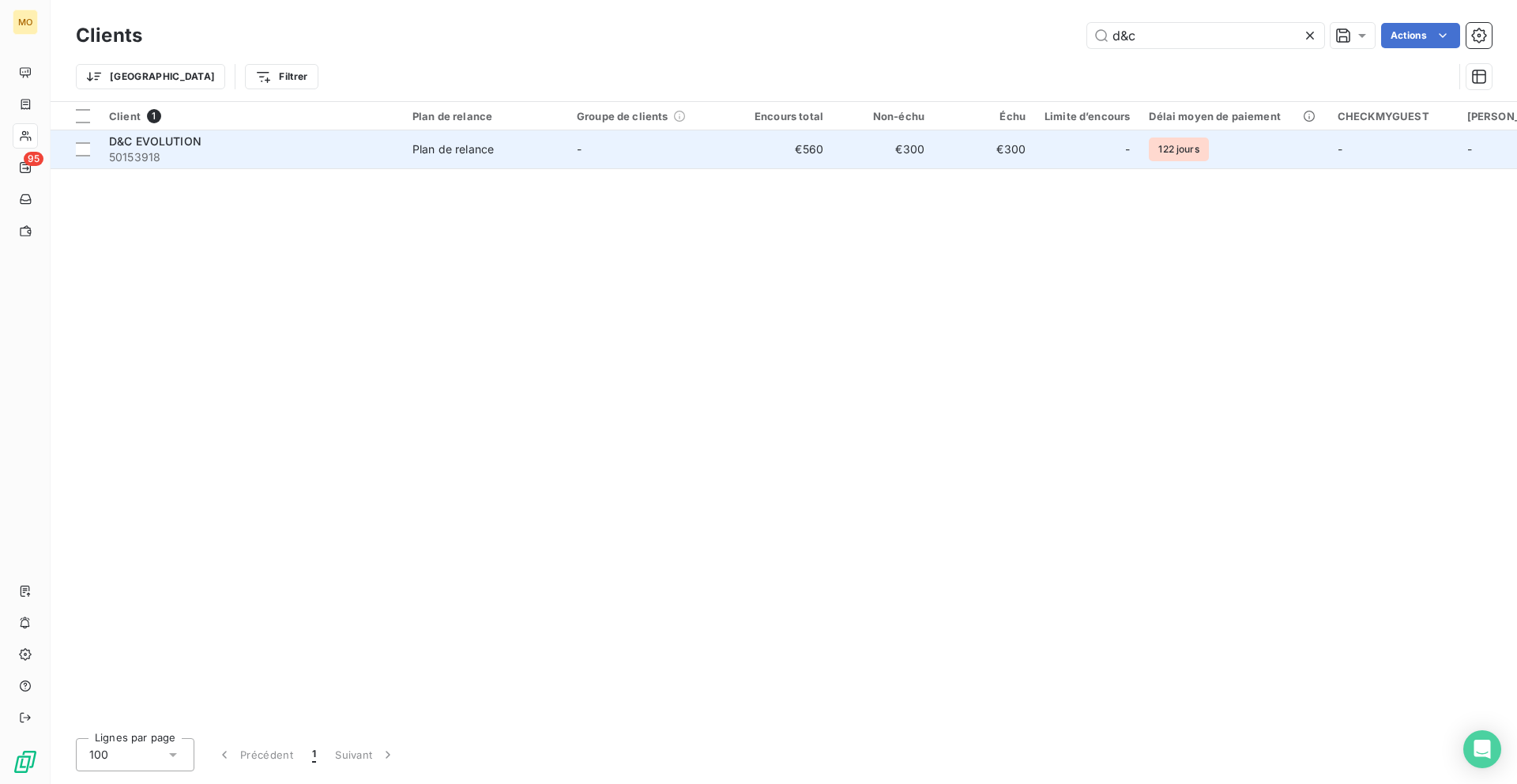
type input "d&c"
click at [308, 151] on span "50153918" at bounding box center [251, 157] width 285 height 15
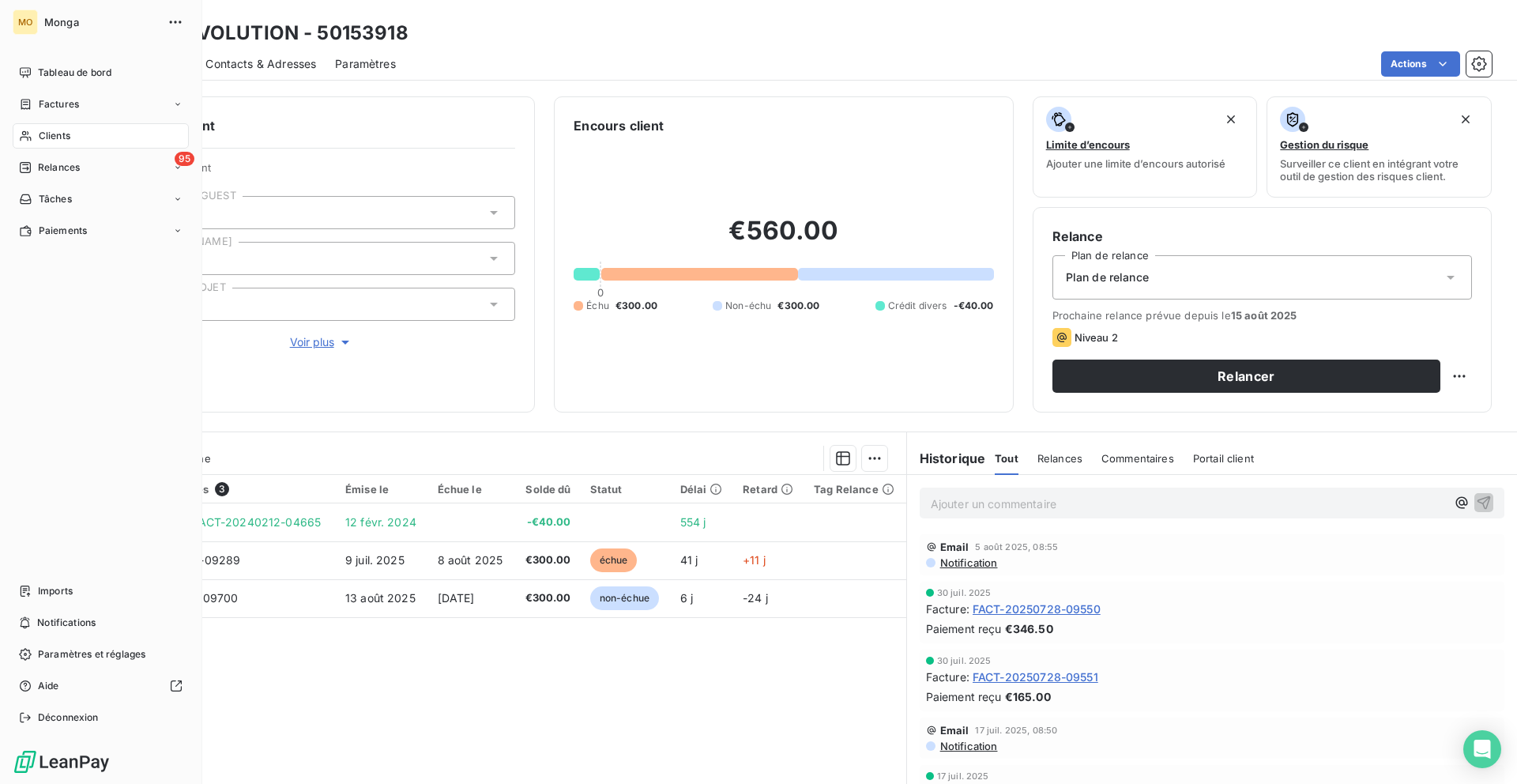
click at [35, 136] on div "Clients" at bounding box center [100, 136] width 176 height 25
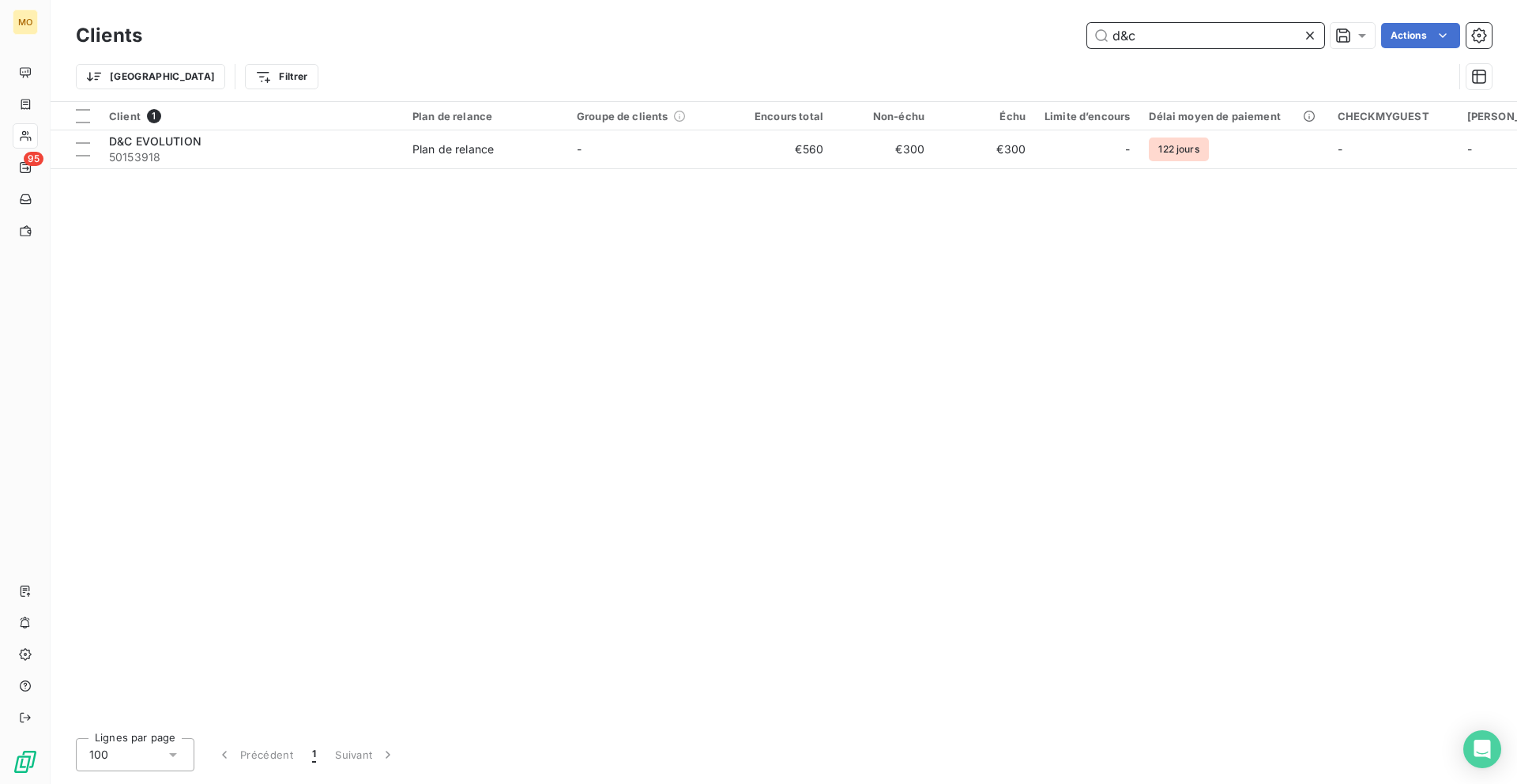
click at [1182, 31] on input "d&c" at bounding box center [1206, 35] width 237 height 25
click at [1182, 28] on input "d&c" at bounding box center [1206, 35] width 237 height 25
click at [1182, 29] on input "d&c" at bounding box center [1206, 35] width 237 height 25
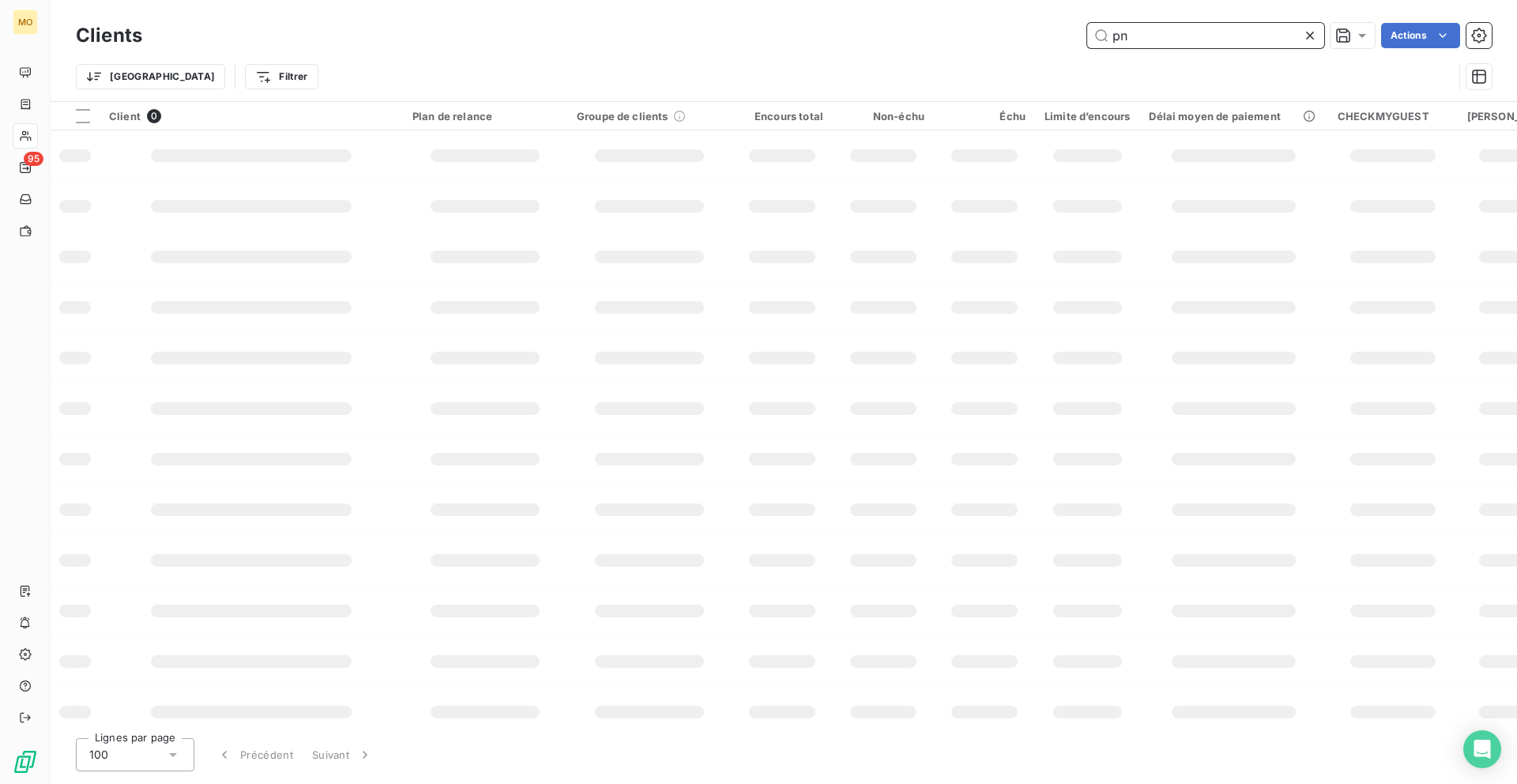
type input "p"
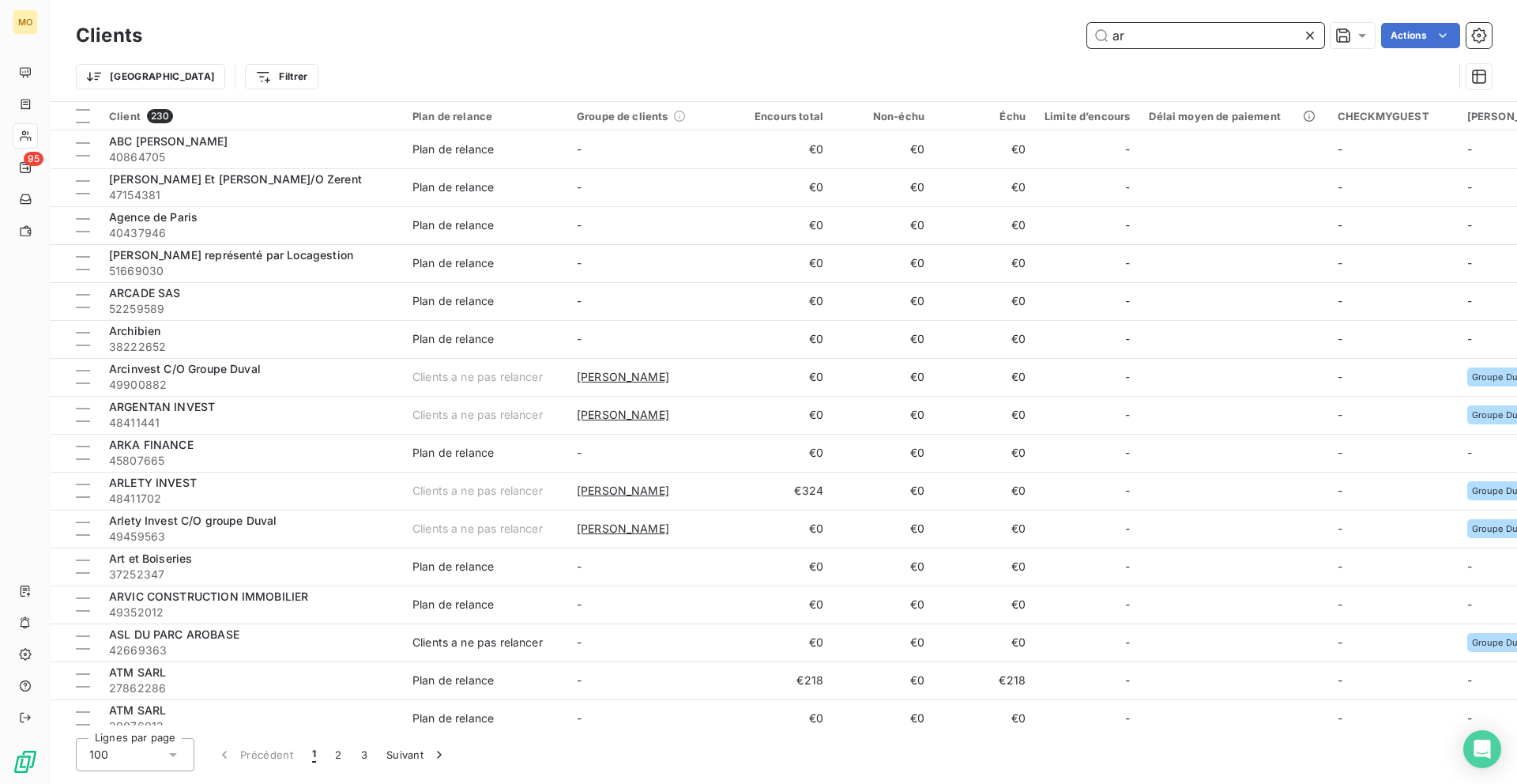
type input "a"
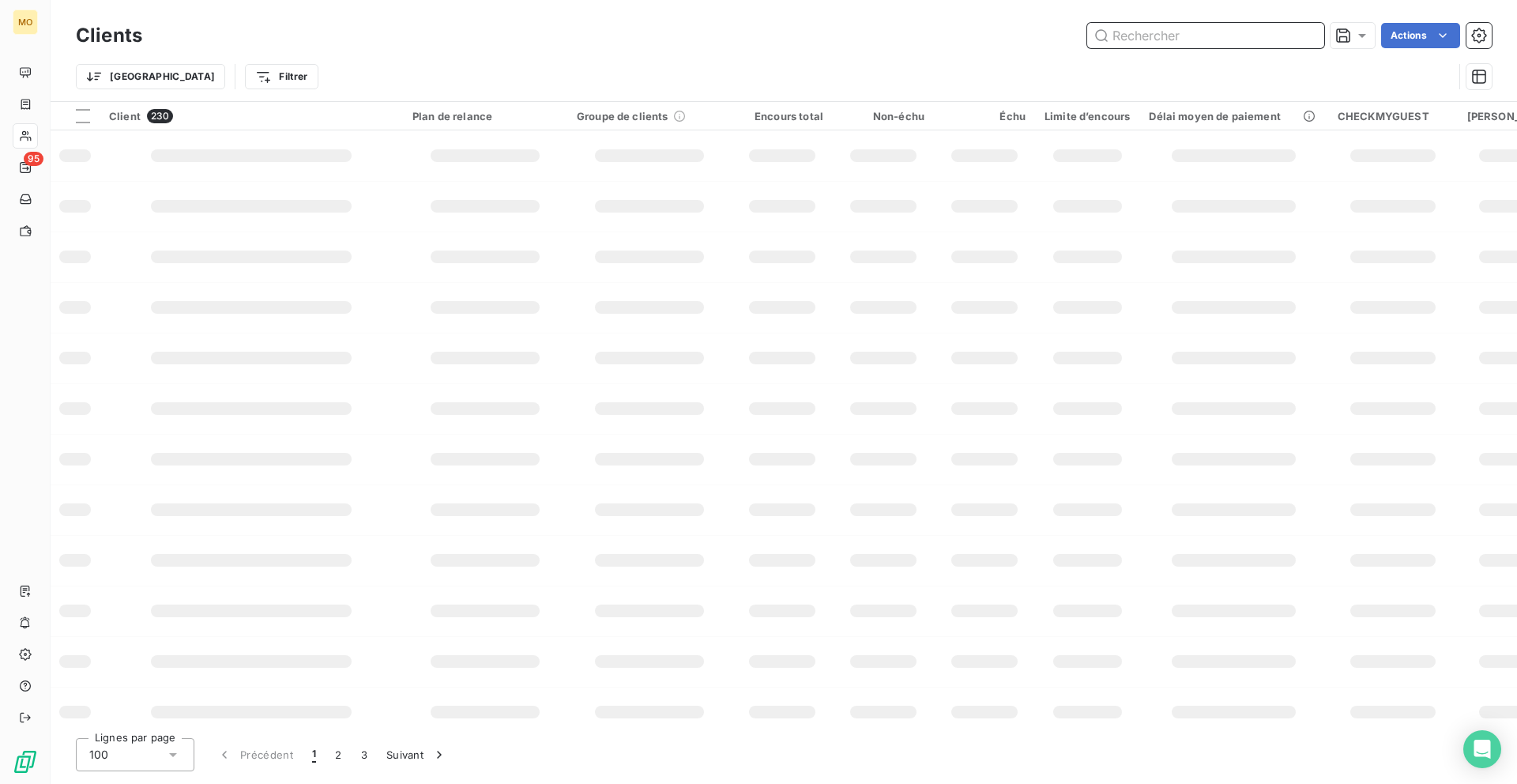
type input "a"
